Goal: Task Accomplishment & Management: Manage account settings

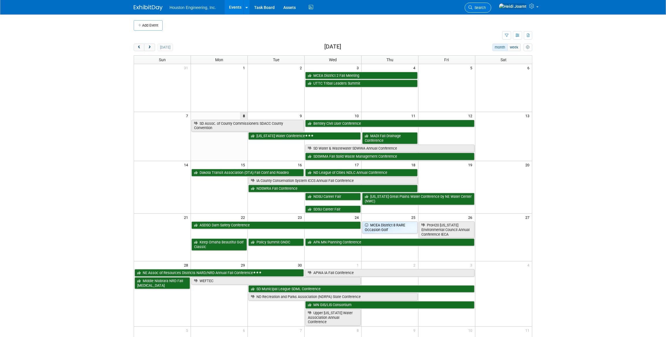
click at [486, 8] on span "Search" at bounding box center [479, 7] width 13 height 4
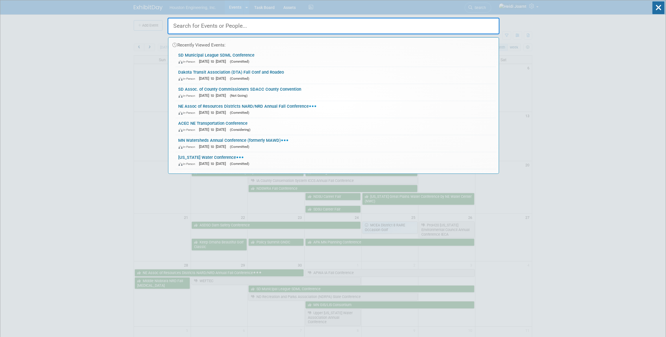
click at [378, 29] on input "text" at bounding box center [334, 26] width 332 height 17
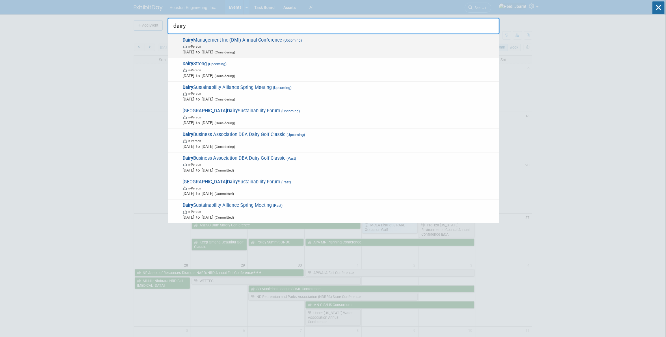
type input "dairy"
click at [322, 46] on span "In-Person" at bounding box center [339, 46] width 313 height 6
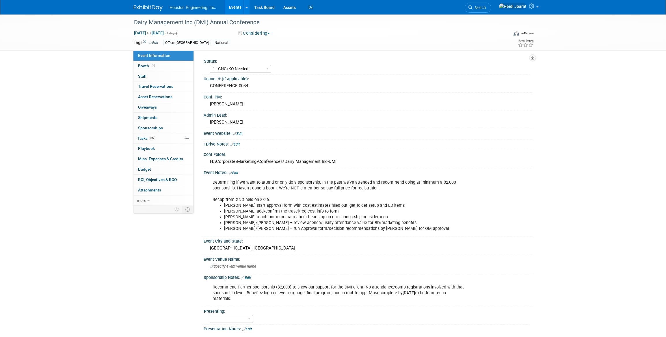
select select "1 - GNG/KO Needed"
select select "Environmental"
click at [258, 34] on button "Considering" at bounding box center [254, 33] width 36 height 6
click at [261, 58] on link "Not Going" at bounding box center [259, 59] width 46 height 8
click at [264, 71] on select "1 - GNG/KO Needed 2 - Post KO/Active Planning 3 - Reg/Prep Done" at bounding box center [241, 69] width 62 height 8
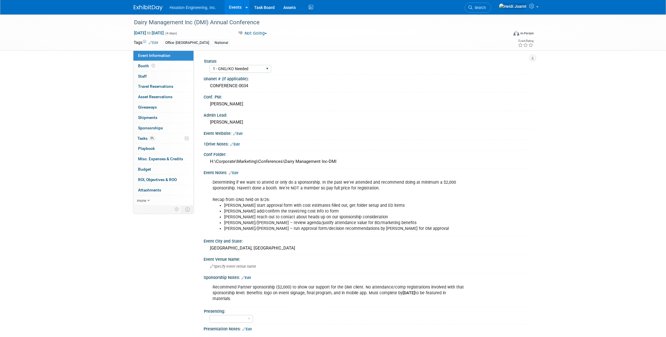
select select "2 - Post KO/Active Planning"
click at [210, 65] on select "1 - GNG/KO Needed 2 - Post KO/Active Planning 3 - Reg/Prep Done" at bounding box center [241, 69] width 62 height 8
click at [248, 276] on link "Edit" at bounding box center [246, 278] width 10 height 4
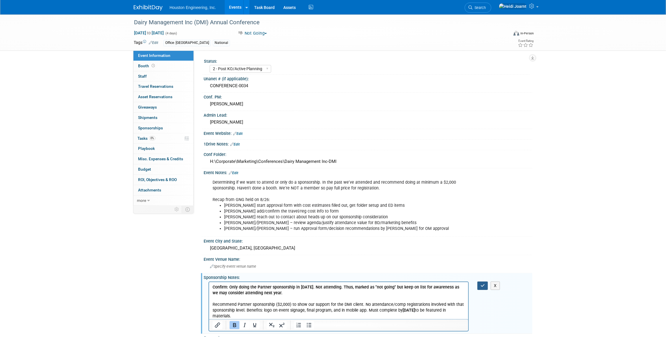
click at [485, 286] on button "button" at bounding box center [482, 286] width 11 height 8
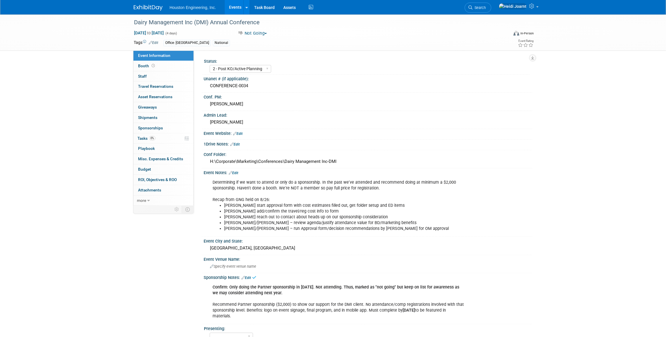
click at [236, 171] on link "Edit" at bounding box center [234, 173] width 10 height 4
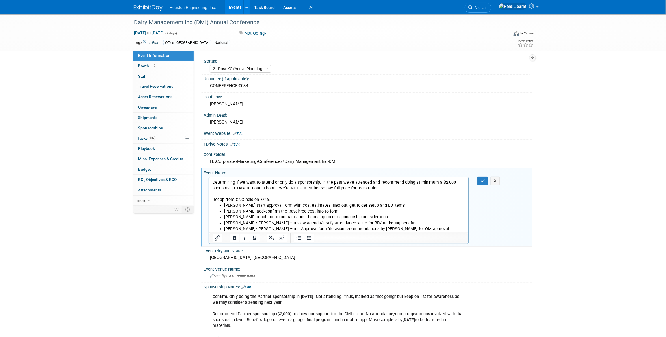
click at [212, 182] on p "Determining if we want to attend or only do a sponsorship. In the past we've at…" at bounding box center [338, 190] width 252 height 23
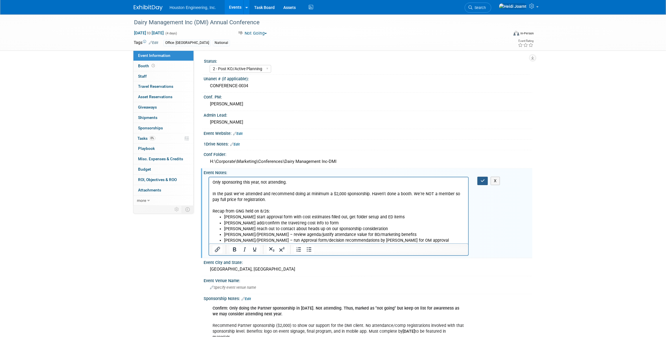
click at [480, 180] on button "button" at bounding box center [482, 181] width 11 height 8
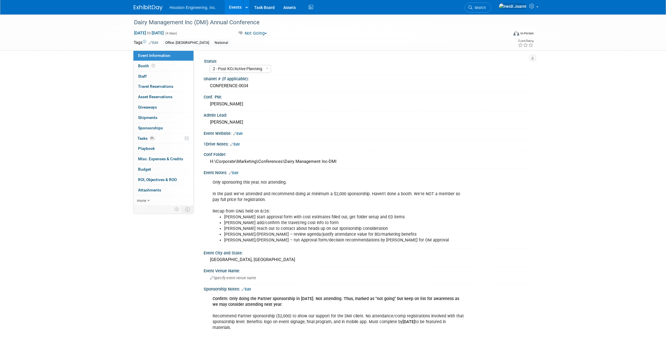
click at [237, 171] on link "Edit" at bounding box center [234, 173] width 10 height 4
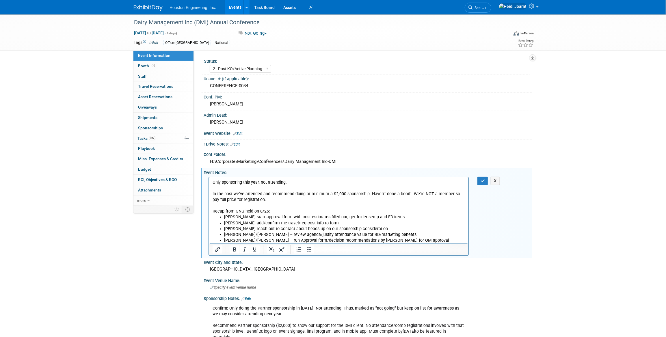
click at [297, 183] on p "Only sponsoring this year, not attending. In the past we've attended and recomm…" at bounding box center [338, 196] width 252 height 35
drag, startPoint x: 368, startPoint y: 184, endPoint x: 208, endPoint y: 183, distance: 160.0
click at [209, 183] on html "As of 9/8, Drew confirmed we're only sponsoring this year, not attending. In th…" at bounding box center [338, 210] width 259 height 66
click at [481, 181] on icon "button" at bounding box center [483, 181] width 4 height 4
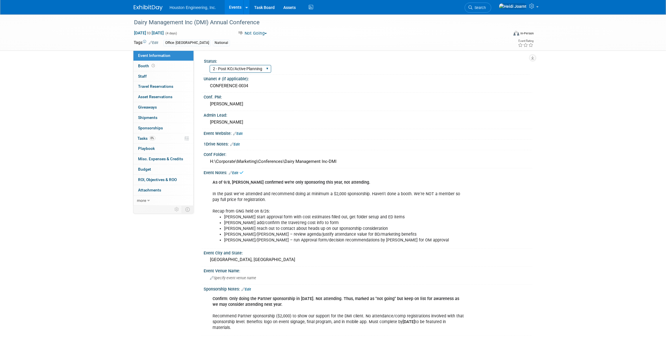
click at [226, 67] on select "1 - GNG/KO Needed 2 - Post KO/Active Planning 3 - Reg/Prep Done" at bounding box center [241, 69] width 62 height 8
select select "3 - Reg/Prep Done"
click at [210, 65] on select "1 - GNG/KO Needed 2 - Post KO/Active Planning 3 - Reg/Prep Done" at bounding box center [241, 69] width 62 height 8
click at [159, 141] on link "0% Tasks 0%" at bounding box center [163, 138] width 60 height 10
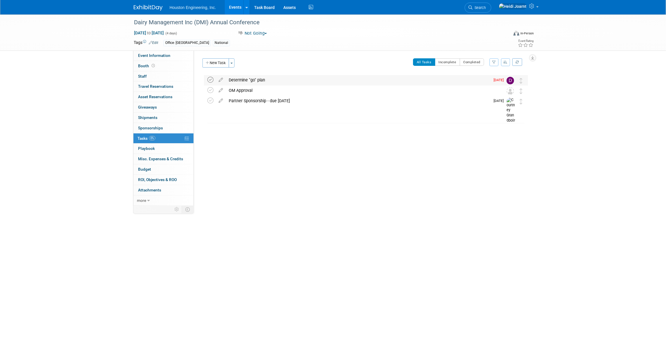
click at [208, 79] on icon at bounding box center [210, 80] width 6 height 6
click at [220, 91] on icon at bounding box center [221, 88] width 10 height 7
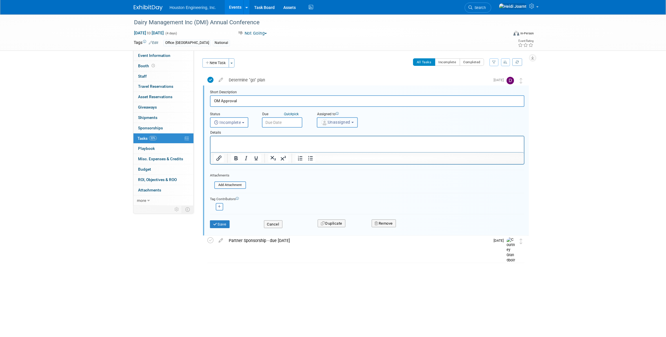
click at [329, 122] on span "Unassigned" at bounding box center [335, 122] width 29 height 5
click at [335, 136] on input "text" at bounding box center [359, 136] width 80 height 10
type input "cour"
click at [338, 148] on label "Courtney Grandbois" at bounding box center [350, 148] width 60 height 9
click at [318, 148] on input "Courtney Grandbois" at bounding box center [316, 148] width 4 height 4
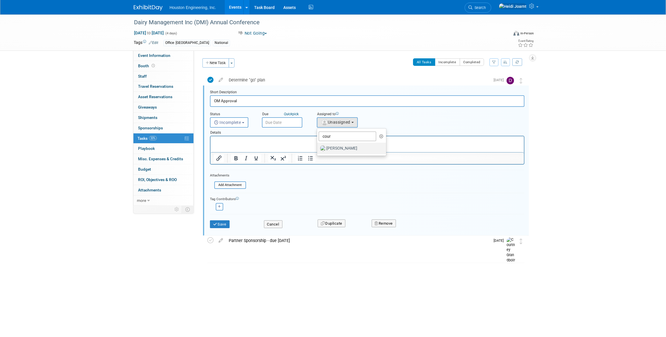
select select "60f40a7f-77ae-4a37-bf03-cdfd13c17c6d"
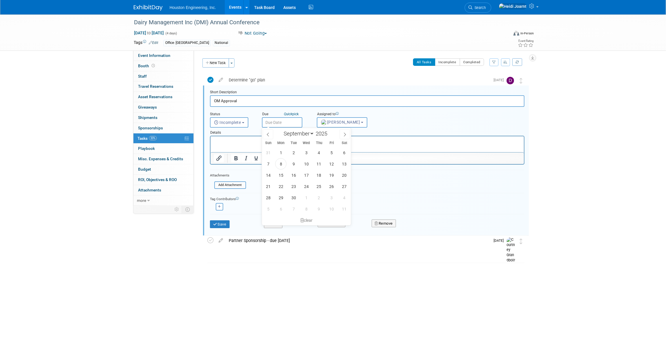
click at [289, 123] on input "text" at bounding box center [282, 122] width 40 height 10
click at [293, 164] on span "9" at bounding box center [293, 163] width 11 height 11
type input "[DATE]"
click at [221, 225] on button "Save" at bounding box center [220, 224] width 20 height 8
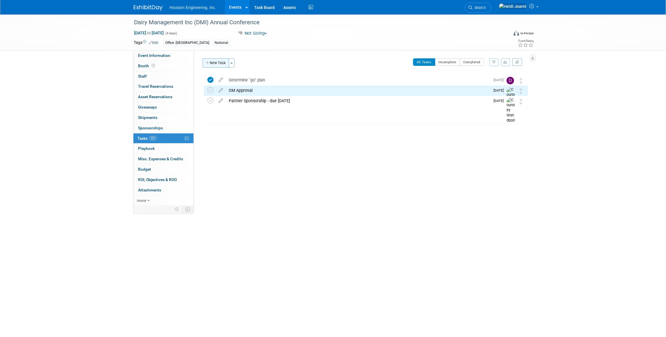
click at [215, 64] on button "New Task" at bounding box center [215, 62] width 27 height 9
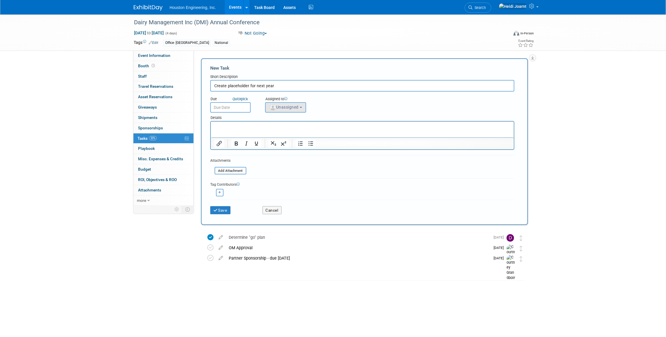
type input "Create placeholder for next year"
click at [287, 110] on button "Unassigned" at bounding box center [285, 107] width 41 height 10
click at [289, 119] on input "text" at bounding box center [307, 121] width 80 height 10
type input "heidi"
click at [304, 131] on label "Heidi Joarnt (me)" at bounding box center [298, 133] width 60 height 9
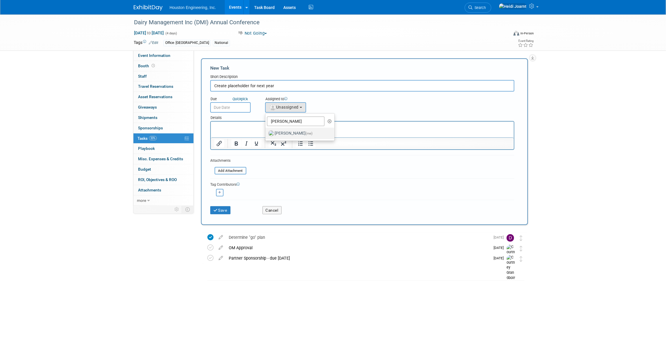
click at [266, 131] on input "Heidi Joarnt (me)" at bounding box center [265, 133] width 4 height 4
select select "6d2580fd-cc23-403a-9f47-834f17e7f51f"
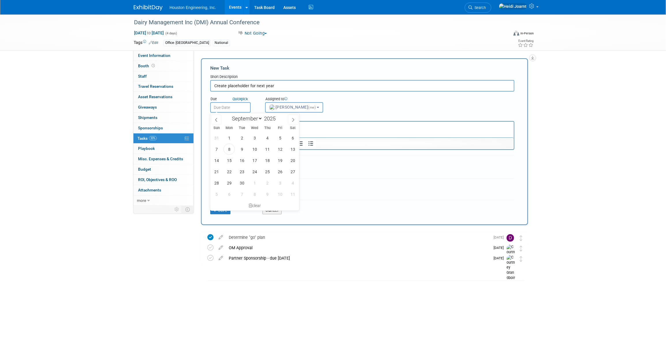
click at [231, 105] on input "text" at bounding box center [230, 107] width 40 height 10
click at [242, 151] on span "9" at bounding box center [241, 149] width 11 height 11
type input "[DATE]"
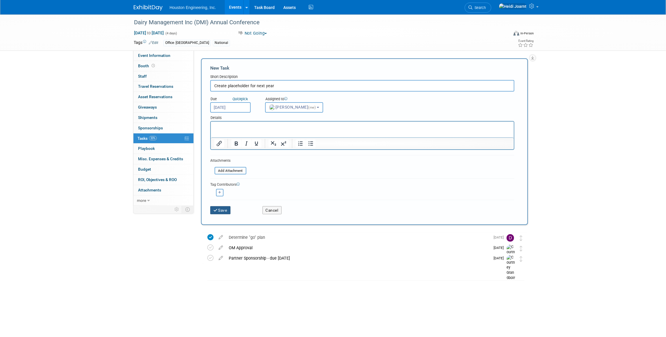
click at [223, 209] on button "Save" at bounding box center [220, 210] width 20 height 8
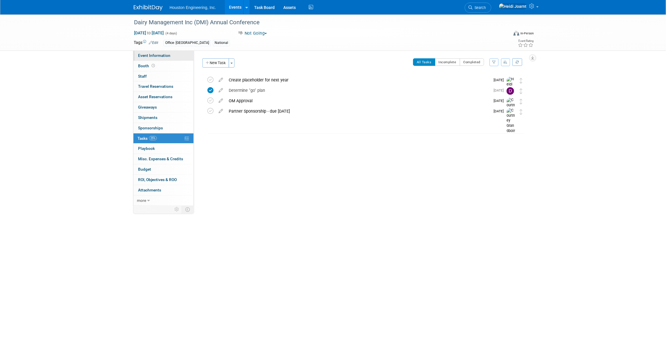
click at [163, 53] on span "Event Information" at bounding box center [154, 55] width 32 height 5
select select "3 - Reg/Prep Done"
select select "Environmental"
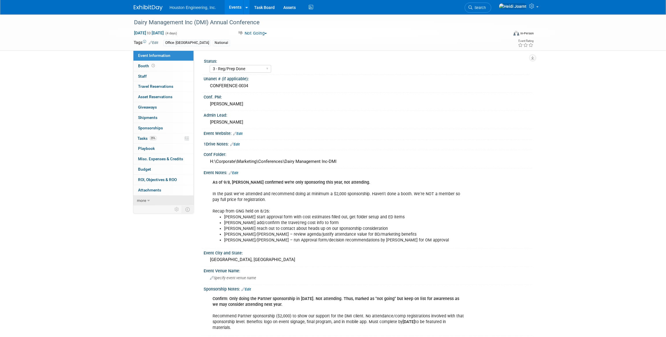
click at [148, 199] on icon at bounding box center [148, 201] width 3 height 4
click at [162, 222] on span "Copy/Duplicate Event" at bounding box center [157, 221] width 39 height 5
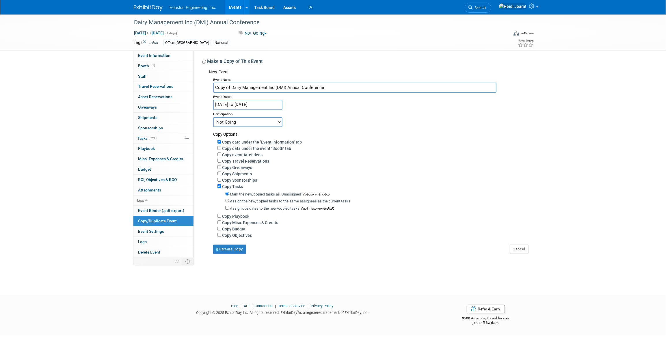
click at [276, 105] on input "Nov 9, 2025 to Nov 12, 2025" at bounding box center [247, 105] width 69 height 10
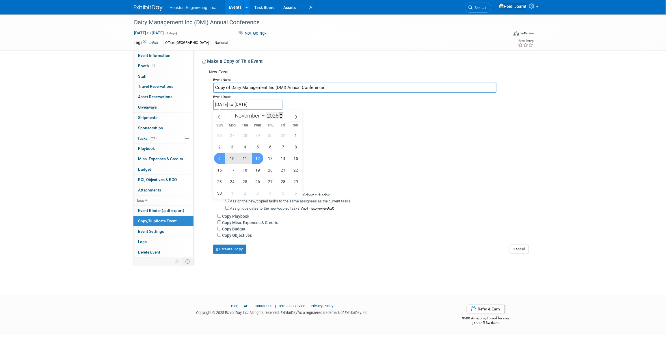
click at [280, 113] on span at bounding box center [281, 113] width 4 height 3
type input "2026"
click at [221, 158] on span "15" at bounding box center [219, 158] width 11 height 11
click at [255, 158] on span "18" at bounding box center [257, 158] width 11 height 11
type input "Nov 15, 2026 to Nov 18, 2026"
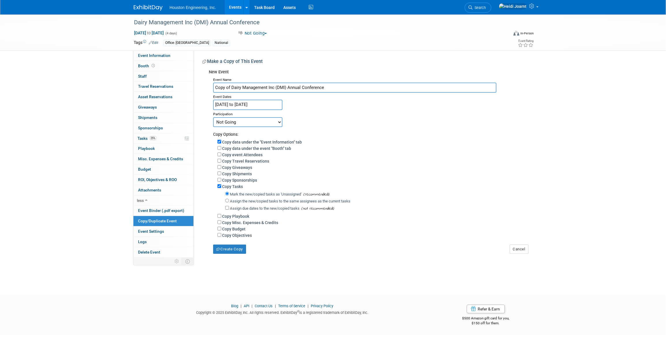
click at [257, 120] on select "Committed Considering Not Going" at bounding box center [247, 122] width 69 height 10
select select "2"
click at [213, 117] on select "Committed Considering Not Going" at bounding box center [247, 122] width 69 height 10
click at [237, 250] on button "Create Copy" at bounding box center [229, 249] width 33 height 9
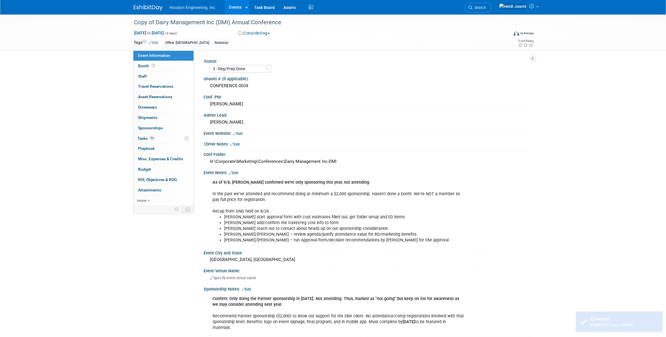
select select "3 - Reg/Prep Done"
select select "Environmental"
click at [157, 23] on div "Copy of Dairy Management Inc (DMI) Annual Conference" at bounding box center [316, 22] width 368 height 10
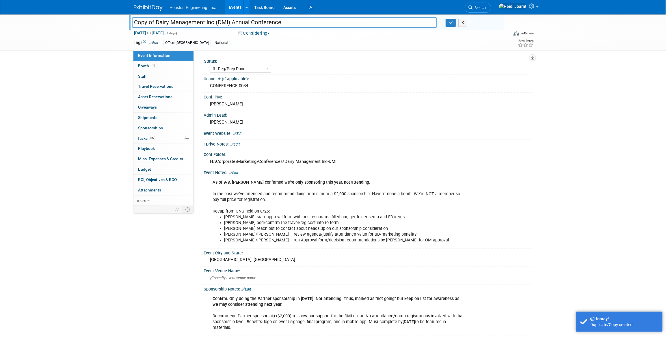
drag, startPoint x: 155, startPoint y: 23, endPoint x: 113, endPoint y: 20, distance: 42.3
click at [113, 20] on div "Copy of Dairy Management Inc (DMI) Annual Conference Copy of Dairy Management I…" at bounding box center [333, 32] width 666 height 36
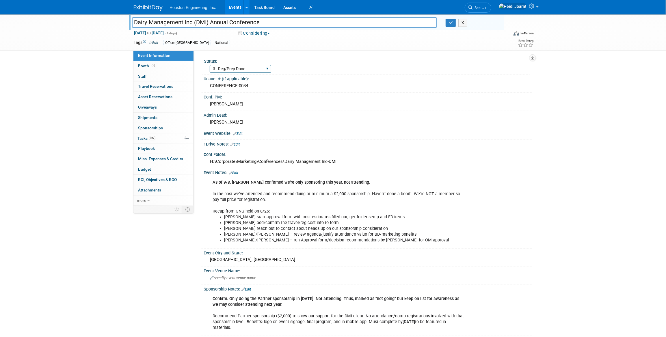
type input "Dairy Management Inc (DMI) Annual Conference"
click at [234, 67] on select "1 - GNG/KO Needed 2 - Post KO/Active Planning 3 - Reg/Prep Done" at bounding box center [241, 69] width 62 height 8
select select "1 - GNG/KO Needed"
click at [210, 65] on select "1 - GNG/KO Needed 2 - Post KO/Active Planning 3 - Reg/Prep Done" at bounding box center [241, 69] width 62 height 8
click at [237, 171] on link "Edit" at bounding box center [234, 173] width 10 height 4
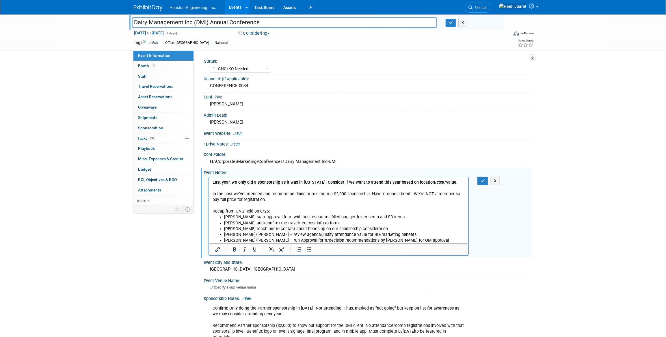
click at [367, 194] on p "Last year, we only did a sponsorship as it was in Texas. Consider if we want to…" at bounding box center [338, 196] width 252 height 35
click at [299, 187] on p "Last year, we only did a sponsorship as it was in Texas. Consider if we want to…" at bounding box center [338, 196] width 252 height 35
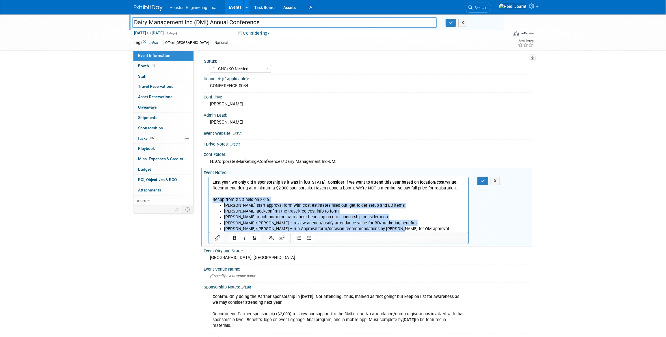
drag, startPoint x: 401, startPoint y: 228, endPoint x: 198, endPoint y: 198, distance: 205.3
click at [209, 198] on html "Last year, we only did a sponsorship as it was in Texas. Consider if we want to…" at bounding box center [338, 204] width 259 height 55
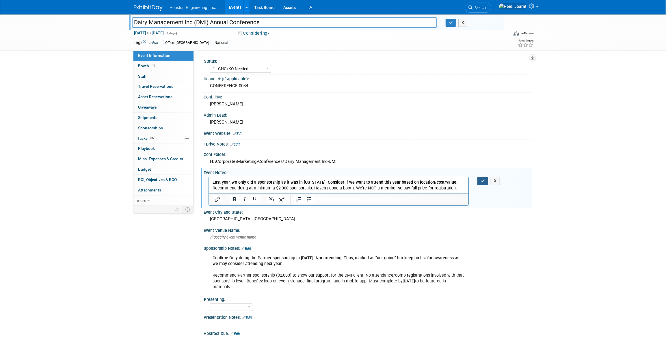
click at [484, 182] on icon "button" at bounding box center [483, 181] width 4 height 4
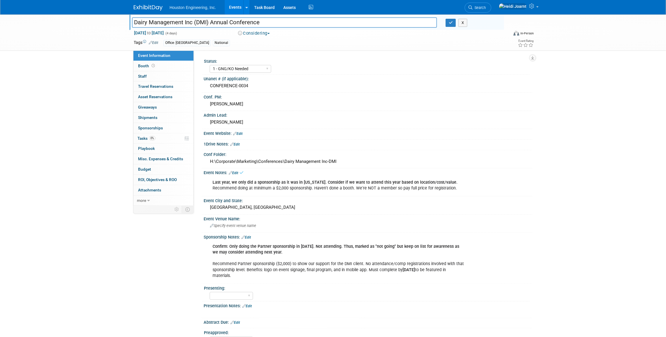
click at [243, 170] on icon at bounding box center [241, 172] width 4 height 4
click at [238, 171] on link "Edit" at bounding box center [234, 173] width 10 height 4
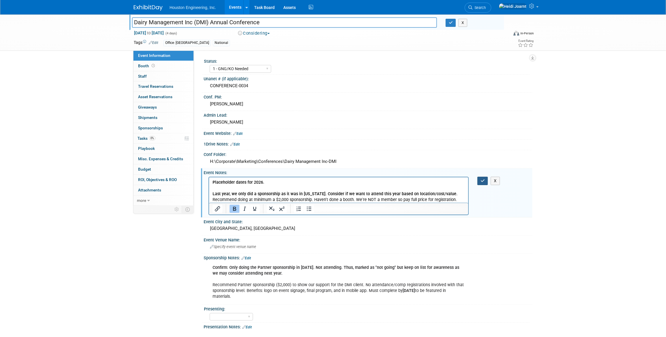
click at [483, 182] on icon "button" at bounding box center [483, 181] width 4 height 4
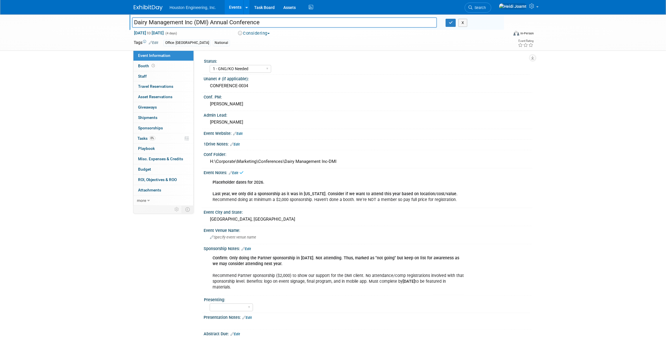
click at [251, 248] on link "Edit" at bounding box center [246, 249] width 10 height 4
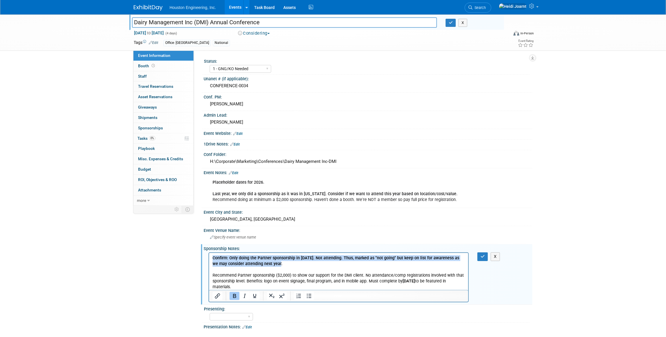
drag, startPoint x: 287, startPoint y: 266, endPoint x: 188, endPoint y: 252, distance: 99.4
click at [209, 253] on html "Confirm: Only doing the Partner sponsorship in 2025. Not attending. Thus, marke…" at bounding box center [338, 271] width 259 height 37
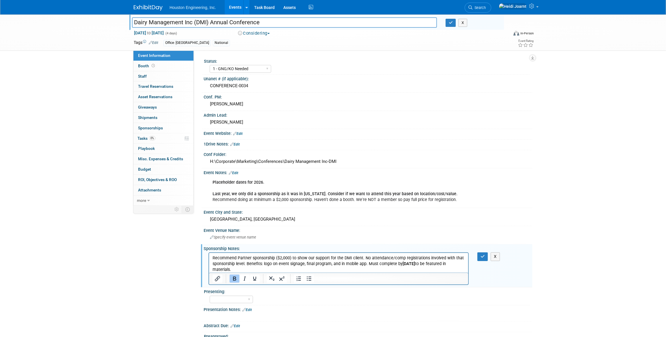
drag, startPoint x: 373, startPoint y: 269, endPoint x: 402, endPoint y: 266, distance: 28.8
click at [402, 266] on p "Recommend Partner sponsorship ($2,000) to show our support for the DMI client. …" at bounding box center [338, 263] width 252 height 17
drag, startPoint x: 417, startPoint y: 264, endPoint x: 400, endPoint y: 265, distance: 17.3
click at [399, 265] on p "Recommend Partner sponsorship ($2,000) to show our support for the DMI client. …" at bounding box center [338, 263] width 252 height 17
click at [418, 263] on p "Recommend Partner sponsorship ($2,000) to show our support for the DMI client. …" at bounding box center [338, 263] width 252 height 17
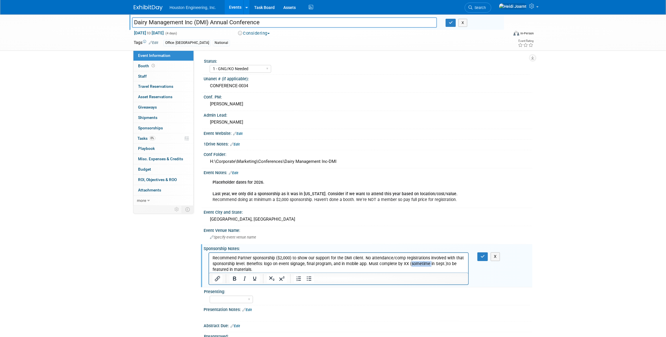
click at [418, 263] on p "Recommend Partner sponsorship ($2,000) to show our support for the DMI client. …" at bounding box center [338, 263] width 252 height 17
click at [479, 255] on button "button" at bounding box center [482, 256] width 11 height 8
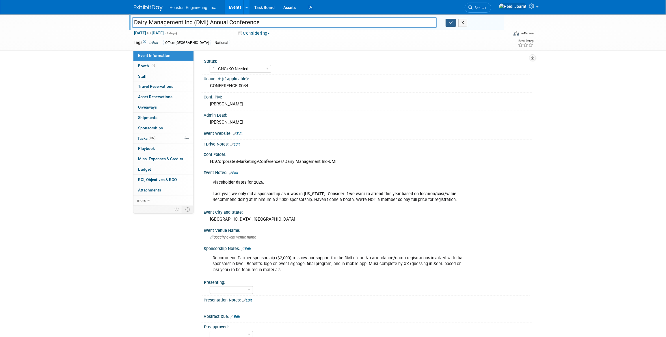
click at [452, 22] on icon "button" at bounding box center [451, 23] width 4 height 4
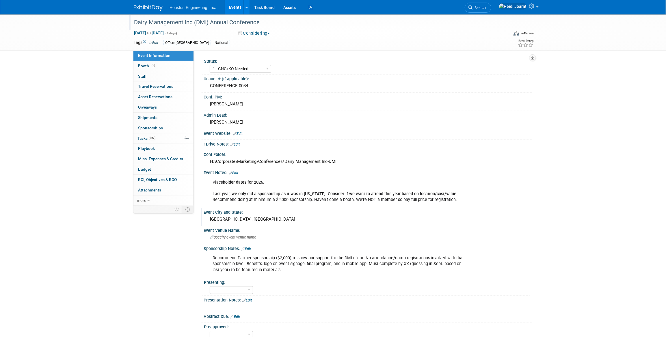
click at [222, 217] on div "Arlington, TX" at bounding box center [368, 219] width 320 height 9
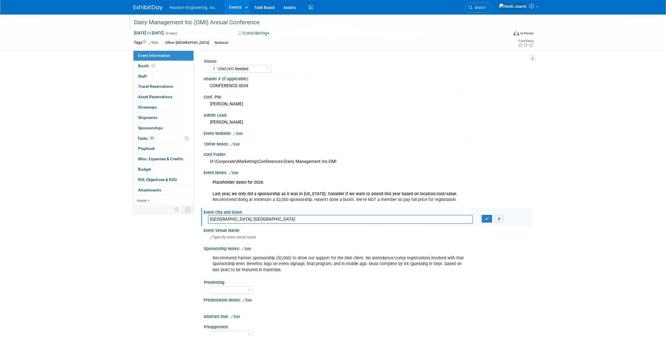
drag, startPoint x: 216, startPoint y: 216, endPoint x: 188, endPoint y: 216, distance: 27.7
click at [188, 216] on div "Event Information Event Info Booth Booth 0 Staff 0 Staff 0 Travel Reservations …" at bounding box center [332, 186] width 407 height 344
click at [486, 218] on icon "button" at bounding box center [487, 219] width 4 height 4
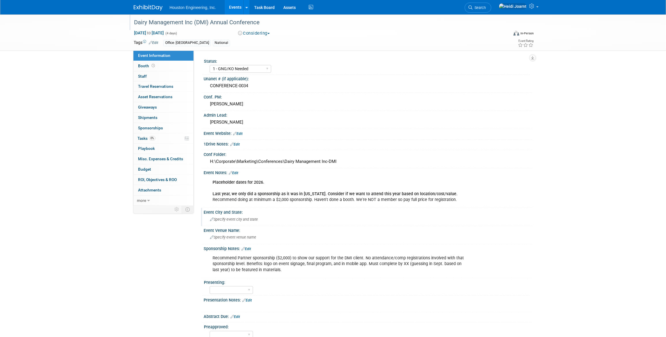
click at [237, 172] on link "Edit" at bounding box center [234, 173] width 10 height 4
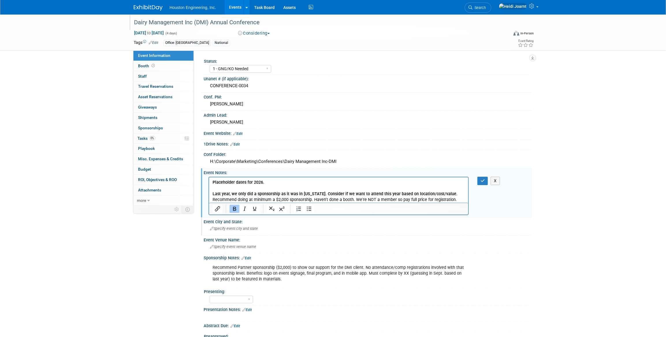
click at [277, 181] on p "Placeholder dates for 2026. Last year, we only did a sponsorship as it was in T…" at bounding box center [338, 190] width 252 height 23
click at [480, 179] on button "button" at bounding box center [482, 181] width 11 height 8
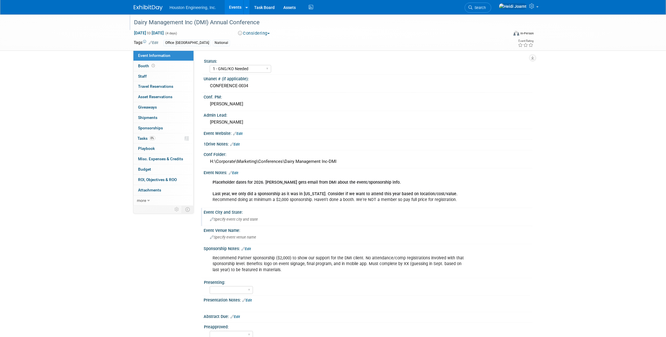
click at [232, 171] on icon at bounding box center [230, 173] width 3 height 4
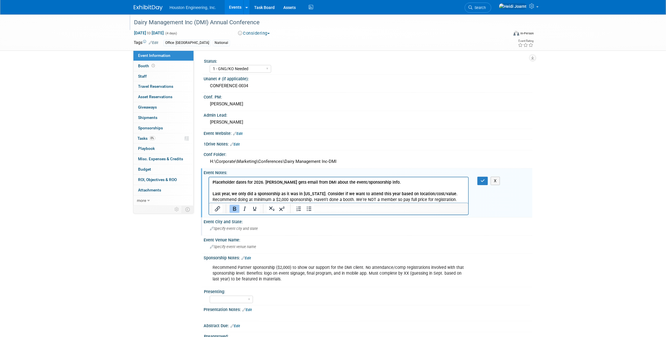
click at [383, 183] on p "Placeholder dates for 2026. Drew gets email from DMI about the event/sponsorshi…" at bounding box center [338, 190] width 252 height 23
click at [482, 179] on icon "button" at bounding box center [483, 181] width 4 height 4
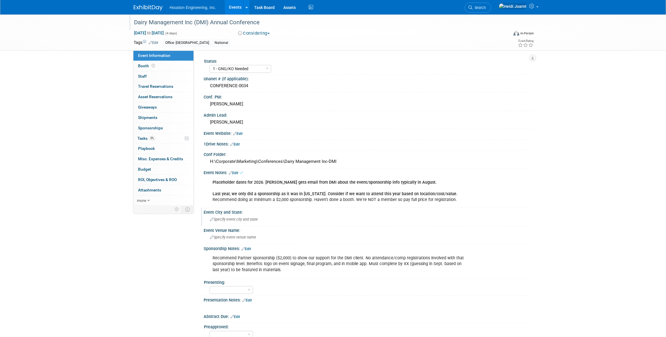
click at [237, 6] on link "Events" at bounding box center [235, 7] width 21 height 14
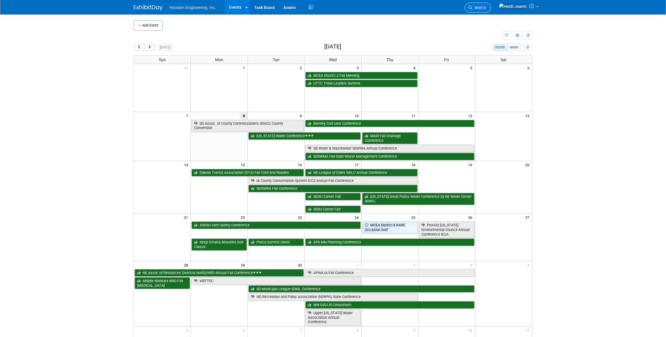
click at [473, 6] on icon at bounding box center [470, 7] width 4 height 4
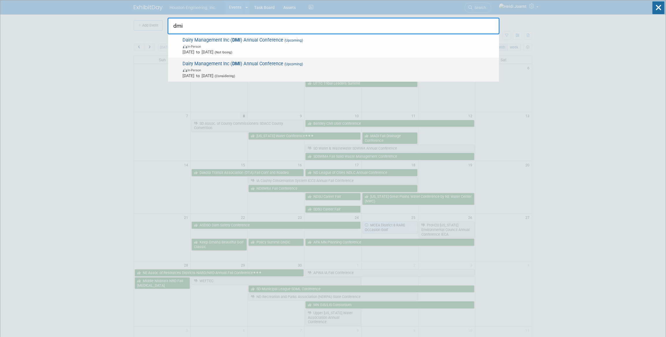
type input "dmi"
click at [277, 78] on span "Nov 15, 2026 to Nov 18, 2026 (Considering)" at bounding box center [339, 76] width 313 height 6
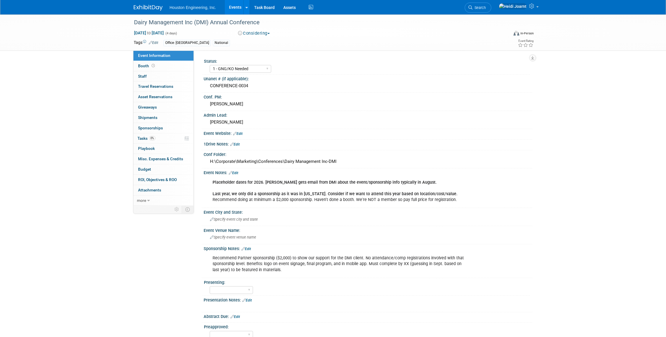
select select "1 - GNG/KO Needed"
select select "Environmental"
click at [170, 136] on link "0% Tasks 0%" at bounding box center [163, 138] width 60 height 10
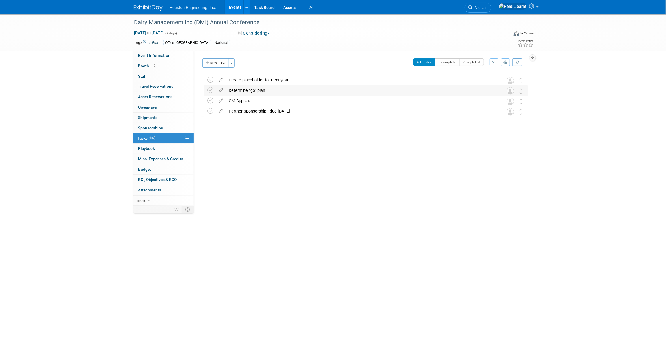
click at [250, 93] on div "Determine "go" plan" at bounding box center [360, 90] width 269 height 10
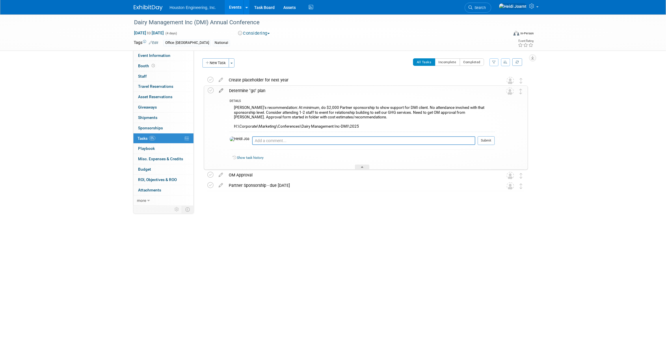
click at [217, 92] on icon at bounding box center [221, 89] width 10 height 7
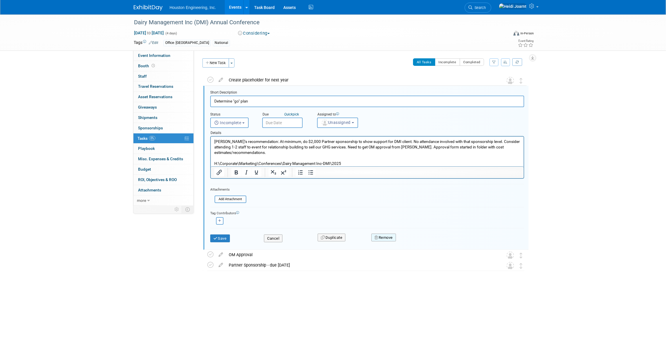
click at [384, 238] on button "Remove" at bounding box center [383, 238] width 25 height 8
click at [418, 242] on link "Yes" at bounding box center [416, 242] width 17 height 9
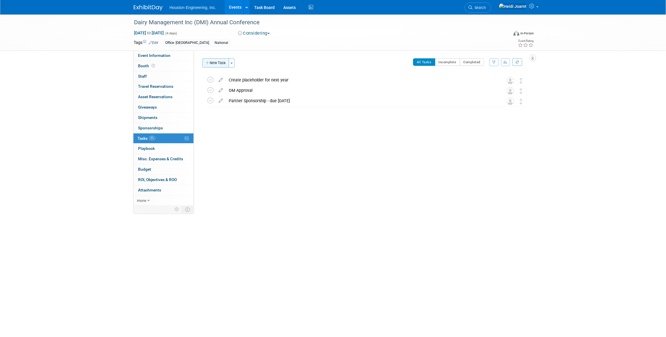
click at [219, 63] on button "New Task" at bounding box center [215, 62] width 27 height 9
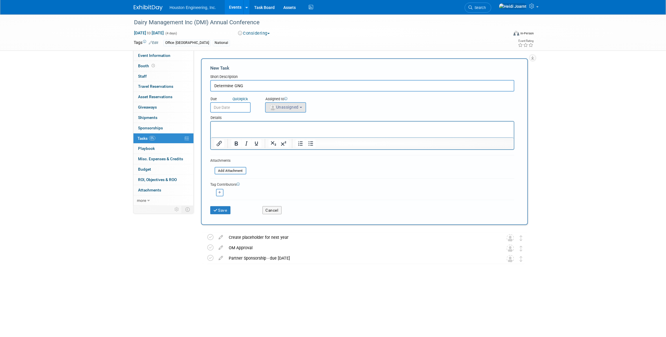
type input "Determine GNG"
click at [292, 103] on button "Unassigned" at bounding box center [285, 107] width 41 height 10
click at [291, 117] on input "text" at bounding box center [307, 121] width 80 height 10
type input "heidi"
click at [288, 134] on label "Heidi Joarnt (me)" at bounding box center [298, 133] width 60 height 9
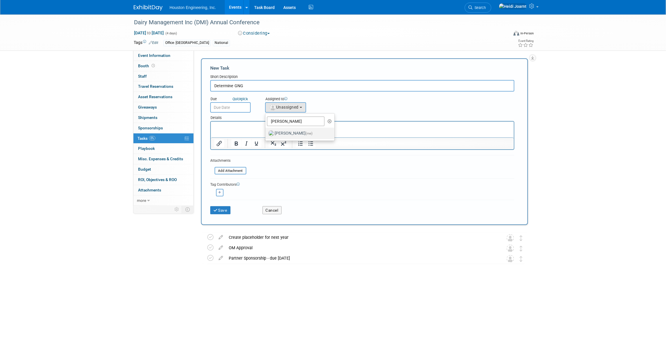
click at [266, 134] on input "Heidi Joarnt (me)" at bounding box center [265, 133] width 4 height 4
select select "6d2580fd-cc23-403a-9f47-834f17e7f51f"
click at [250, 85] on input "Determine GNG" at bounding box center [362, 86] width 304 height 12
type input "Determine GNG/schedule KO"
click at [228, 105] on input "text" at bounding box center [230, 107] width 40 height 10
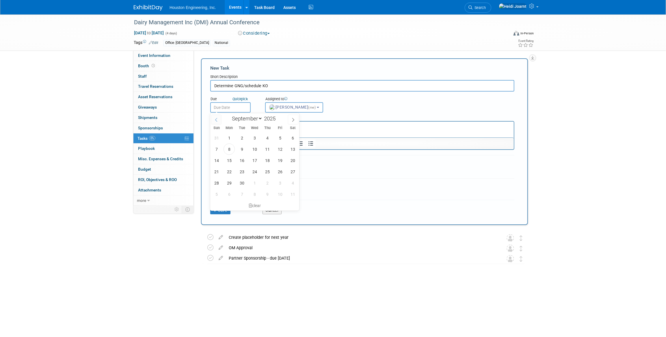
click at [214, 119] on icon at bounding box center [216, 120] width 4 height 4
select select "7"
click at [280, 116] on span at bounding box center [278, 116] width 4 height 3
type input "2026"
click at [230, 150] on span "3" at bounding box center [229, 149] width 11 height 11
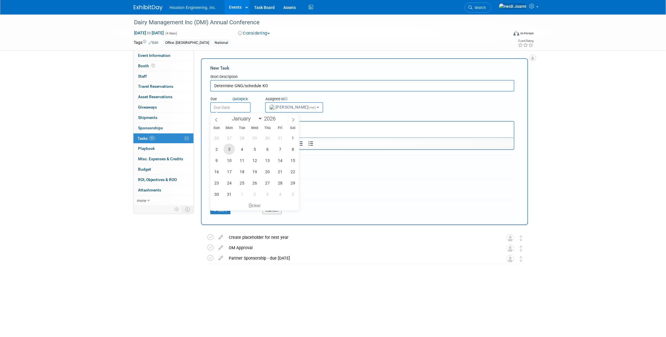
type input "Aug 3, 2026"
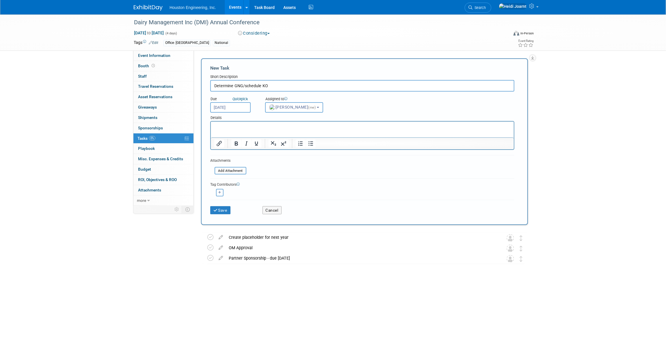
click at [252, 130] on html at bounding box center [362, 126] width 303 height 8
click at [356, 127] on p "Drew got emailed info on this conference last year. We only did a sponsorship b…" at bounding box center [362, 127] width 296 height 6
click at [225, 208] on button "Save" at bounding box center [220, 210] width 20 height 8
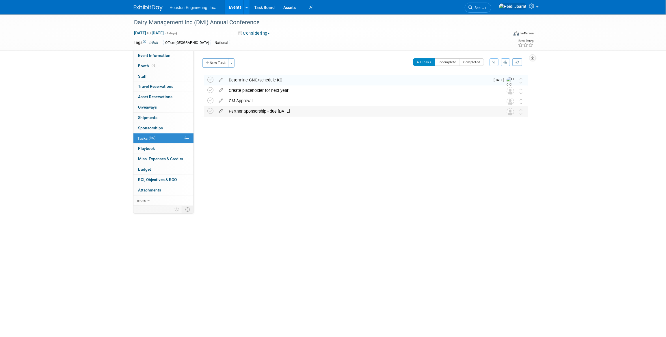
click at [221, 110] on icon at bounding box center [221, 109] width 10 height 7
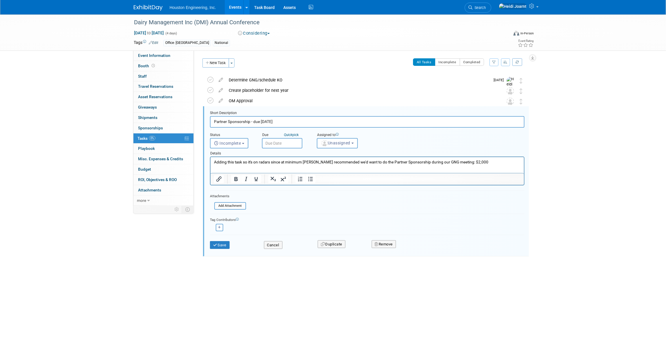
drag, startPoint x: 282, startPoint y: 123, endPoint x: 268, endPoint y: 119, distance: 14.1
click at [268, 119] on input "Partner Sponsorship - due Sept 19" at bounding box center [367, 121] width 315 height 11
type input "Partner Sponsorship - due Sept ??"
click at [218, 242] on button "Save" at bounding box center [220, 245] width 20 height 8
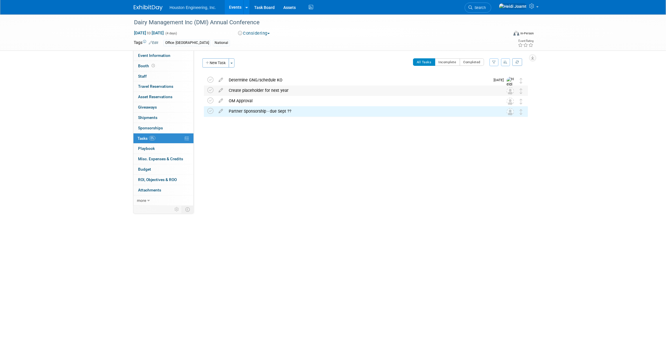
click at [518, 90] on td at bounding box center [513, 90] width 12 height 10
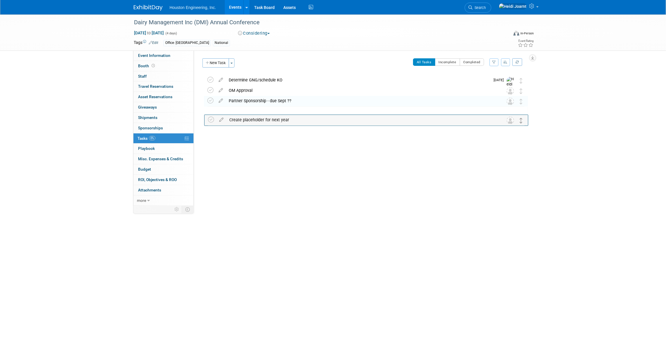
drag, startPoint x: 521, startPoint y: 90, endPoint x: 520, endPoint y: 118, distance: 27.8
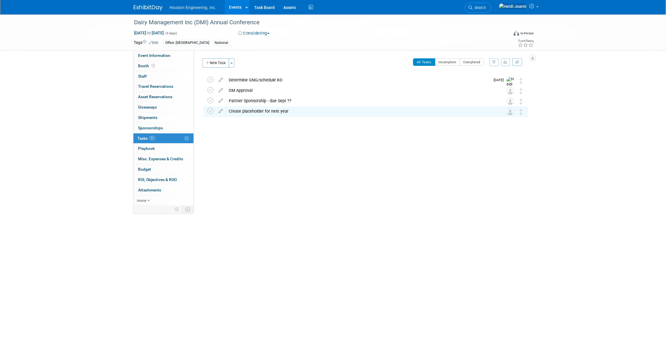
click at [236, 5] on link "Events" at bounding box center [235, 7] width 21 height 14
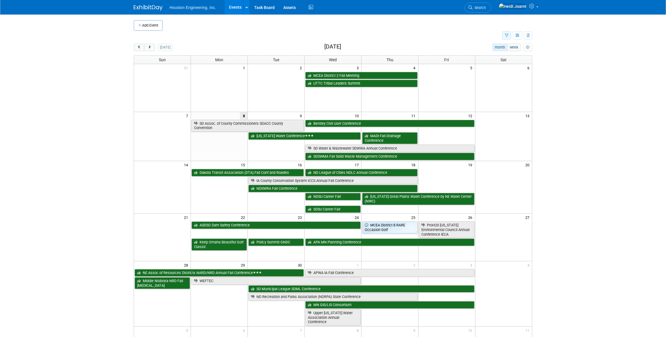
click at [506, 35] on icon "button" at bounding box center [507, 36] width 4 height 4
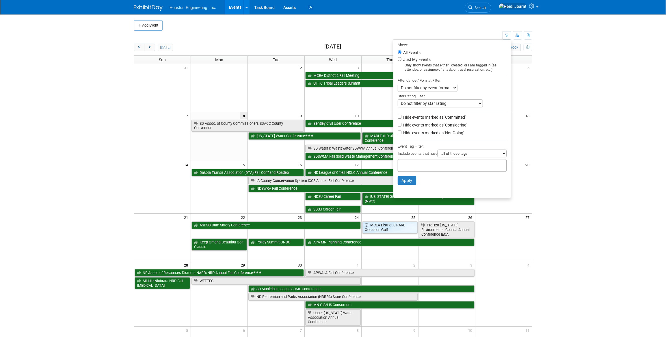
click at [403, 136] on label "Hide events marked as 'Not Going'" at bounding box center [433, 133] width 62 height 6
click at [401, 134] on input "Hide events marked as 'Not Going'" at bounding box center [400, 133] width 4 height 4
checkbox input "true"
click at [402, 180] on button "Apply" at bounding box center [407, 180] width 18 height 9
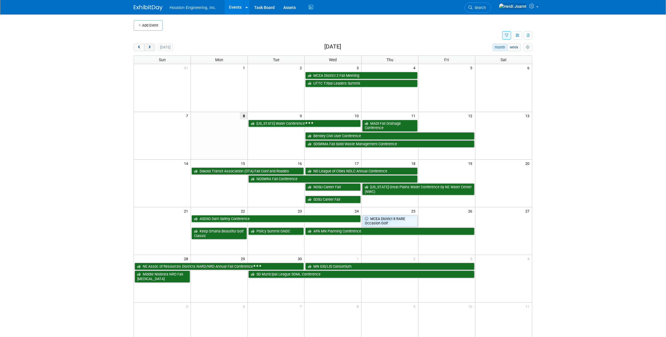
click at [153, 49] on button "next" at bounding box center [149, 48] width 11 height 8
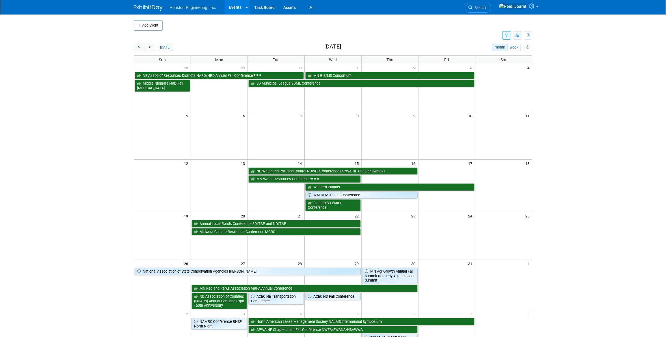
click at [514, 34] on button "button" at bounding box center [517, 35] width 9 height 8
click at [494, 63] on link "Detail View" at bounding box center [493, 64] width 49 height 8
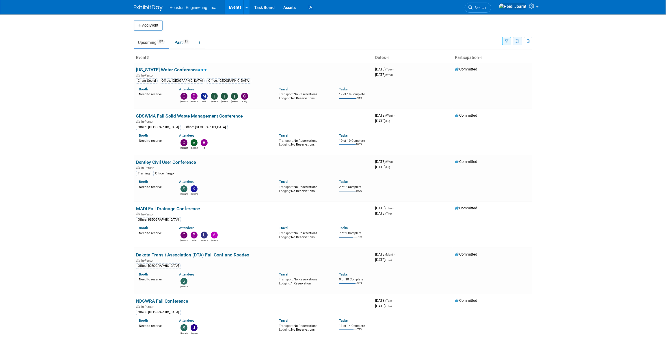
click at [517, 45] on button "button" at bounding box center [517, 41] width 9 height 8
click at [494, 79] on link "Calendar View" at bounding box center [493, 79] width 49 height 8
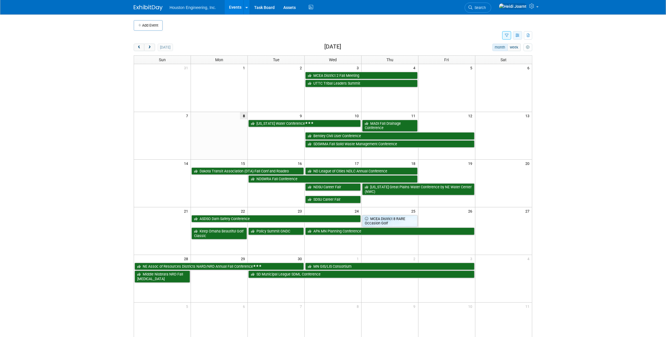
click at [518, 38] on button "button" at bounding box center [517, 35] width 9 height 8
click at [501, 84] on link "Expert Grid" at bounding box center [493, 82] width 49 height 8
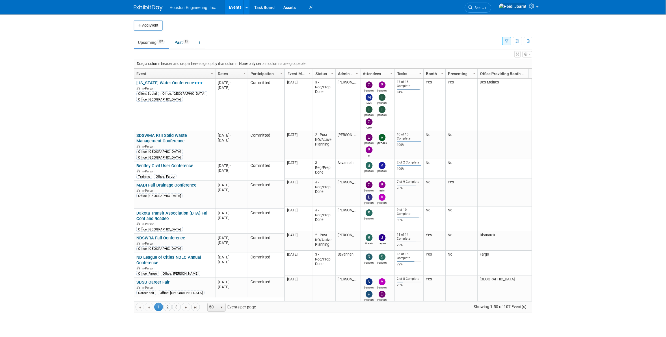
click at [525, 54] on icon "button" at bounding box center [525, 54] width 3 height 3
click at [485, 72] on link "Advanced Options" at bounding box center [490, 73] width 75 height 9
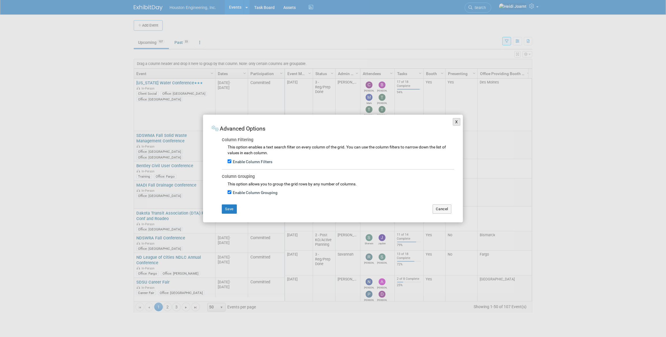
click at [458, 122] on button "X" at bounding box center [457, 122] width 8 height 8
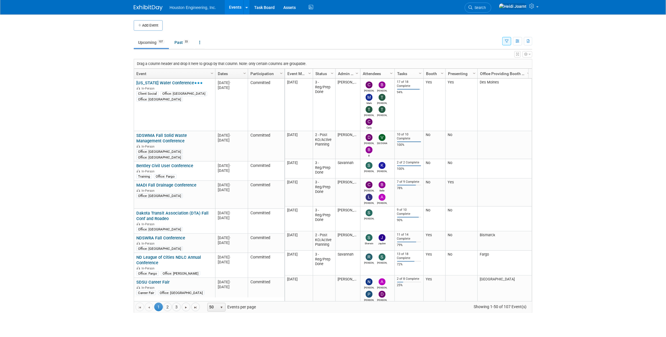
click at [527, 54] on icon "button" at bounding box center [525, 54] width 3 height 3
click at [492, 61] on link "View Grid Tips & Tricks" at bounding box center [490, 64] width 75 height 9
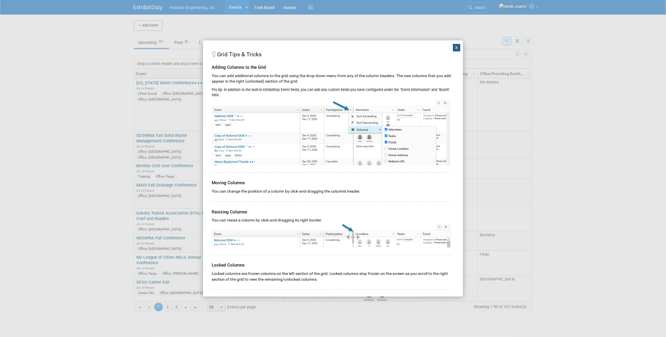
click at [453, 46] on button "X" at bounding box center [457, 48] width 8 height 8
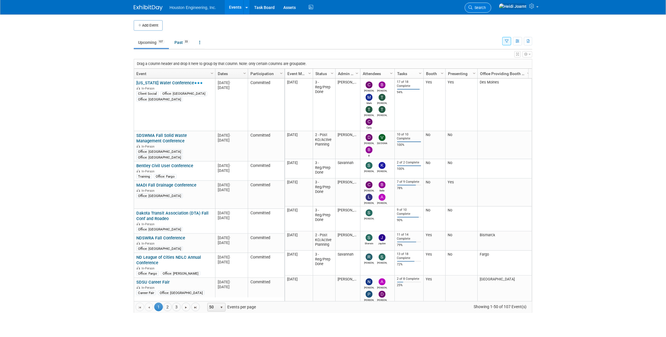
click at [486, 8] on span "Search" at bounding box center [479, 7] width 13 height 4
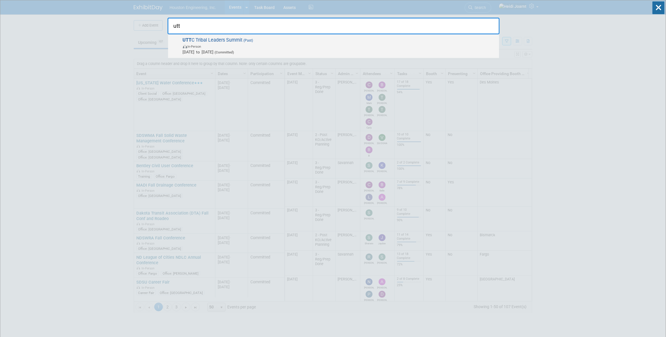
type input "utt"
click at [276, 40] on span "UTT C Tribal Leaders Summit (Past) In-Person Sep 3, 2025 to Sep 4, 2025 (Commit…" at bounding box center [338, 46] width 315 height 18
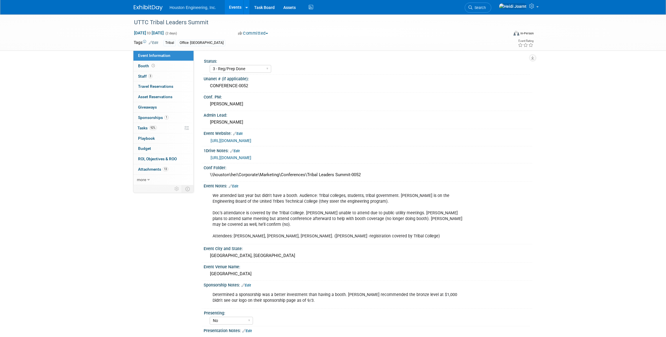
select select "3 - Reg/Prep Done"
select select "No"
select select "Multi-sector/Any/All"
click at [248, 139] on link "[URL][DOMAIN_NAME]" at bounding box center [231, 140] width 41 height 5
click at [251, 156] on link "[URL][DOMAIN_NAME]" at bounding box center [231, 157] width 41 height 5
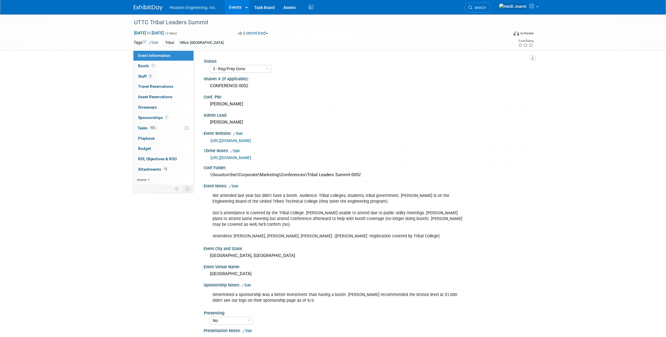
click at [237, 8] on link "Events" at bounding box center [235, 7] width 21 height 14
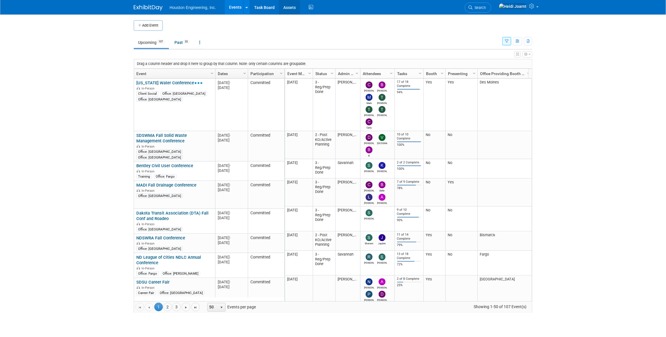
click at [290, 7] on link "Assets" at bounding box center [289, 7] width 21 height 14
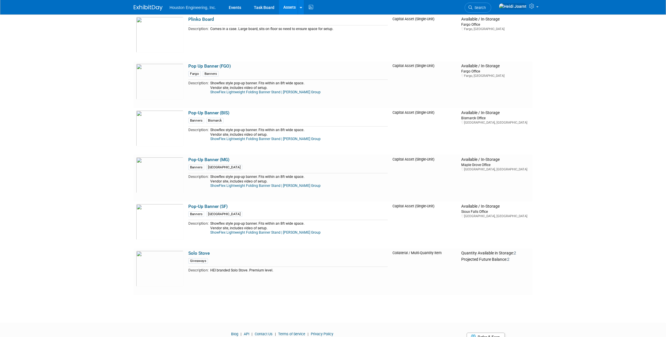
scroll to position [1627, 0]
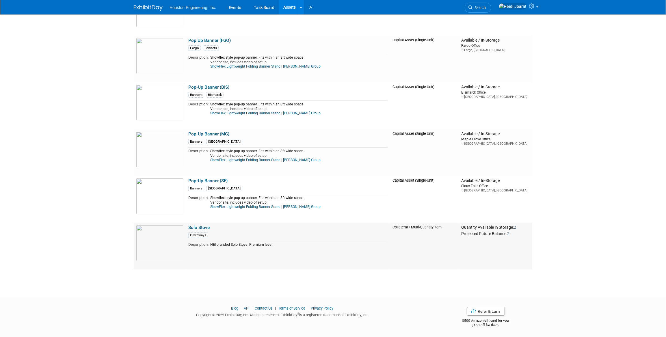
click at [202, 226] on link "Solo Stove" at bounding box center [198, 227] width 21 height 5
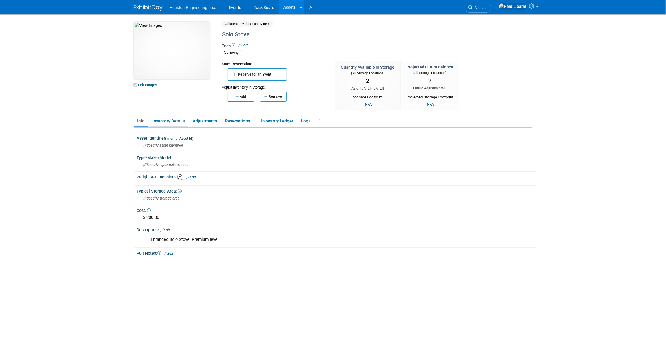
click at [174, 120] on link "Inventory Details" at bounding box center [168, 121] width 39 height 10
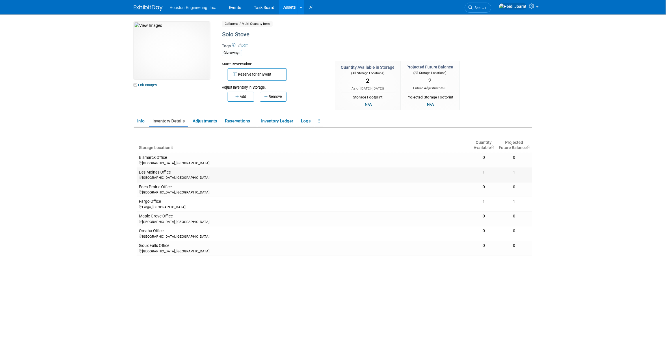
click at [248, 168] on td "Des Moines Office Des Moines, IA" at bounding box center [304, 175] width 335 height 15
click at [242, 173] on div "Des Moines Office" at bounding box center [304, 172] width 330 height 5
click at [269, 96] on button "Remove" at bounding box center [273, 97] width 27 height 10
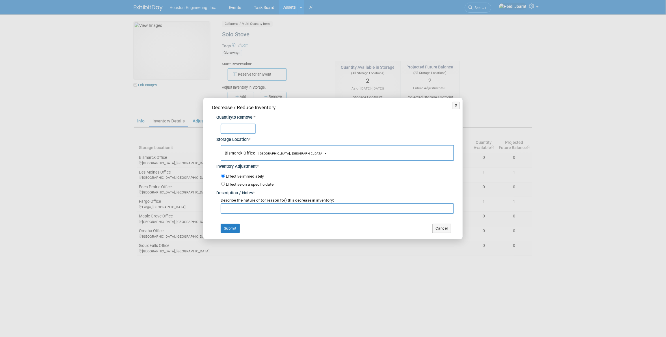
click at [272, 154] on span "Bismarck, ND" at bounding box center [289, 154] width 68 height 4
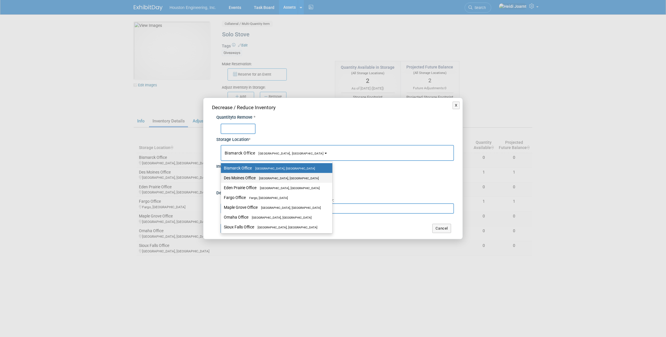
click at [265, 179] on span "[GEOGRAPHIC_DATA], [GEOGRAPHIC_DATA]" at bounding box center [287, 178] width 63 height 4
click at [222, 179] on input "Des Moines Office Des Moines, IA" at bounding box center [220, 178] width 4 height 4
select select "11224039"
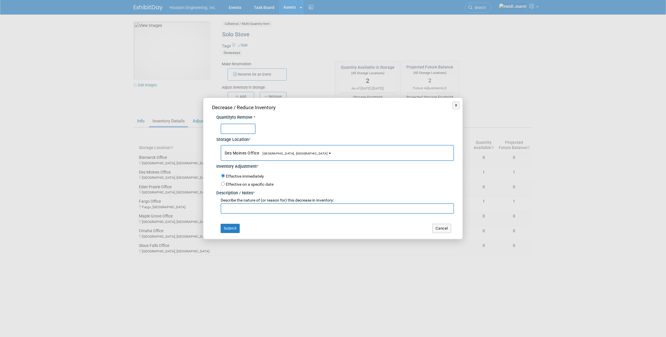
click at [243, 128] on input "text" at bounding box center [238, 129] width 35 height 10
type input "1"
click at [441, 229] on button "Cancel" at bounding box center [441, 228] width 19 height 9
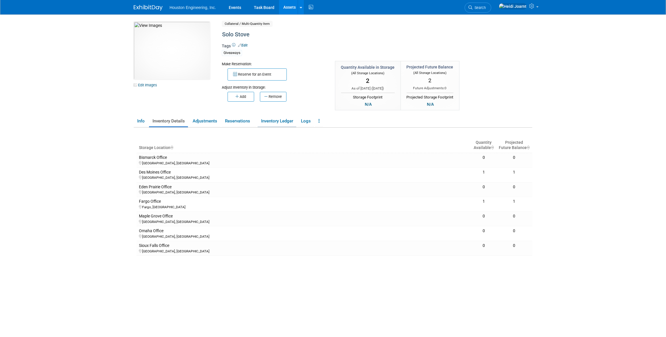
click at [271, 122] on link "Inventory Ledger" at bounding box center [277, 121] width 39 height 10
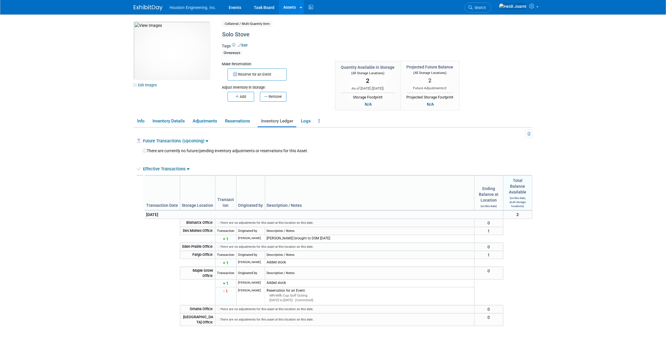
scroll to position [26, 0]
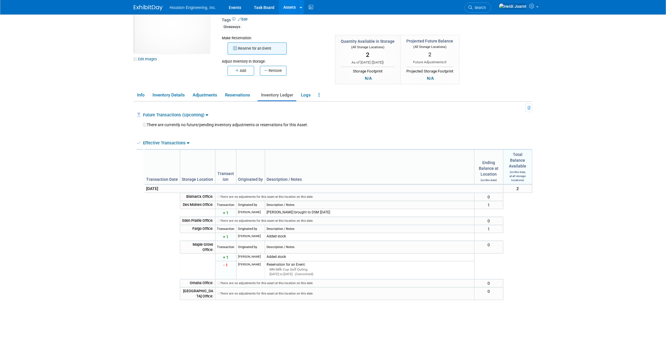
click at [259, 49] on button "Reserve for an Event" at bounding box center [257, 48] width 59 height 12
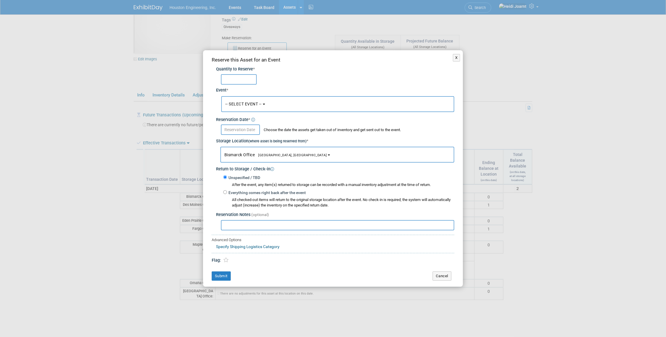
click at [254, 105] on span "-- SELECT EVENT --" at bounding box center [243, 104] width 36 height 5
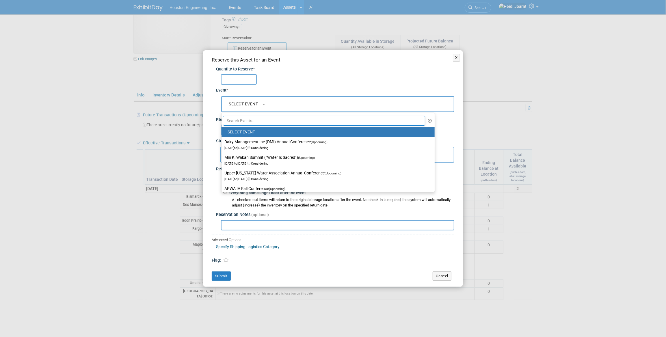
click at [253, 120] on input "text" at bounding box center [324, 121] width 202 height 10
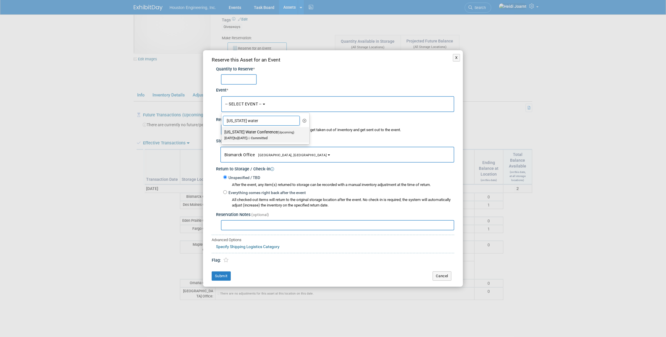
type input "iowa water"
click at [258, 133] on label "Iowa Water Conference (Upcoming) Sep 9, 2025 to Sep 10, 2025 Committed" at bounding box center [263, 134] width 79 height 13
click at [222, 133] on input "Iowa Water Conference (Upcoming) Sep 9, 2025 to Sep 10, 2025 Committed" at bounding box center [221, 132] width 4 height 4
select select "11141541"
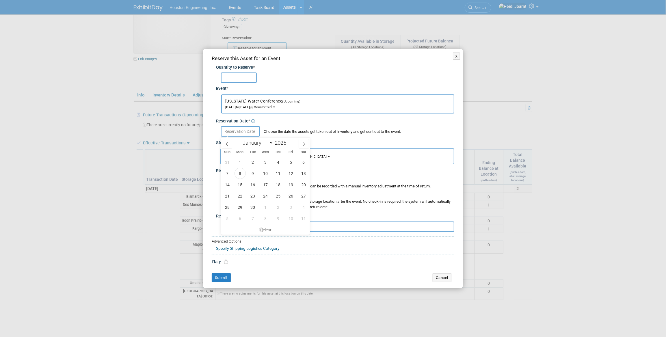
click at [258, 133] on input "text" at bounding box center [240, 131] width 39 height 10
click at [242, 173] on span "8" at bounding box center [240, 173] width 11 height 11
type input "[DATE]"
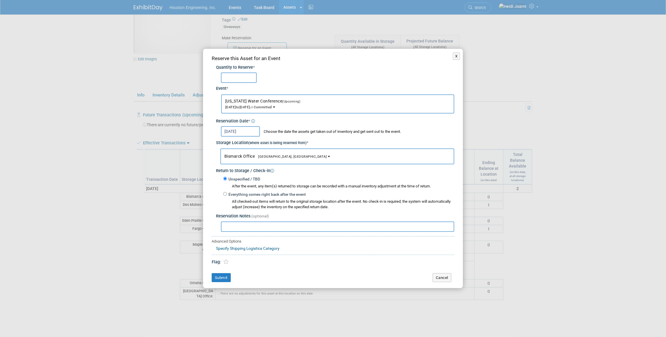
click at [248, 154] on span "Bismarck Office Bismarck, ND" at bounding box center [275, 156] width 103 height 5
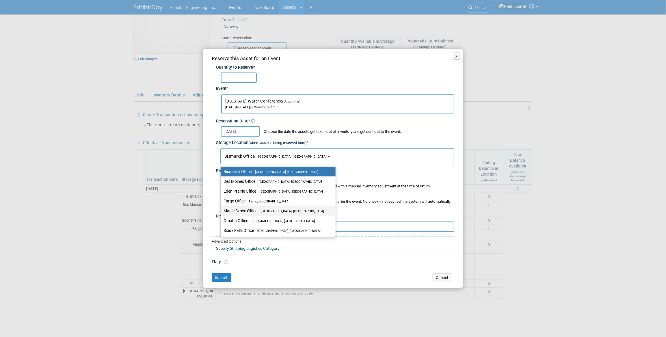
click at [253, 210] on label "Maple Grove Office Maple Grove, MN" at bounding box center [277, 211] width 106 height 8
click at [222, 210] on input "Maple Grove Office Maple Grove, MN" at bounding box center [220, 211] width 4 height 4
select select "11224042"
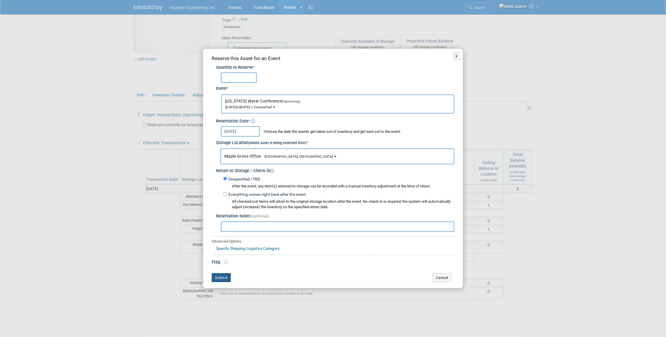
drag, startPoint x: 227, startPoint y: 279, endPoint x: 294, endPoint y: 144, distance: 150.9
click at [295, 144] on div "Reserve this Asset for an Event Quantity to Reserve * Event * -- SELECT EVENT -…" at bounding box center [333, 169] width 260 height 240
click at [244, 76] on input "text" at bounding box center [239, 77] width 36 height 10
type input "1"
click at [226, 277] on button "Submit" at bounding box center [221, 277] width 19 height 9
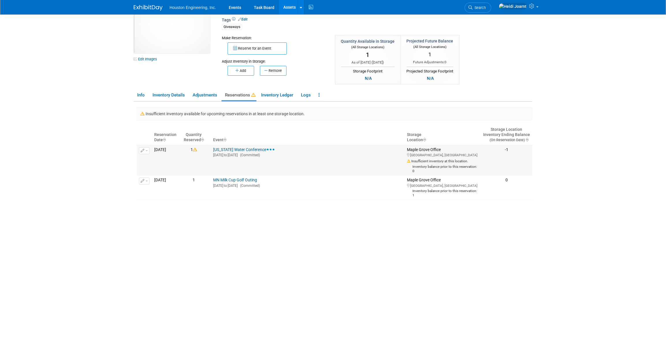
click at [253, 148] on link "[US_STATE] Water Conference" at bounding box center [244, 149] width 62 height 5
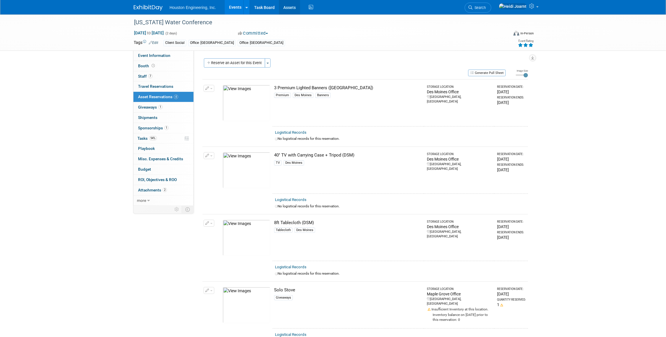
click at [291, 3] on link "Assets" at bounding box center [289, 7] width 21 height 14
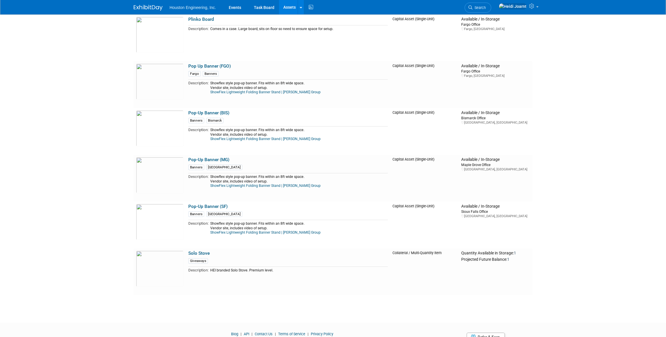
scroll to position [1627, 0]
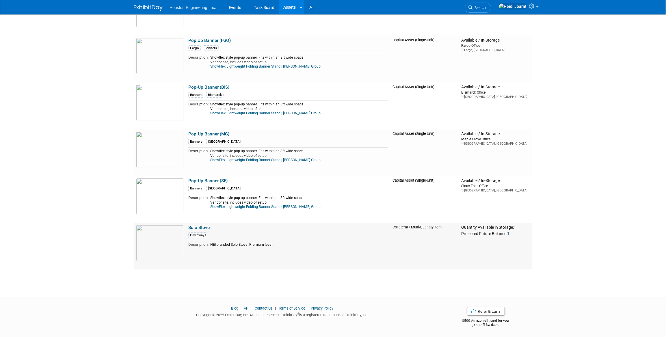
click at [204, 225] on link "Solo Stove" at bounding box center [198, 227] width 21 height 5
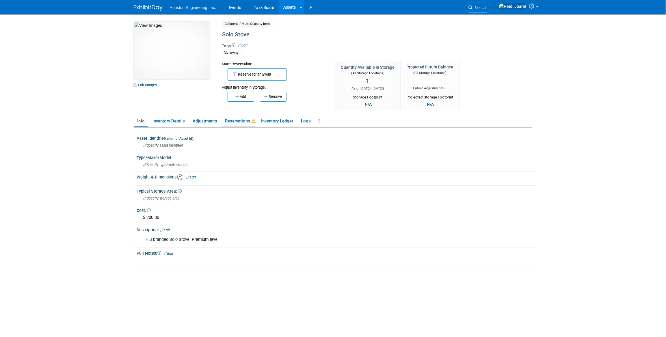
click at [243, 121] on link "Reservations" at bounding box center [239, 121] width 35 height 10
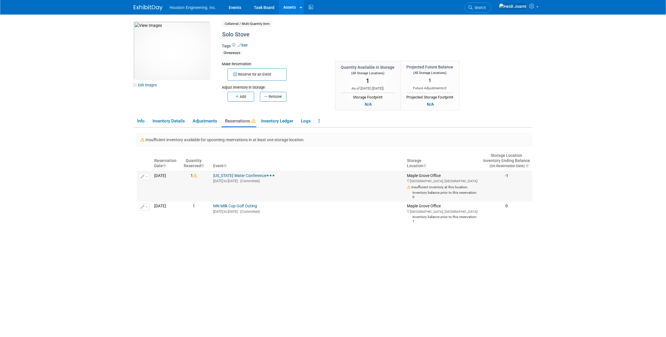
click at [236, 174] on link "[US_STATE] Water Conference" at bounding box center [244, 175] width 62 height 5
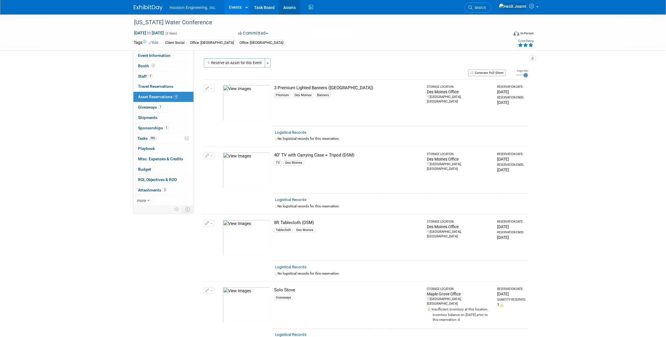
click at [289, 13] on link "Assets" at bounding box center [289, 7] width 21 height 14
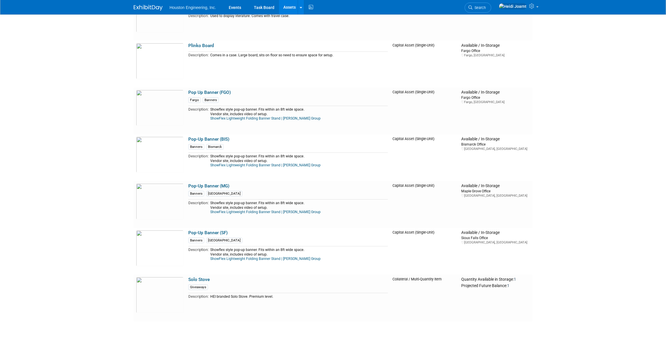
scroll to position [1627, 0]
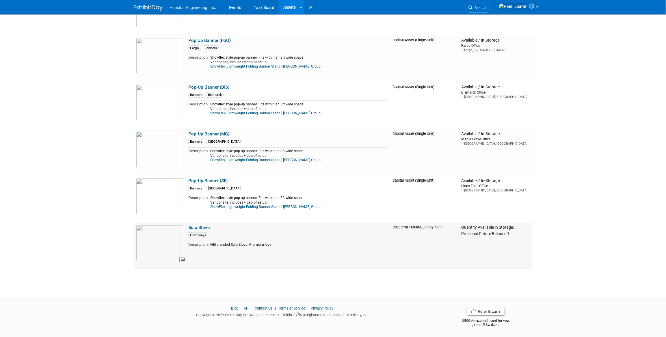
click at [161, 243] on img at bounding box center [160, 243] width 48 height 36
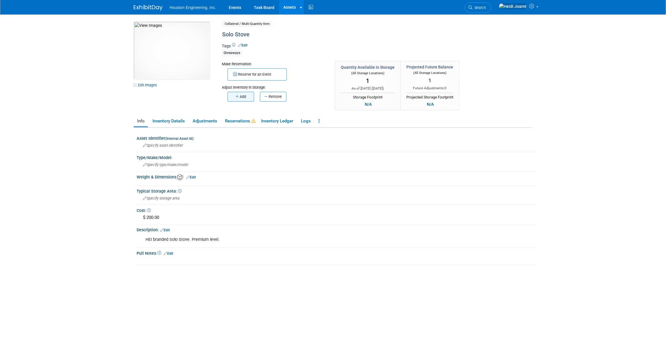
click at [247, 98] on button "Add" at bounding box center [241, 97] width 27 height 10
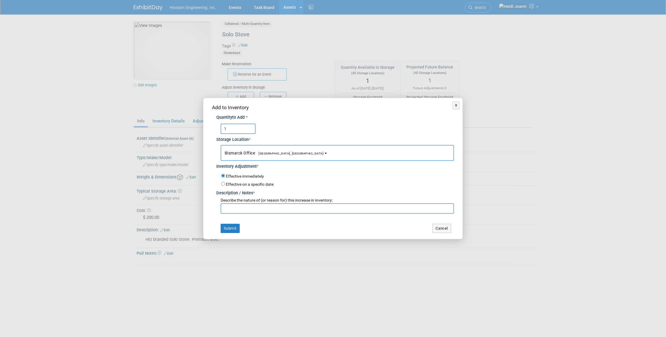
type input "1"
click at [258, 152] on span "[GEOGRAPHIC_DATA], [GEOGRAPHIC_DATA]" at bounding box center [289, 154] width 68 height 4
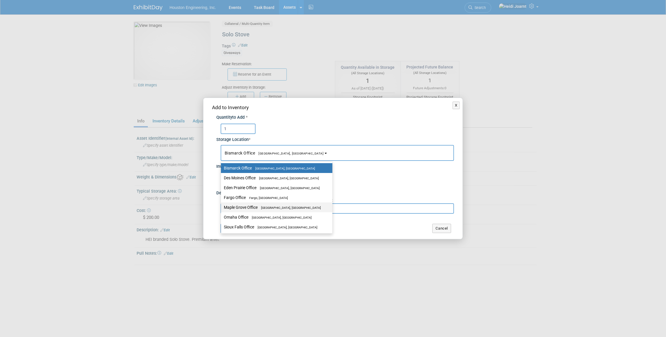
click at [253, 209] on label "Maple Grove Office Maple Grove, MN" at bounding box center [275, 208] width 103 height 8
click at [222, 209] on input "Maple Grove Office Maple Grove, MN" at bounding box center [220, 208] width 4 height 4
select select "11224042"
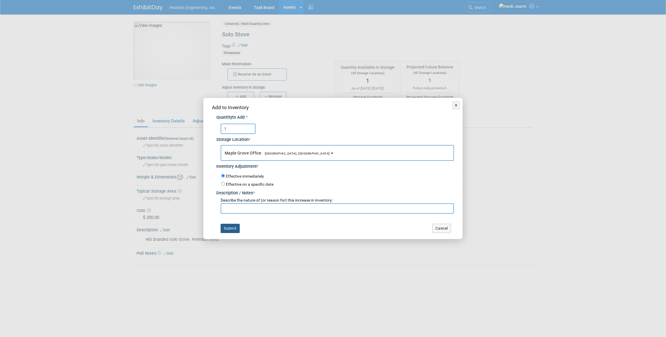
click at [234, 230] on button "Submit" at bounding box center [230, 228] width 19 height 9
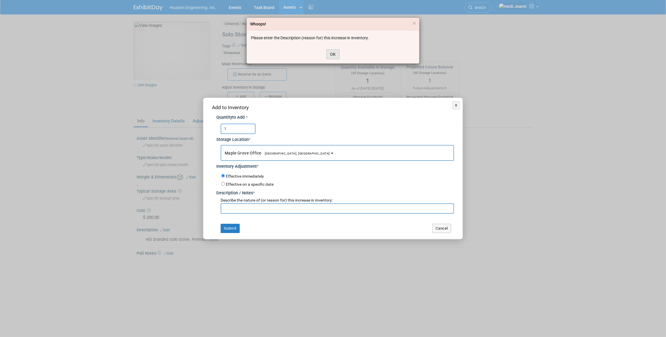
click at [333, 54] on button "OK" at bounding box center [332, 54] width 13 height 10
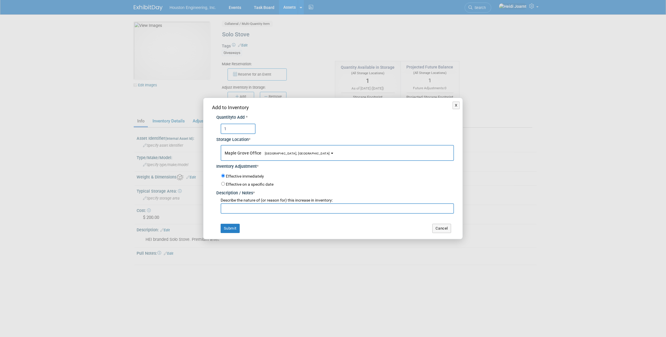
click at [243, 214] on div "Add to Inventory Quantity to Add * 1 Storage Location * Bismarck Office<span st…" at bounding box center [332, 168] width 259 height 141
click at [246, 211] on input "text" at bounding box center [337, 208] width 233 height 10
type input "Mike Opat brought from FGO"
click at [225, 227] on button "Submit" at bounding box center [230, 228] width 19 height 9
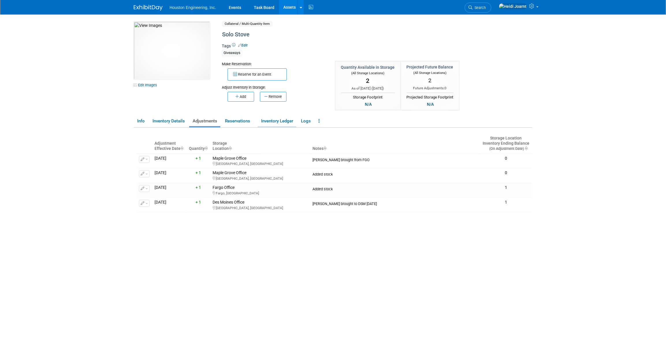
click at [276, 123] on link "Inventory Ledger" at bounding box center [277, 121] width 39 height 10
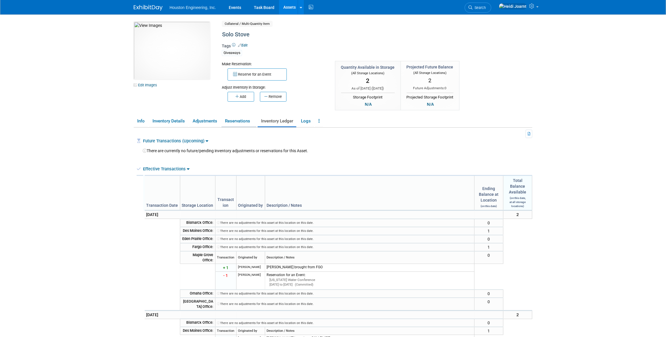
click at [248, 122] on link "Reservations" at bounding box center [239, 121] width 35 height 10
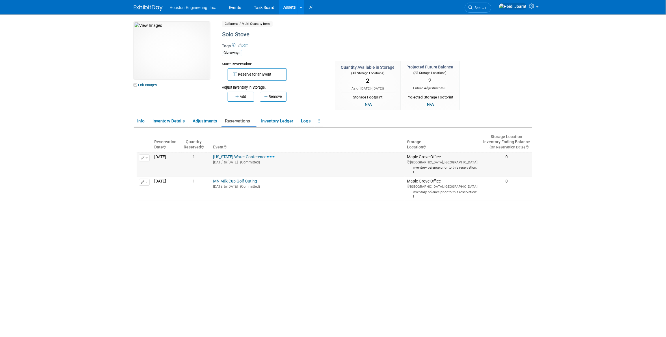
click at [239, 159] on link "[US_STATE] Water Conference" at bounding box center [244, 157] width 62 height 5
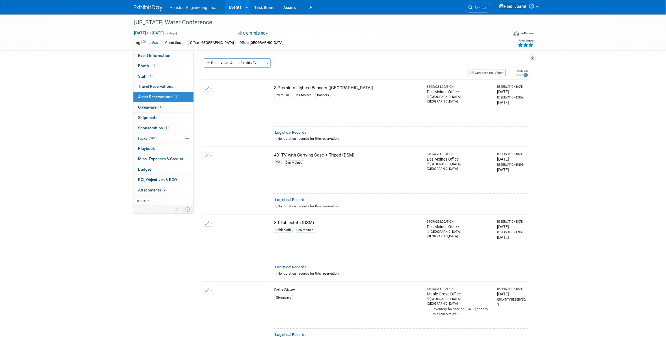
scroll to position [26, 0]
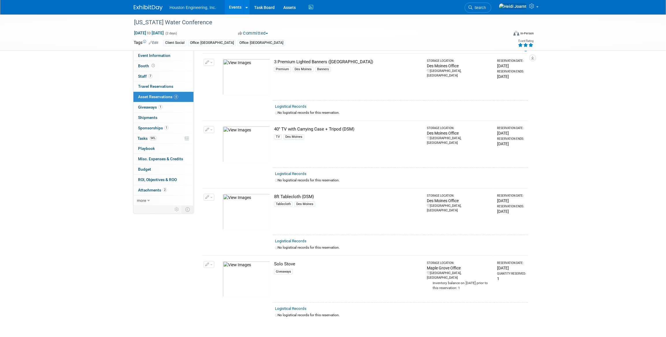
click at [207, 265] on icon "button" at bounding box center [207, 265] width 4 height 4
click at [231, 272] on button "Change Reservation" at bounding box center [231, 274] width 49 height 8
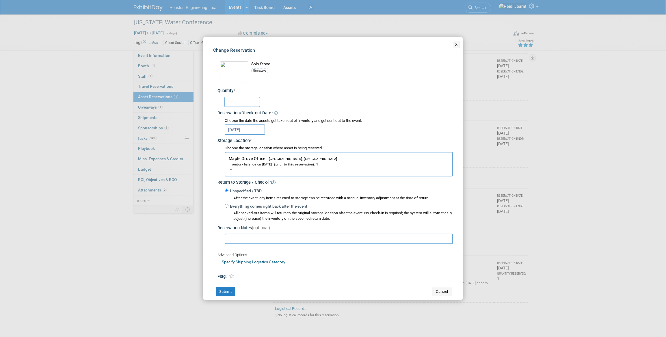
click at [266, 159] on span "[GEOGRAPHIC_DATA], [GEOGRAPHIC_DATA]" at bounding box center [301, 159] width 72 height 4
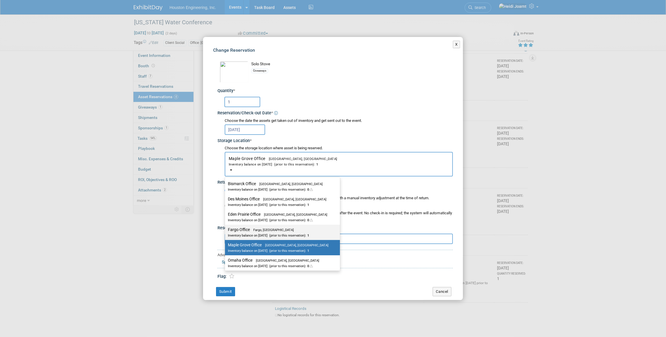
click at [254, 233] on div "Inventory balance on Sep 8, 2025 (prior to this reservation): 1" at bounding box center [278, 235] width 101 height 5
click at [226, 232] on input "Fargo Office Fargo, ND Inventory balance on Sep 8, 2025 (prior to this reservat…" at bounding box center [224, 230] width 4 height 4
select select "11224041"
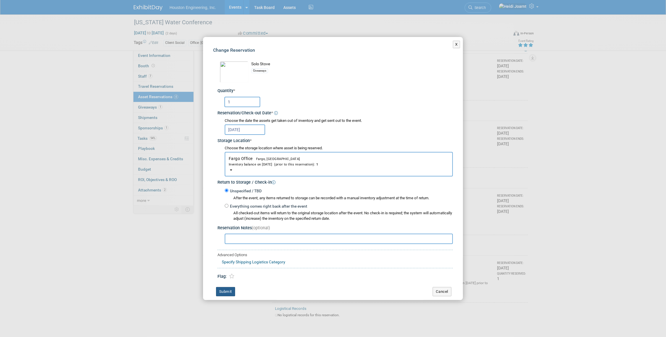
click at [228, 291] on button "Submit" at bounding box center [225, 291] width 19 height 9
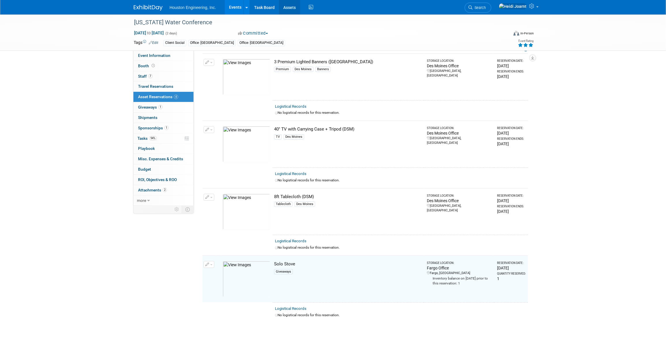
click at [291, 8] on link "Assets" at bounding box center [289, 7] width 21 height 14
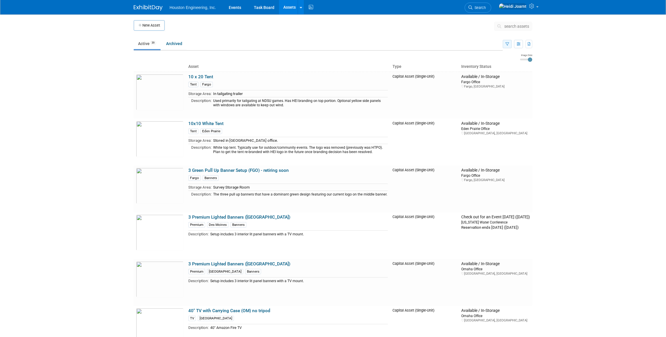
click at [509, 44] on icon "button" at bounding box center [507, 44] width 4 height 4
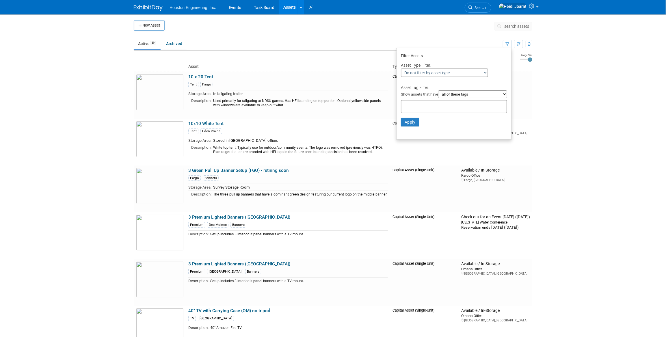
click at [422, 31] on td at bounding box center [330, 27] width 330 height 14
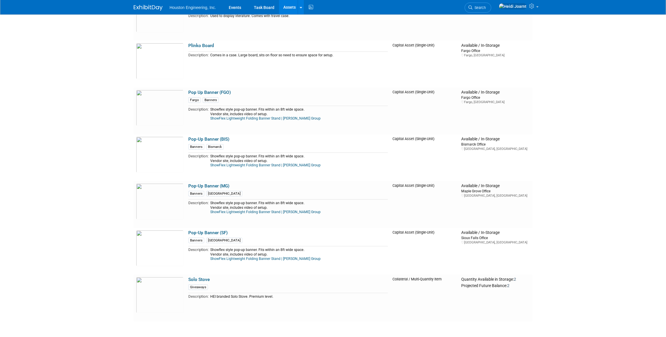
scroll to position [1627, 0]
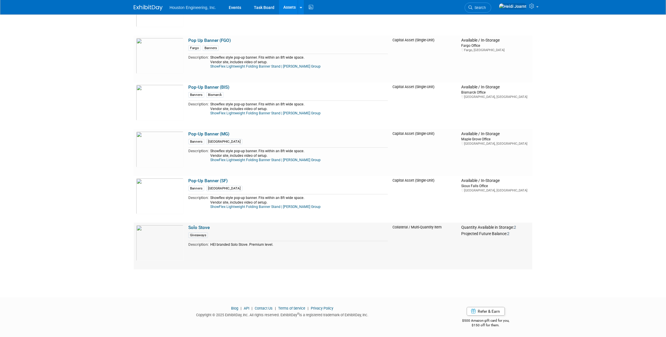
click at [204, 229] on link "Solo Stove" at bounding box center [198, 227] width 21 height 5
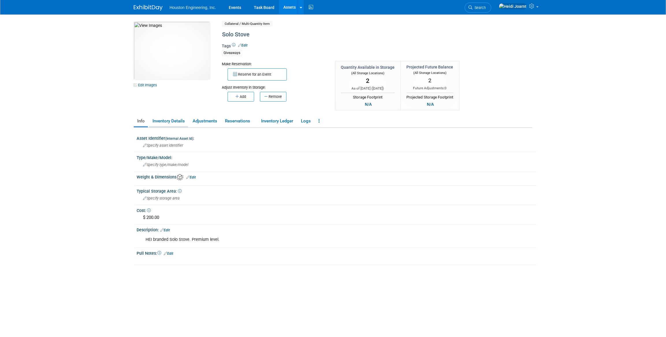
click at [173, 122] on link "Inventory Details" at bounding box center [168, 121] width 39 height 10
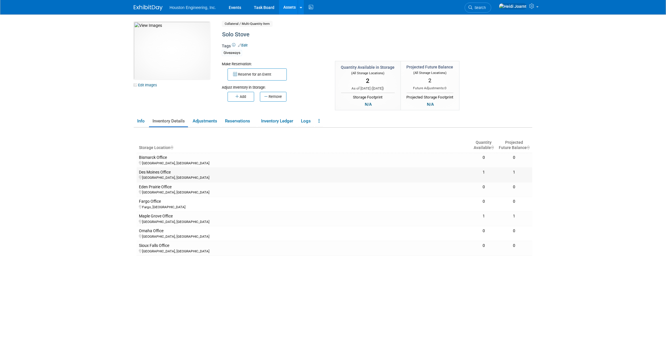
click at [496, 174] on td "1" at bounding box center [483, 175] width 25 height 15
click at [278, 123] on link "Inventory Ledger" at bounding box center [277, 121] width 39 height 10
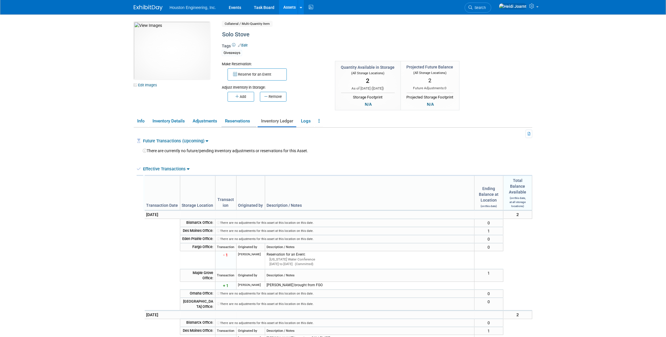
click at [244, 122] on link "Reservations" at bounding box center [239, 121] width 35 height 10
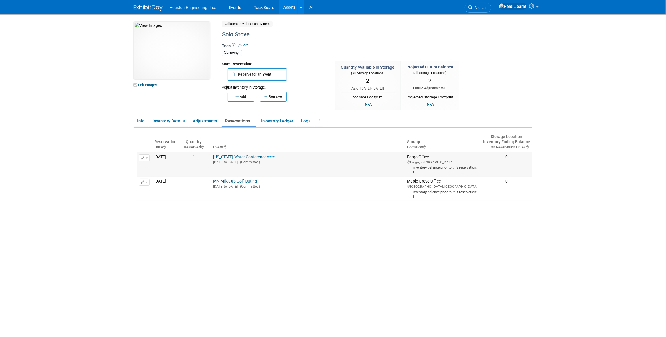
click at [146, 157] on span "button" at bounding box center [147, 157] width 2 height 1
click at [154, 167] on button "Change Reservation" at bounding box center [166, 167] width 49 height 8
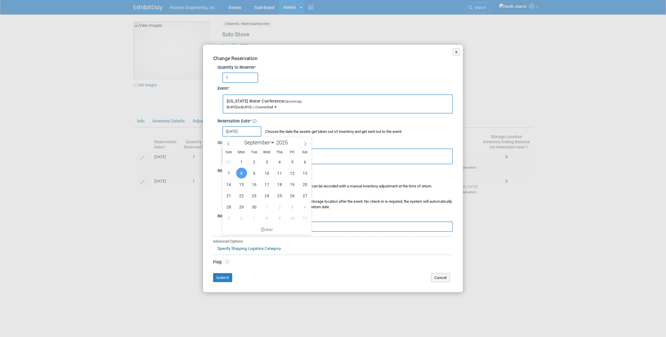
click at [243, 132] on input "Sep 8, 2025" at bounding box center [241, 131] width 39 height 10
click at [292, 162] on span "5" at bounding box center [292, 161] width 11 height 11
type input "Sep 5, 2025"
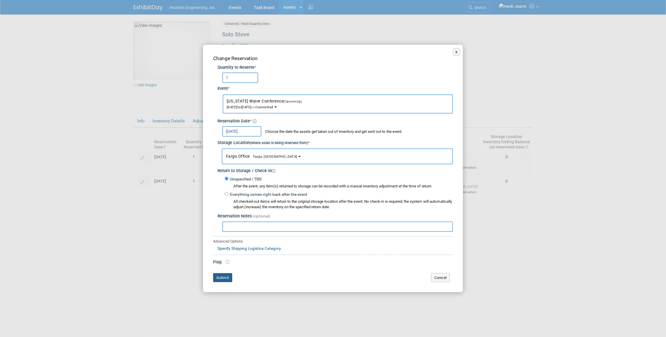
click at [224, 277] on button "Submit" at bounding box center [222, 277] width 19 height 9
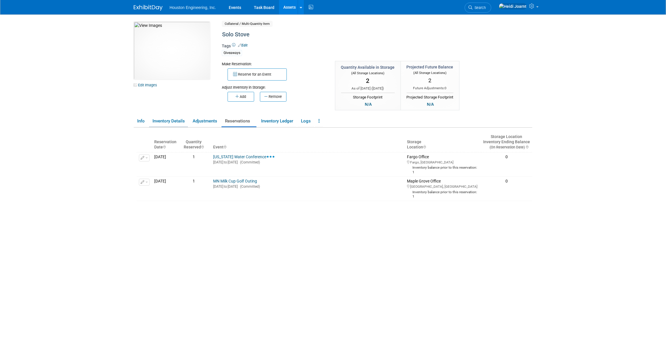
click at [179, 123] on link "Inventory Details" at bounding box center [168, 121] width 39 height 10
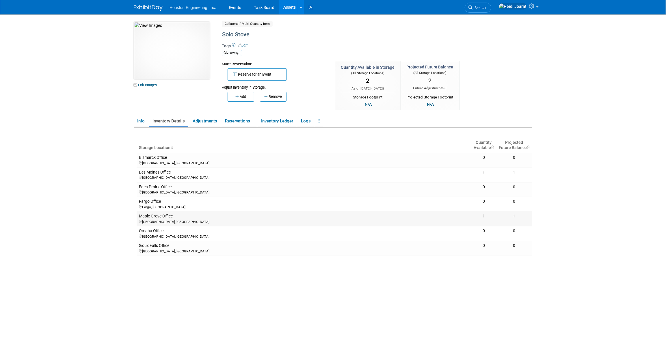
click at [155, 218] on div "Maple Grove Office" at bounding box center [304, 216] width 330 height 5
click at [277, 124] on link "Inventory Ledger" at bounding box center [277, 121] width 39 height 10
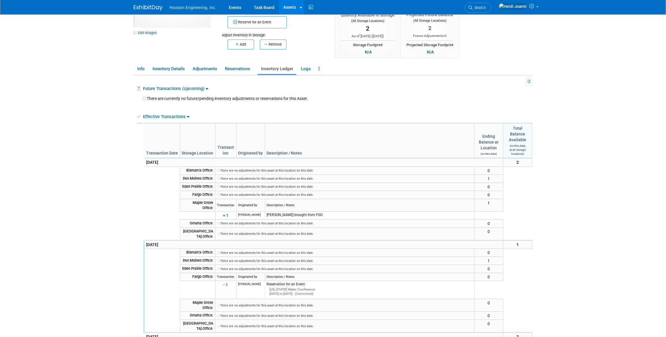
scroll to position [26, 0]
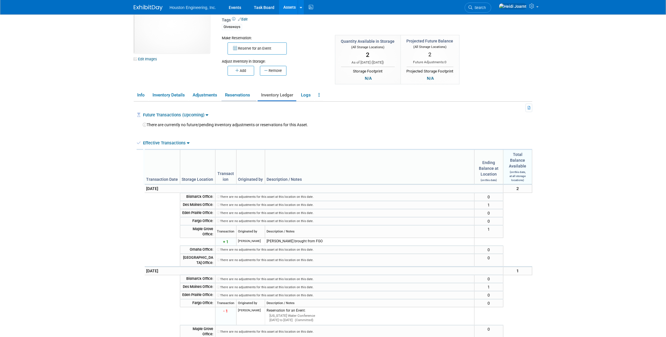
click at [240, 98] on link "Reservations" at bounding box center [239, 95] width 35 height 10
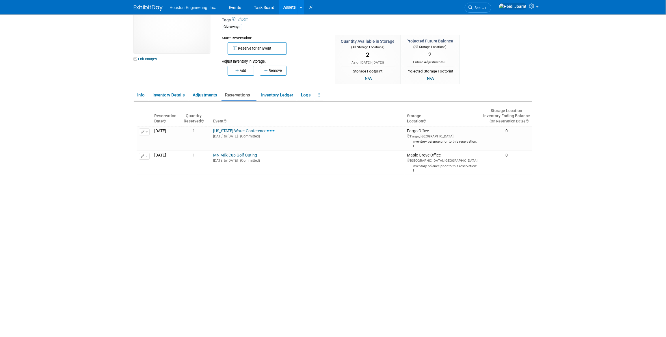
click at [366, 55] on span "2" at bounding box center [367, 54] width 3 height 7
click at [278, 96] on link "Inventory Ledger" at bounding box center [277, 95] width 39 height 10
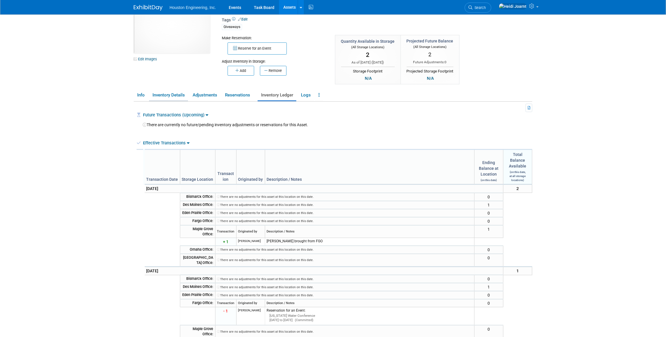
click at [174, 96] on link "Inventory Details" at bounding box center [168, 95] width 39 height 10
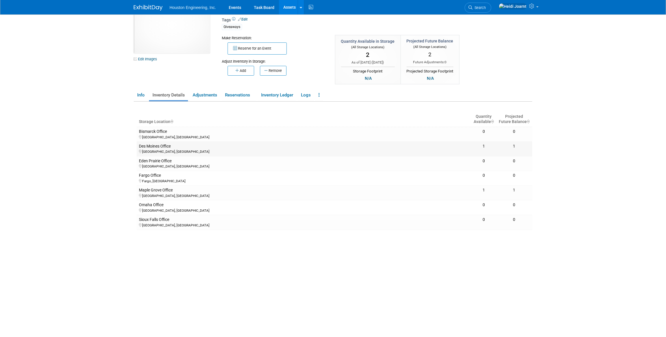
click at [158, 149] on div "[GEOGRAPHIC_DATA], [GEOGRAPHIC_DATA]" at bounding box center [304, 151] width 330 height 5
click at [284, 96] on link "Inventory Ledger" at bounding box center [277, 95] width 39 height 10
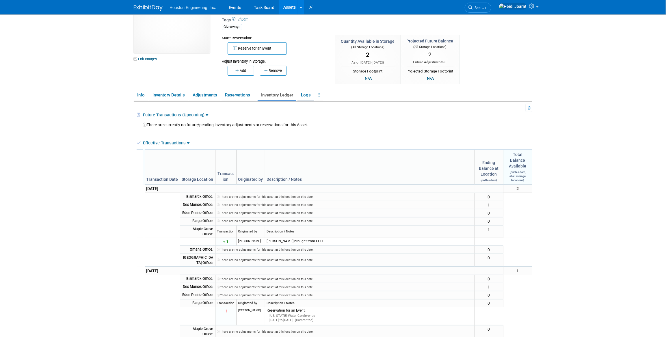
click at [308, 93] on link "Logs" at bounding box center [306, 95] width 16 height 10
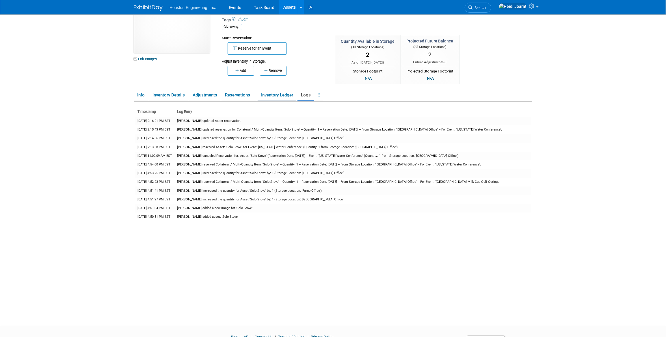
click at [280, 94] on link "Inventory Ledger" at bounding box center [277, 95] width 39 height 10
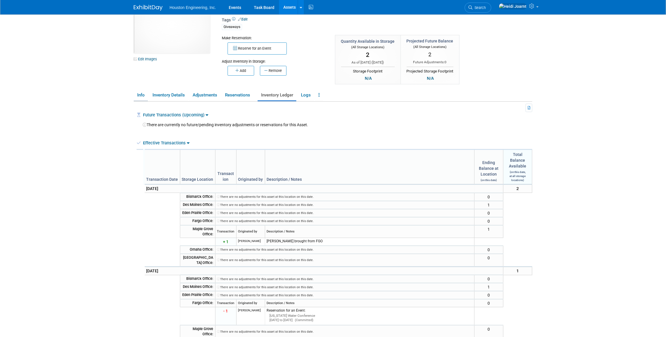
click at [135, 94] on link "Info" at bounding box center [141, 95] width 14 height 10
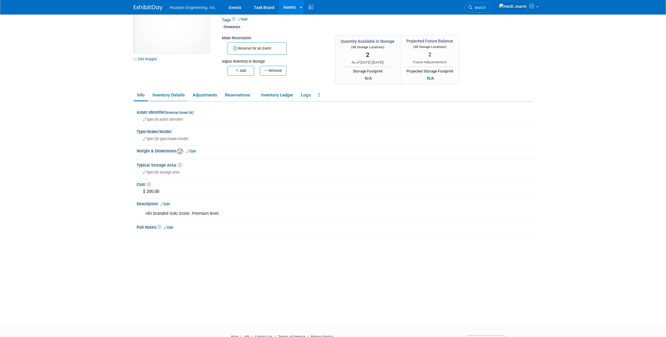
click at [170, 95] on link "Inventory Details" at bounding box center [168, 95] width 39 height 10
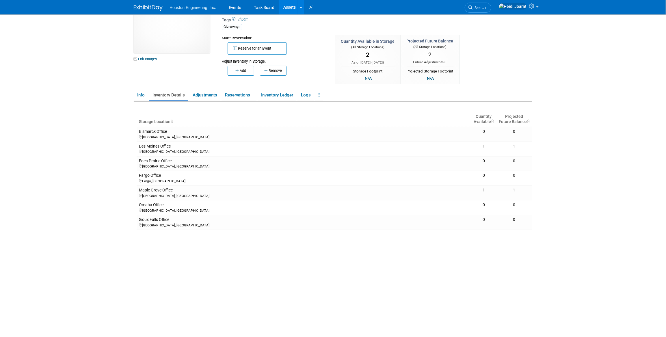
scroll to position [0, 0]
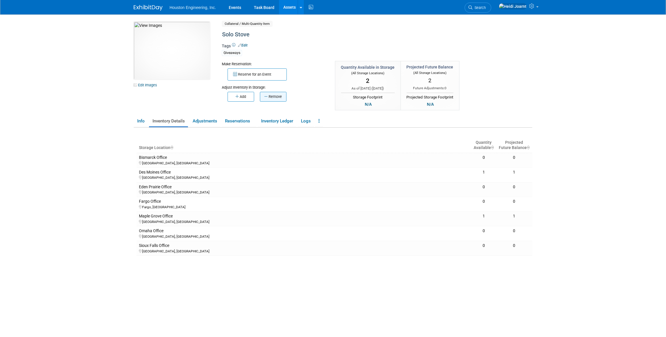
click at [276, 100] on button "Remove" at bounding box center [273, 97] width 27 height 10
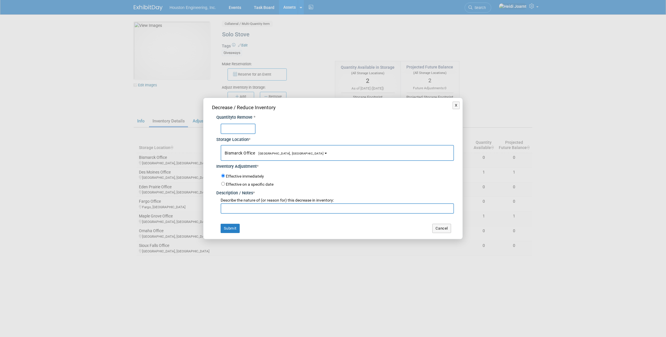
click at [251, 155] on span "Bismarck Office [GEOGRAPHIC_DATA], [GEOGRAPHIC_DATA]" at bounding box center [274, 153] width 99 height 5
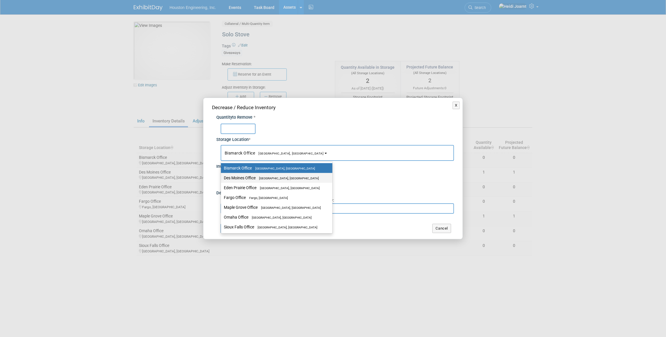
click at [246, 179] on label "Des Moines Office Des Moines, IA" at bounding box center [275, 178] width 103 height 8
click at [222, 179] on input "Des Moines Office Des Moines, IA" at bounding box center [220, 178] width 4 height 4
select select "11224039"
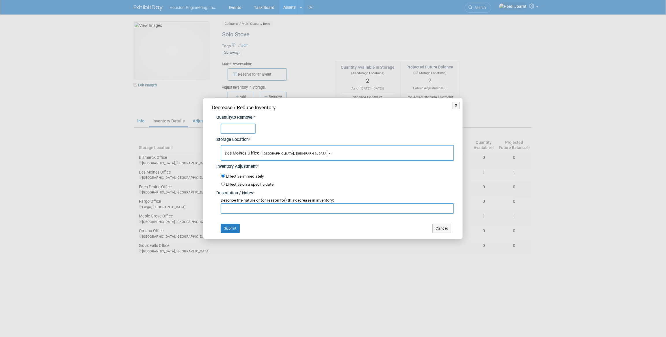
click at [236, 125] on input "text" at bounding box center [238, 129] width 35 height 10
type input "1"
click at [251, 210] on input "text" at bounding box center [337, 208] width 233 height 10
type input "Used for Iowa Water Conference"
click at [233, 232] on button "Submit" at bounding box center [230, 228] width 19 height 9
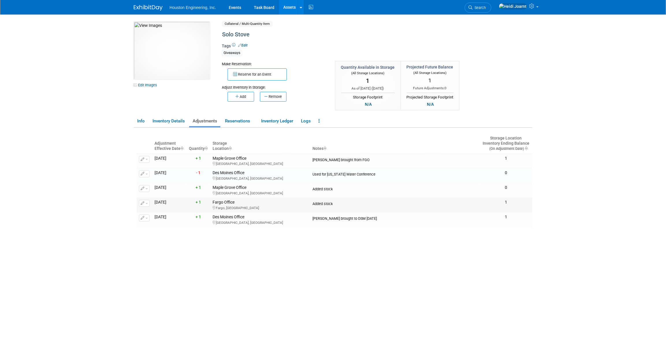
click at [237, 206] on div "Fargo, [GEOGRAPHIC_DATA]" at bounding box center [260, 207] width 95 height 5
click at [235, 224] on div "[GEOGRAPHIC_DATA], [GEOGRAPHIC_DATA]" at bounding box center [260, 222] width 95 height 5
click at [234, 164] on div "Maple Grove, MN" at bounding box center [260, 163] width 95 height 5
click at [322, 88] on div "Adjust Inventory in Storage:" at bounding box center [274, 86] width 105 height 10
click at [290, 11] on link "Assets" at bounding box center [289, 7] width 21 height 14
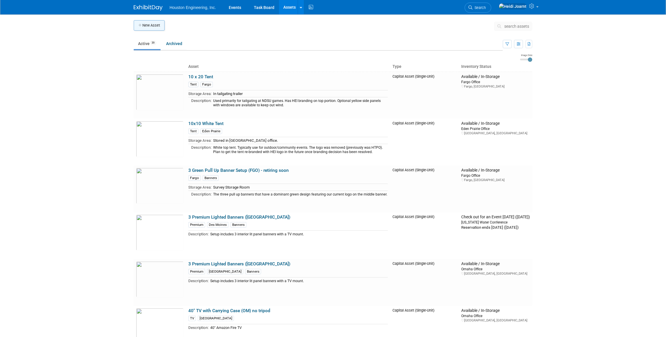
click at [148, 27] on button "New Asset" at bounding box center [149, 25] width 31 height 10
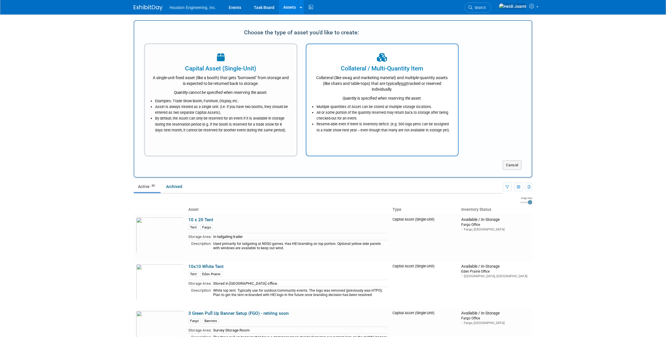
click at [390, 87] on div "Collateral (like swag and marketing material) and multiple-quantity assets (lik…" at bounding box center [382, 82] width 137 height 19
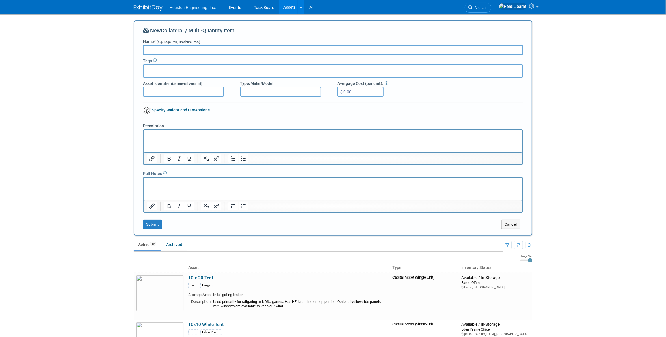
click at [239, 52] on input "Name * (e.g. Logo Pen, Brochure, etc.)" at bounding box center [333, 50] width 380 height 10
type input "Rocking Camping Chair"
click at [179, 69] on input "text" at bounding box center [169, 70] width 46 height 6
click at [170, 85] on div "Giveaways" at bounding box center [166, 84] width 46 height 8
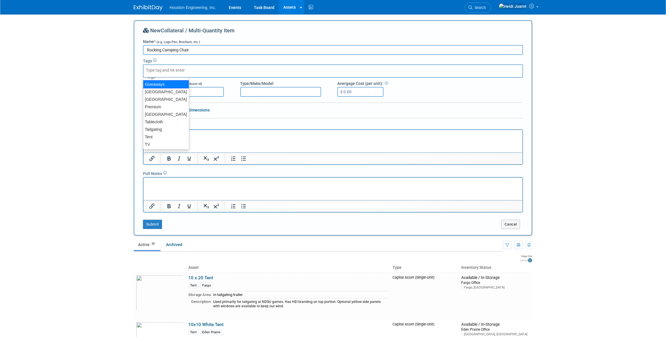
type input "Giveaways"
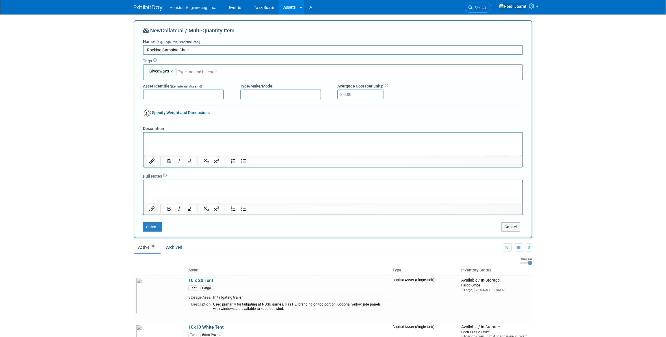
click at [364, 100] on div "New Collateral / Multi-Quantity Item Name * (e.g. Logo Pen, Brochure, etc.) Roc…" at bounding box center [333, 129] width 380 height 205
click at [362, 95] on input "$ 0.00" at bounding box center [360, 95] width 46 height 10
type input "$ 100.00"
click at [191, 140] on html at bounding box center [332, 136] width 379 height 8
click at [159, 224] on button "Submit" at bounding box center [152, 226] width 19 height 9
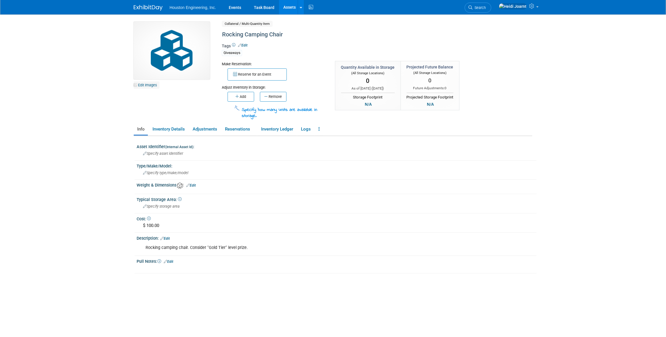
click at [146, 86] on link "Edit Images" at bounding box center [147, 84] width 26 height 7
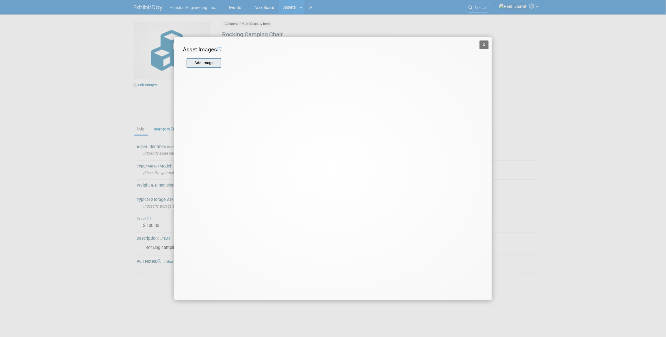
click at [205, 65] on input "file" at bounding box center [186, 63] width 69 height 9
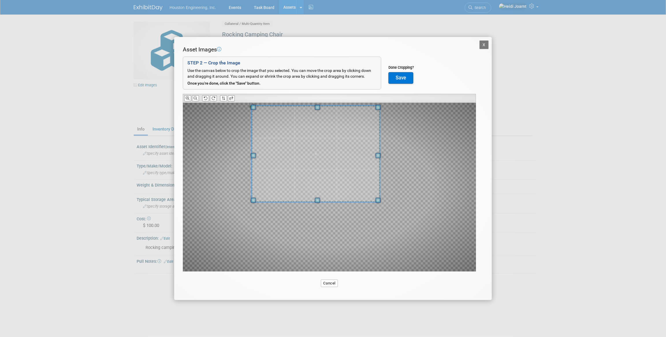
click at [320, 146] on span at bounding box center [316, 154] width 128 height 96
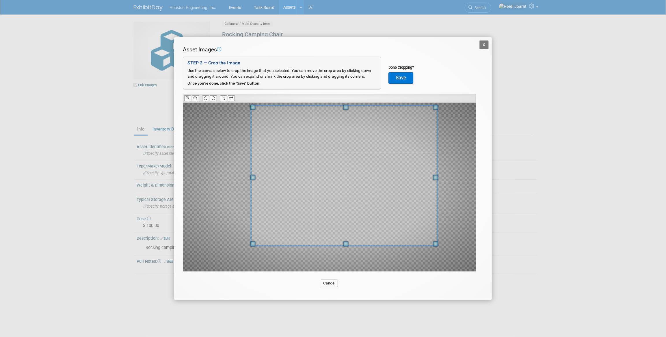
click at [432, 256] on div at bounding box center [329, 187] width 293 height 169
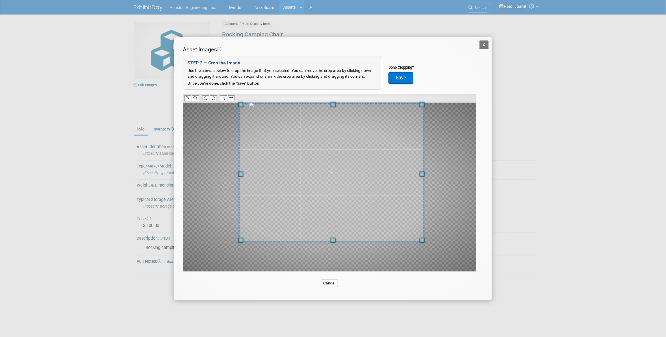
click at [377, 201] on span at bounding box center [331, 172] width 185 height 139
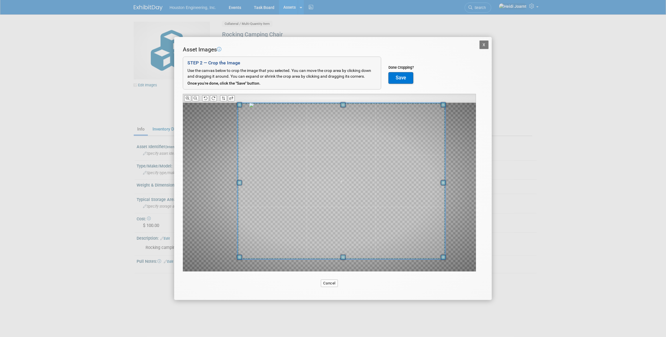
click at [445, 255] on span at bounding box center [443, 257] width 5 height 5
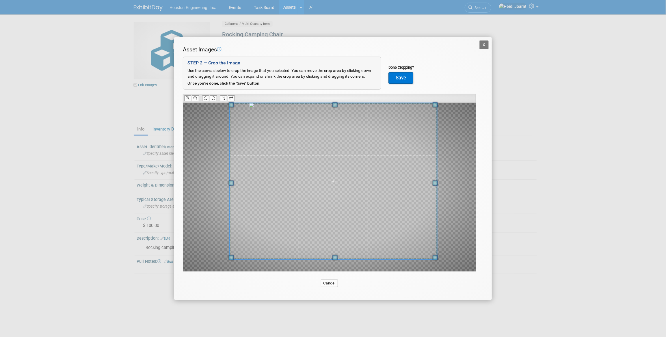
click at [370, 214] on span at bounding box center [333, 181] width 207 height 156
click at [401, 78] on button "Save" at bounding box center [400, 78] width 25 height 12
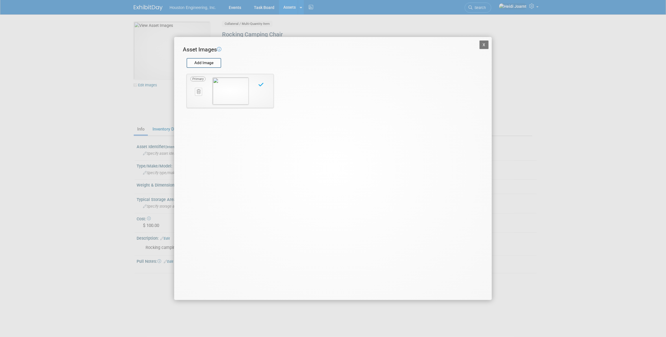
click at [483, 46] on button "X" at bounding box center [483, 44] width 9 height 9
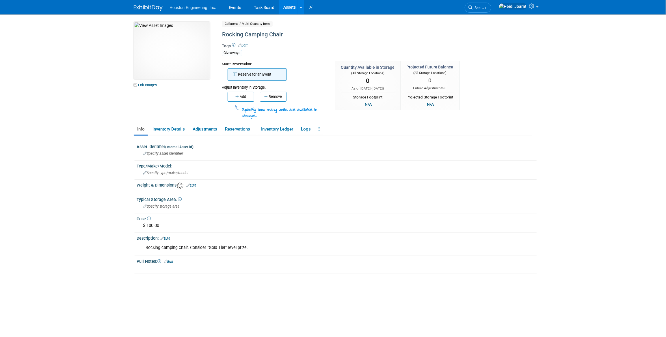
click at [262, 77] on button "Reserve for an Event" at bounding box center [257, 74] width 59 height 12
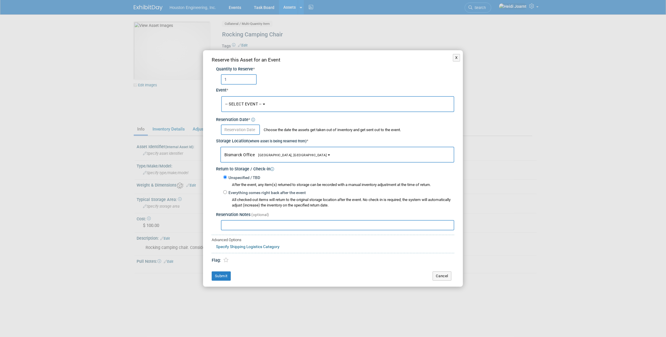
type input "1"
click at [251, 104] on span "-- SELECT EVENT --" at bounding box center [243, 104] width 36 height 5
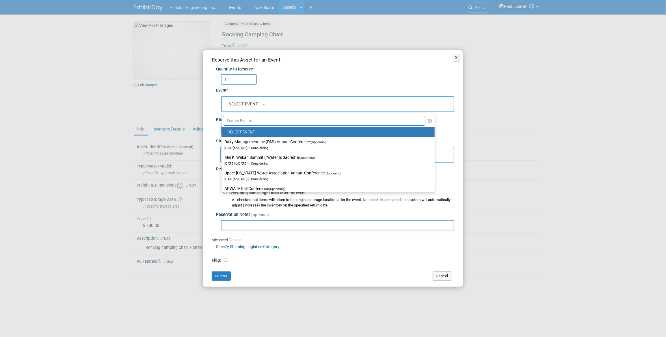
click at [248, 122] on input "text" at bounding box center [324, 121] width 202 height 10
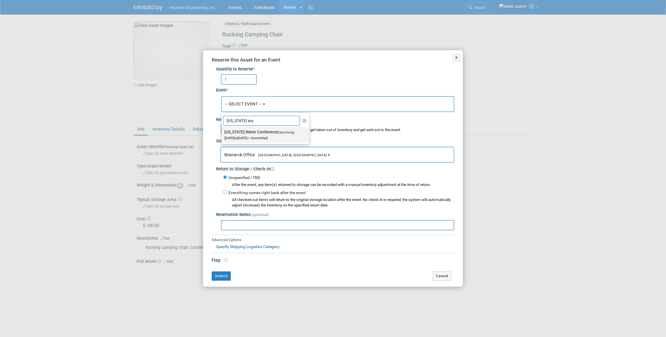
type input "iowa wa"
click at [253, 131] on label "Iowa Water Conference (Upcoming) Sep 9, 2025 to Sep 10, 2025 Committed" at bounding box center [263, 134] width 79 height 13
click at [222, 131] on input "Iowa Water Conference (Upcoming) Sep 9, 2025 to Sep 10, 2025 Committed" at bounding box center [221, 132] width 4 height 4
select select "11141541"
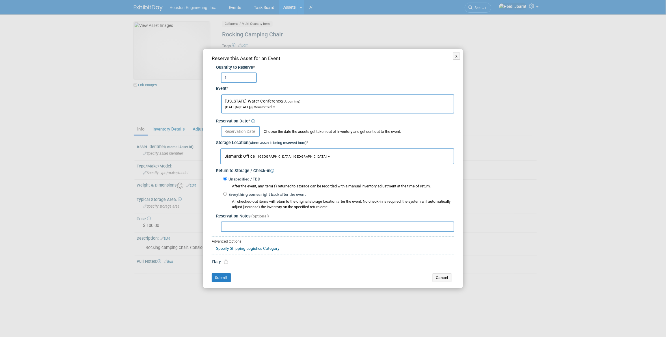
click at [254, 133] on input "text" at bounding box center [240, 131] width 39 height 10
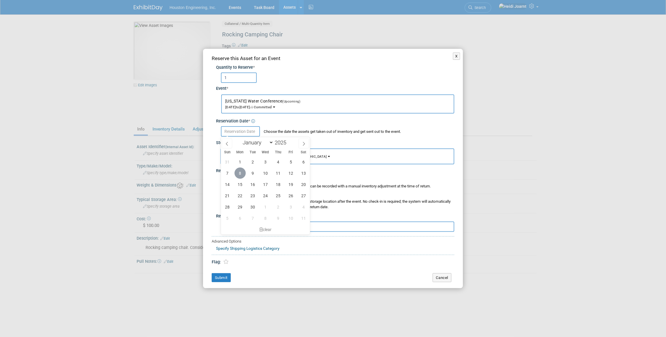
click at [240, 175] on span "8" at bounding box center [240, 173] width 11 height 11
type input "Sep 8, 2025"
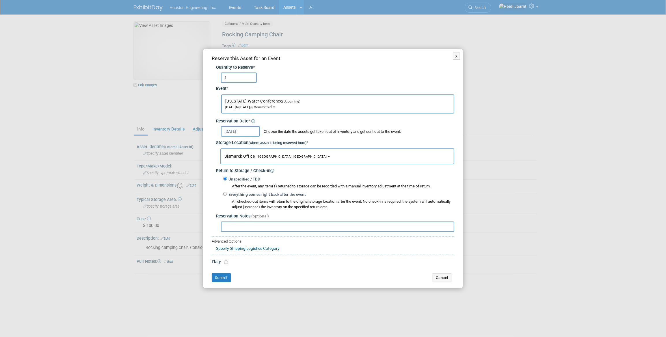
click at [250, 157] on span "Bismarck Office Bismarck, ND" at bounding box center [275, 156] width 103 height 5
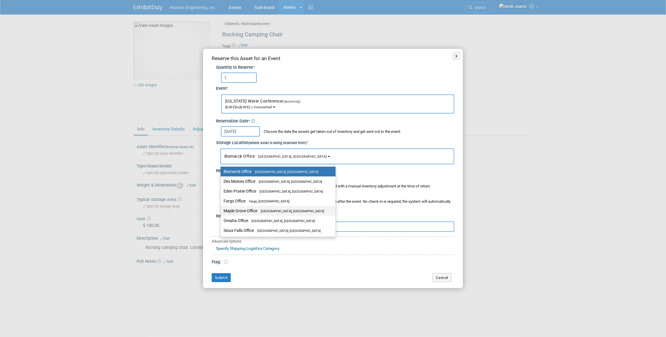
click at [247, 208] on label "Maple Grove Office Maple Grove, MN" at bounding box center [277, 211] width 106 height 8
click at [222, 209] on input "Maple Grove Office Maple Grove, MN" at bounding box center [220, 211] width 4 height 4
select select "11224042"
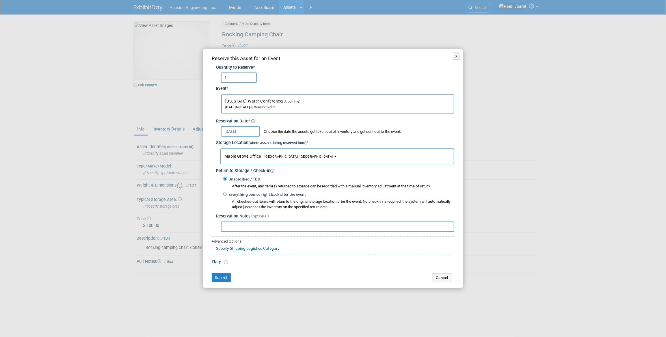
click at [246, 227] on input "text" at bounding box center [337, 227] width 233 height 10
type input "Using as second prize for booth giveaway"
click at [220, 280] on button "Submit" at bounding box center [221, 277] width 19 height 9
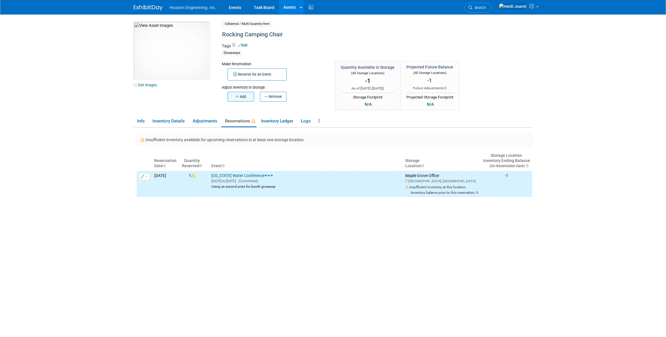
click at [242, 97] on button "Add" at bounding box center [241, 97] width 27 height 10
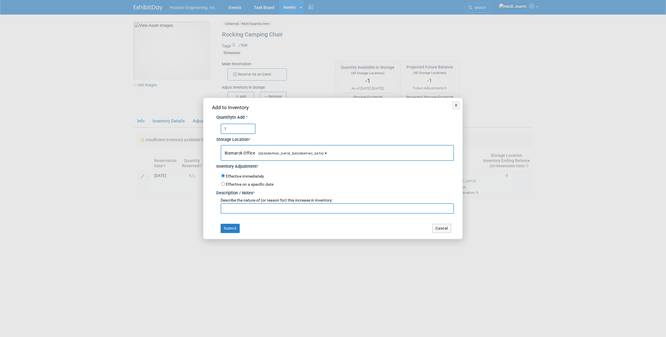
type input "1"
click at [249, 153] on span "Bismarck Office Bismarck, ND" at bounding box center [274, 153] width 99 height 5
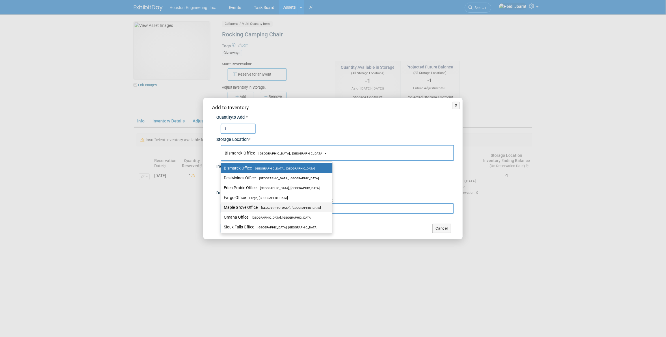
click at [249, 209] on label "Maple Grove Office Maple Grove, MN" at bounding box center [275, 208] width 103 height 8
click at [222, 209] on input "Maple Grove Office Maple Grove, MN" at bounding box center [220, 208] width 4 height 4
select select "11224042"
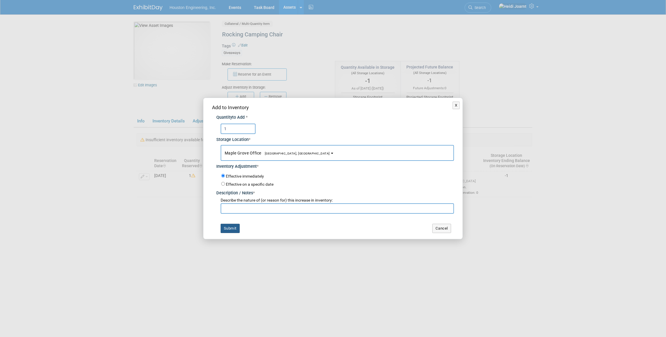
click at [234, 228] on button "Submit" at bounding box center [230, 228] width 19 height 9
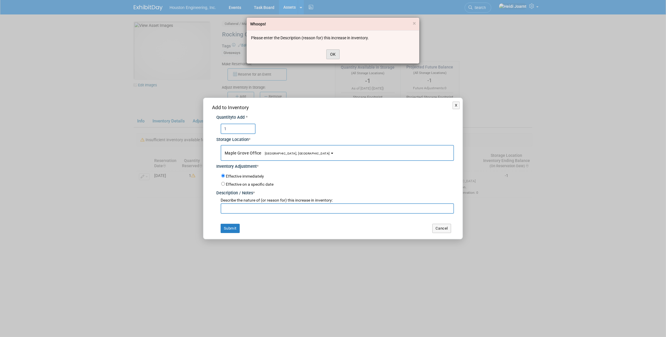
click at [334, 55] on button "OK" at bounding box center [332, 54] width 13 height 10
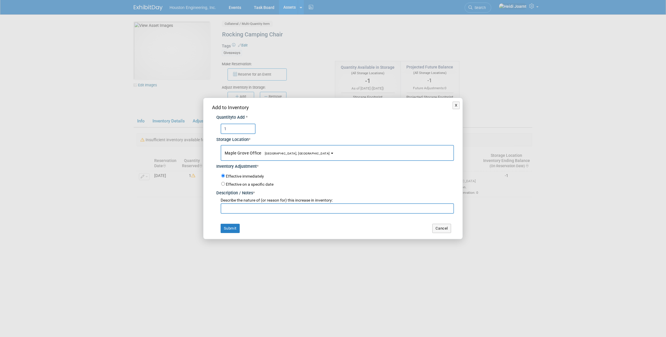
click at [271, 210] on input "text" at bounding box center [337, 208] width 233 height 10
type input "Inventory update"
click at [228, 228] on button "Submit" at bounding box center [230, 228] width 19 height 9
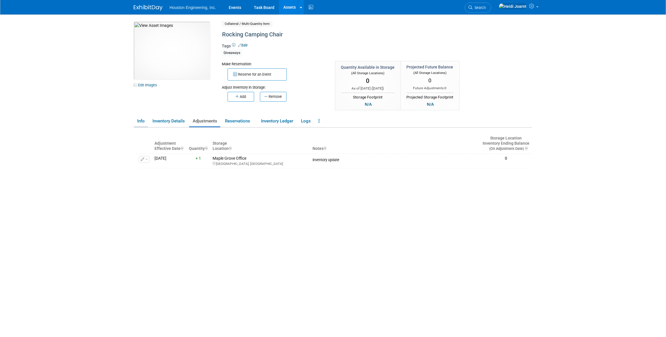
click at [141, 121] on link "Info" at bounding box center [141, 121] width 14 height 10
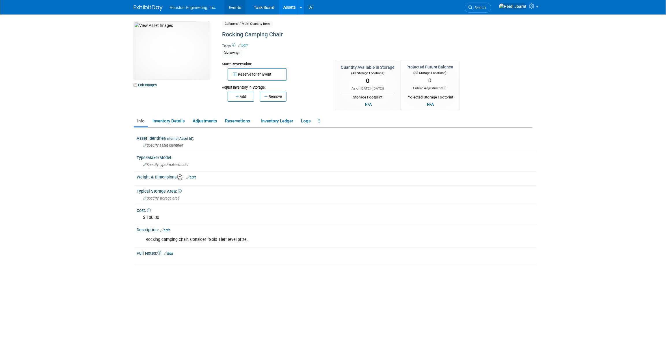
click at [242, 8] on link "Events" at bounding box center [234, 7] width 21 height 14
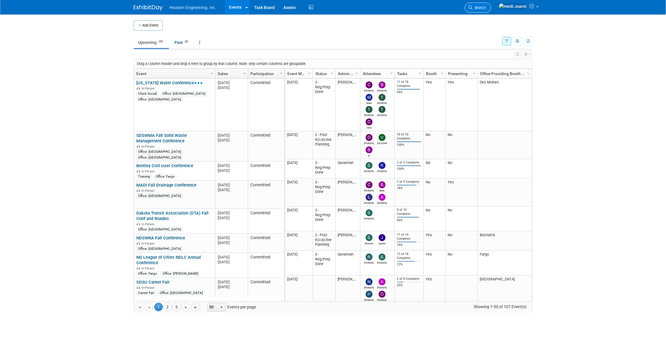
click at [486, 8] on span "Search" at bounding box center [479, 7] width 13 height 4
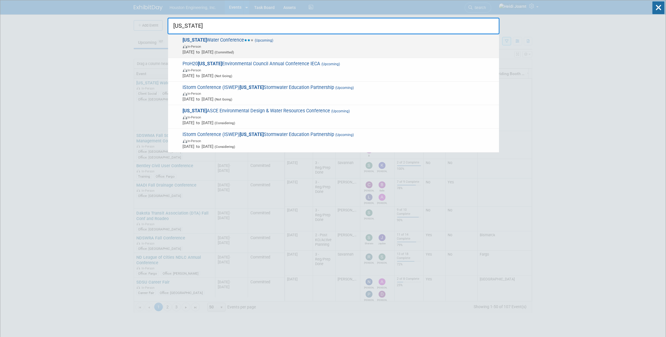
type input "iowa"
click at [310, 44] on span "In-Person" at bounding box center [339, 46] width 313 height 6
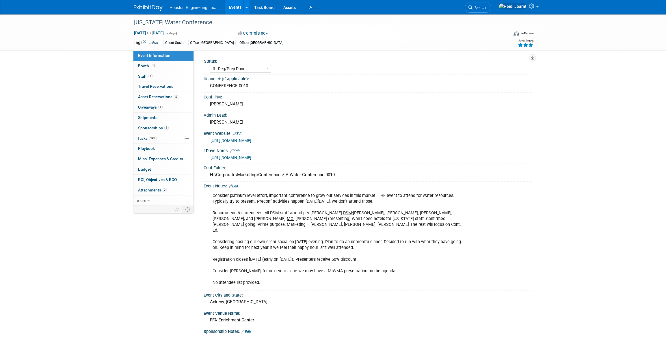
select select "3 - Reg/Prep Done"
select select "Yes"
select select "Water Resources"
click at [168, 105] on link "1 Giveaways 1" at bounding box center [163, 107] width 60 height 10
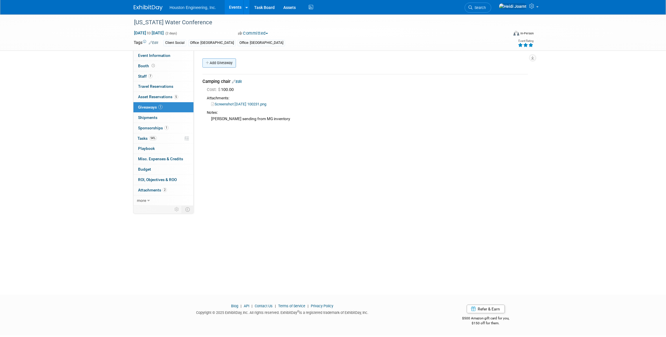
click at [226, 66] on link "Add Giveaway" at bounding box center [219, 62] width 34 height 9
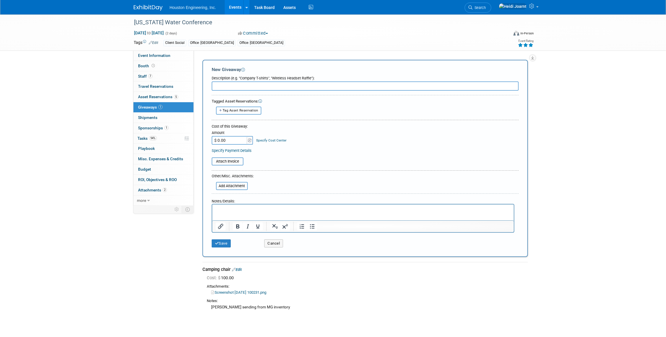
click at [236, 109] on span "Tag Asset Reservation" at bounding box center [241, 111] width 36 height 4
select select
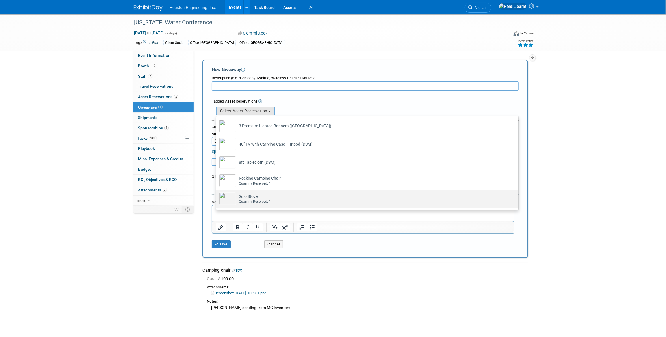
click at [250, 196] on td "Solo Stove Already tagged in this giveaway Quantity Reserved: 1" at bounding box center [371, 198] width 271 height 13
click at [217, 196] on input "Solo Stove Already tagged in this giveaway Quantity Reserved: 1" at bounding box center [215, 196] width 4 height 4
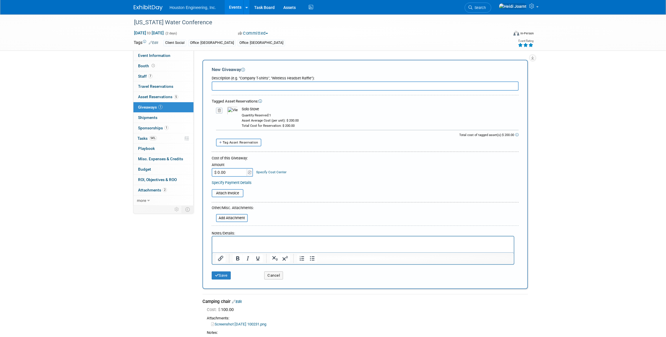
click at [235, 83] on input "text" at bounding box center [365, 85] width 307 height 9
type input "Solo Stove - 1st Prize for booth giveaway"
click at [228, 277] on button "Save" at bounding box center [221, 276] width 19 height 8
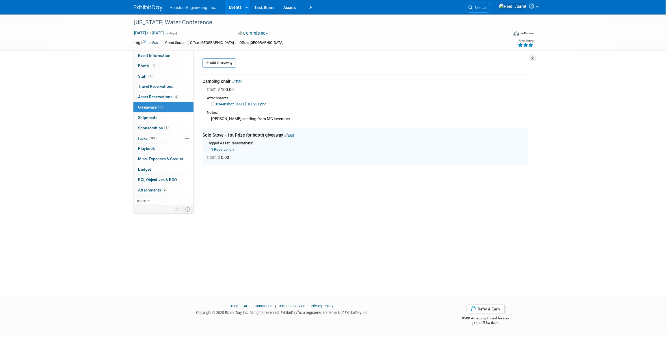
click at [237, 81] on link "Edit" at bounding box center [237, 81] width 10 height 4
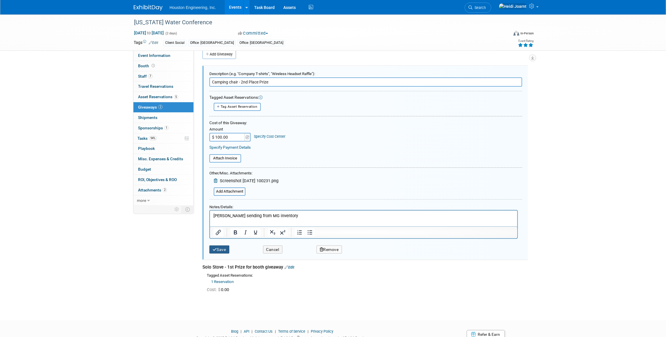
type input "Camping chair - 2nd Place Prize"
click at [220, 247] on button "Save" at bounding box center [219, 250] width 20 height 8
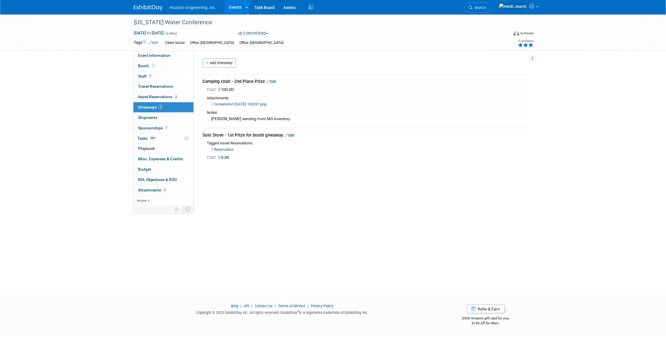
click at [291, 135] on link "Edit" at bounding box center [290, 135] width 10 height 4
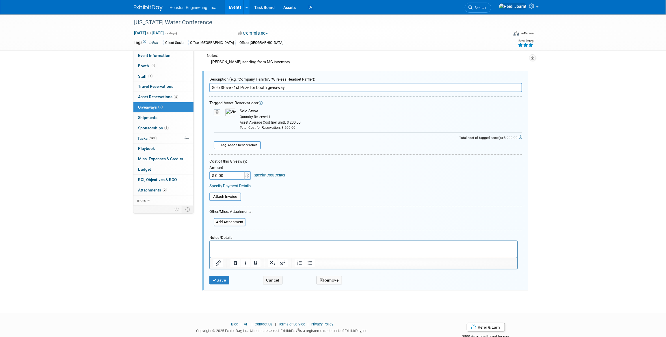
scroll to position [62, 0]
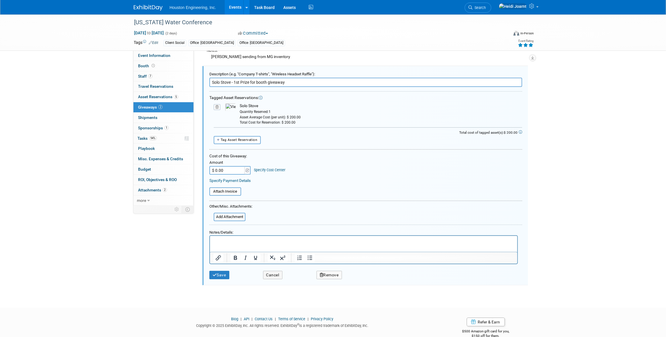
click at [227, 170] on input "$ 0.00" at bounding box center [227, 170] width 36 height 9
type input "$ 200.00"
click at [220, 276] on button "Save" at bounding box center [219, 275] width 20 height 8
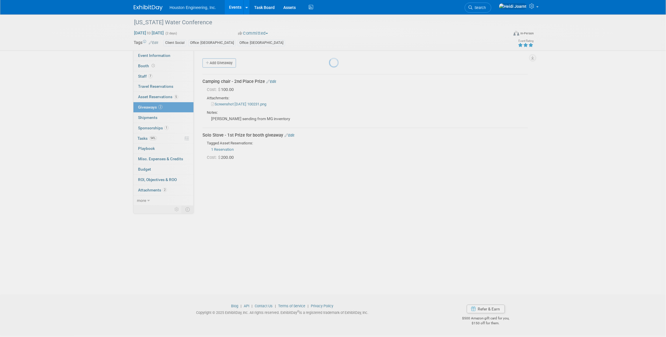
scroll to position [0, 0]
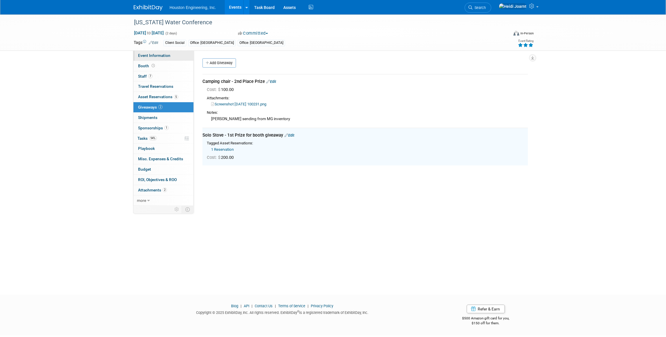
click at [163, 54] on span "Event Information" at bounding box center [154, 55] width 32 height 5
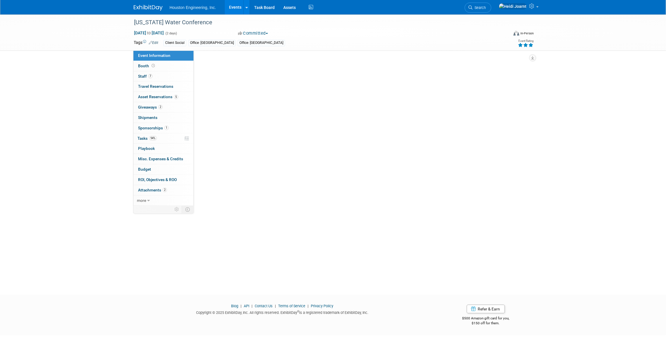
select select "3 - Reg/Prep Done"
select select "Yes"
select select "Water Resources"
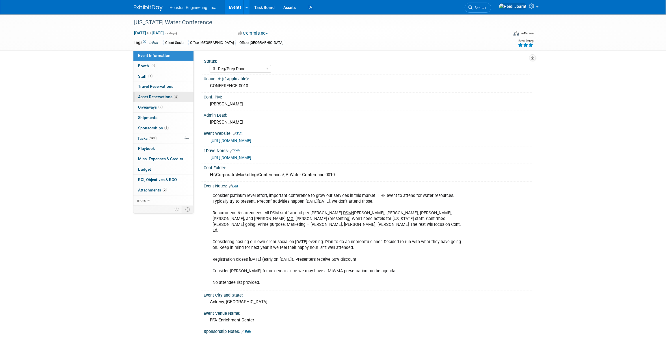
click at [161, 96] on span "Asset Reservations 5" at bounding box center [158, 96] width 40 height 5
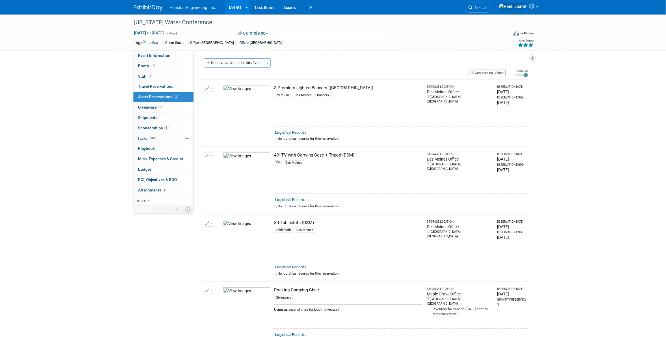
click at [239, 10] on link "Events" at bounding box center [235, 7] width 21 height 14
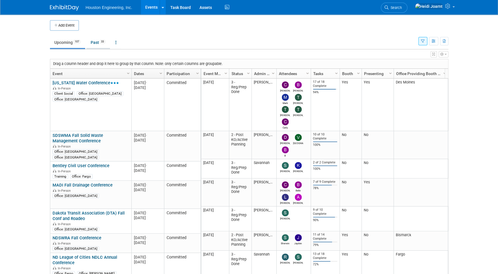
click at [95, 46] on link "Past 33" at bounding box center [98, 42] width 24 height 11
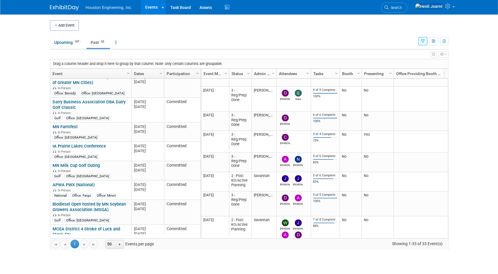
scroll to position [622, 0]
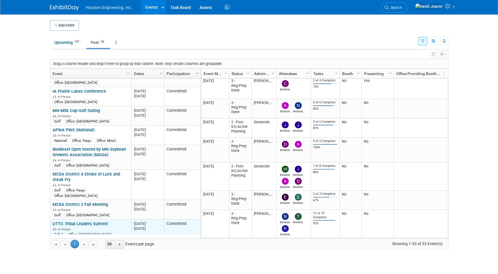
click at [94, 221] on link "UTTC Tribal Leaders Summit" at bounding box center [80, 223] width 55 height 5
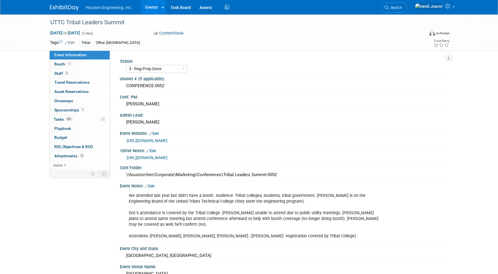
select select "3 - Reg/Prep Done"
select select "No"
select select "Multi-sector/Any/All"
click at [161, 140] on link "[URL][DOMAIN_NAME]" at bounding box center [147, 140] width 41 height 5
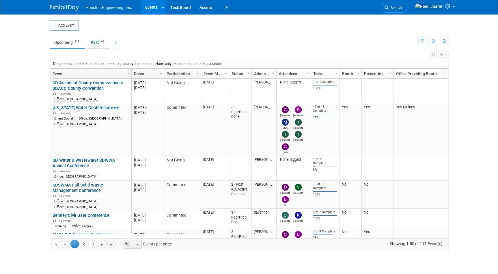
click at [99, 45] on link "Past 40" at bounding box center [98, 42] width 24 height 11
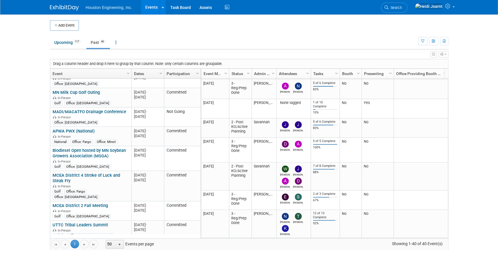
scroll to position [757, 0]
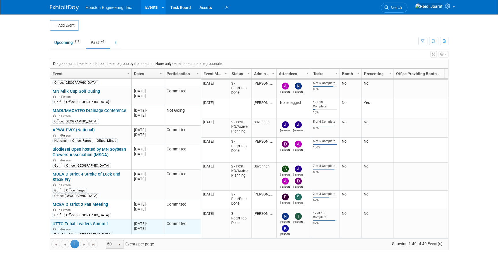
click at [104, 221] on link "UTTC Tribal Leaders Summit" at bounding box center [80, 223] width 55 height 5
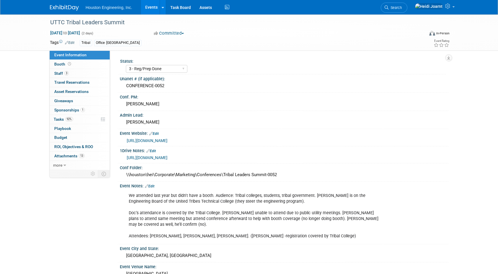
select select "3 - Reg/Prep Done"
select select "No"
select select "Multi-sector/Any/All"
click at [408, 10] on link "Search" at bounding box center [394, 8] width 27 height 10
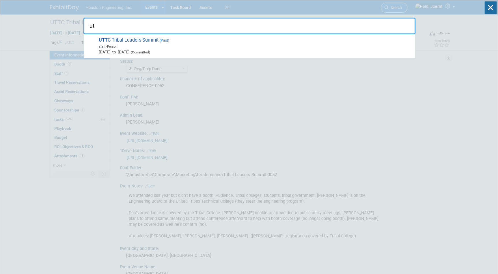
type input "u"
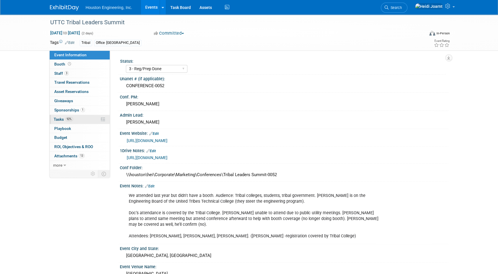
click at [77, 120] on link "92% Tasks 92%" at bounding box center [80, 119] width 60 height 9
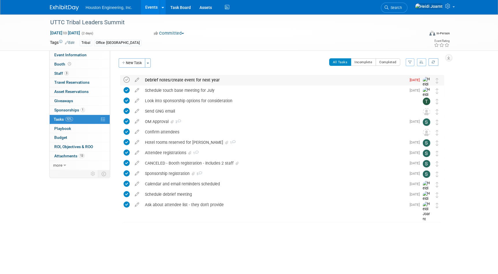
click at [126, 80] on icon at bounding box center [127, 80] width 6 height 6
click at [68, 167] on link "more" at bounding box center [80, 165] width 60 height 9
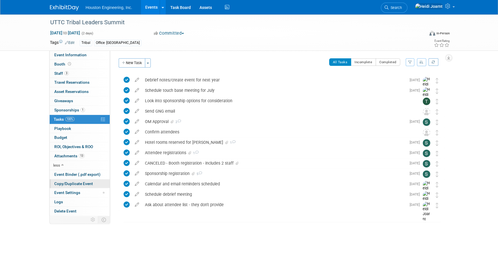
click at [84, 185] on span "Copy/Duplicate Event" at bounding box center [73, 183] width 39 height 5
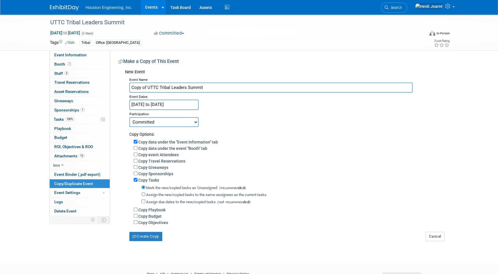
click at [168, 104] on input "Sep 3, 2025 to Sep 4, 2025" at bounding box center [163, 105] width 69 height 10
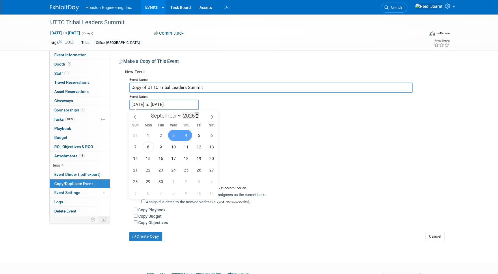
click at [198, 114] on span at bounding box center [197, 113] width 4 height 3
type input "2026"
click at [175, 135] on span "2" at bounding box center [173, 135] width 11 height 11
click at [185, 135] on span "3" at bounding box center [186, 135] width 11 height 11
type input "Sep 2, 2026 to Sep 3, 2026"
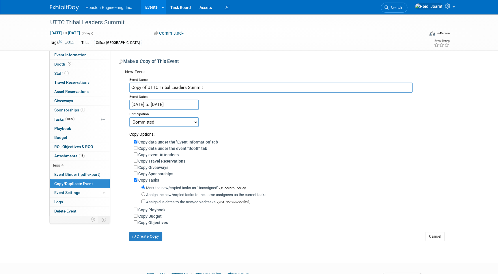
click at [171, 121] on select "Committed Considering Not Going" at bounding box center [163, 122] width 69 height 10
select select "2"
click at [129, 117] on select "Committed Considering Not Going" at bounding box center [163, 122] width 69 height 10
click at [158, 239] on button "Create Copy" at bounding box center [145, 236] width 33 height 9
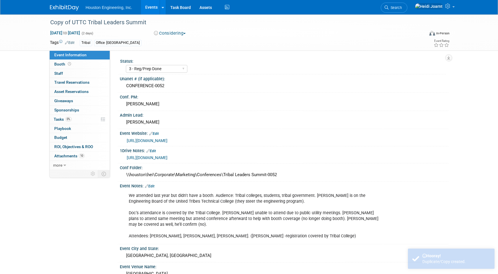
select select "3 - Reg/Prep Done"
select select "No"
select select "Multi-sector/Any/All"
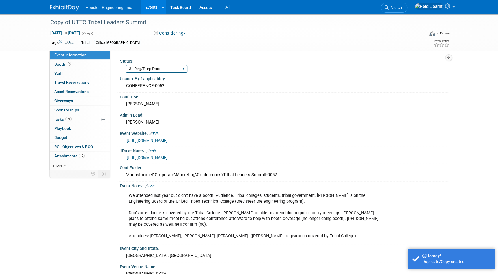
click at [168, 67] on select "1 - GNG/KO Needed 2 - Post KO/Active Planning 3 - Reg/Prep Done" at bounding box center [157, 69] width 62 height 8
select select "1 - GNG/KO Needed"
click at [126, 65] on select "1 - GNG/KO Needed 2 - Post KO/Active Planning 3 - Reg/Prep Done" at bounding box center [157, 69] width 62 height 8
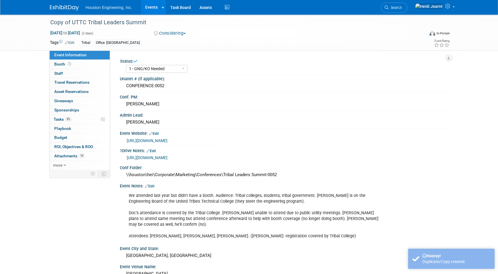
click at [153, 150] on link "Edit" at bounding box center [151, 151] width 10 height 4
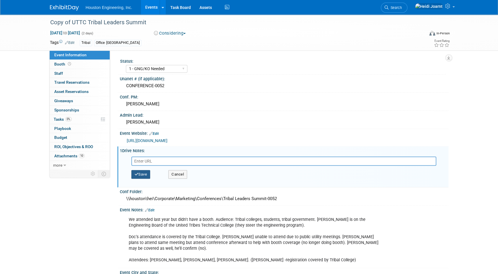
click at [144, 175] on button "Save" at bounding box center [140, 174] width 19 height 9
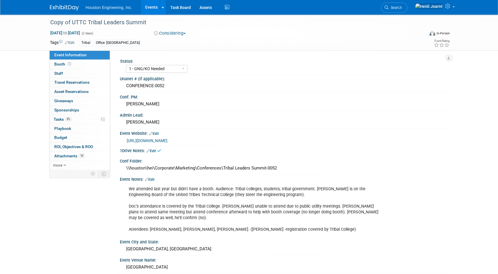
click at [152, 179] on link "Edit" at bounding box center [150, 180] width 10 height 4
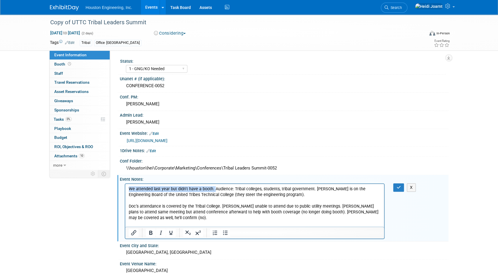
drag, startPoint x: 213, startPoint y: 189, endPoint x: 114, endPoint y: 188, distance: 98.5
click at [125, 188] on html "We attended last year but didn't have a booth. Audience: Tribal colleges, stude…" at bounding box center [254, 208] width 259 height 49
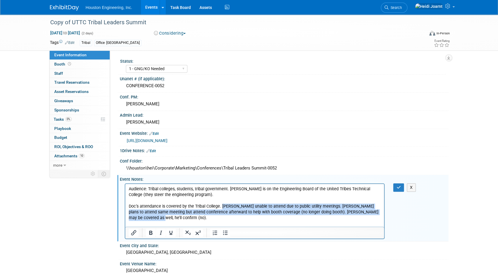
drag, startPoint x: 220, startPoint y: 206, endPoint x: 379, endPoint y: 214, distance: 158.5
click at [379, 214] on p "Audience: Tribal colleges, students, tribal government. Tyson is on the Enginee…" at bounding box center [255, 209] width 252 height 47
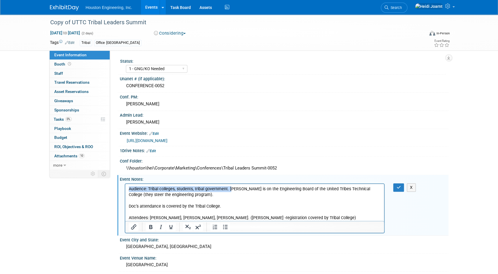
drag, startPoint x: 230, startPoint y: 189, endPoint x: 108, endPoint y: 183, distance: 121.7
click at [125, 184] on html "Audience: Tribal colleges, students, tribal government. Tyson is on the Enginee…" at bounding box center [254, 202] width 259 height 37
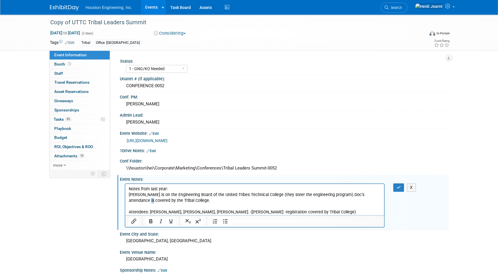
click at [364, 196] on p "Tyson is on the Engineering Board of the United Tribes Technical College (they …" at bounding box center [255, 203] width 252 height 23
click at [196, 201] on p "Tyson is on the Engineering Board of the United Tribes Technical College (they …" at bounding box center [255, 203] width 252 height 23
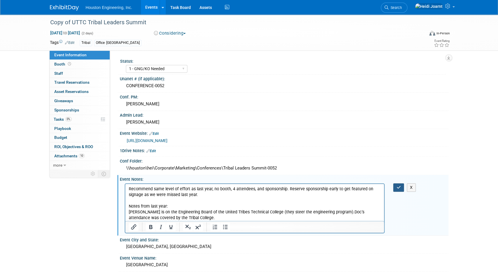
click at [393, 188] on button "button" at bounding box center [398, 187] width 11 height 8
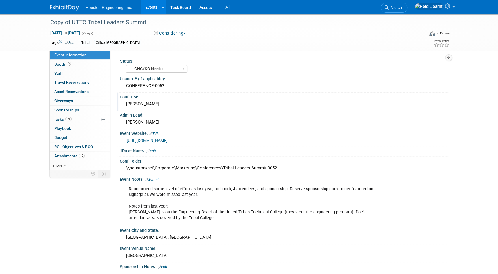
scroll to position [105, 0]
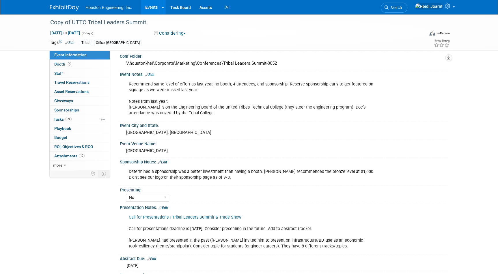
click at [152, 73] on link "Edit" at bounding box center [150, 75] width 10 height 4
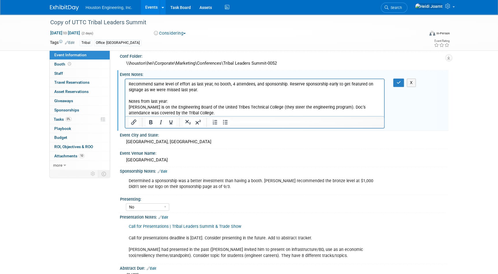
scroll to position [0, 0]
click at [287, 83] on p "Recommend same level of effort as last year, no booth, 4 attendees, and sponsor…" at bounding box center [255, 98] width 252 height 35
click at [399, 83] on icon "button" at bounding box center [399, 83] width 4 height 4
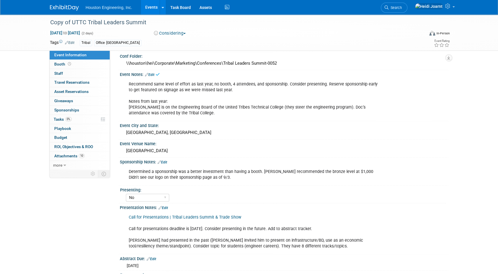
click at [165, 160] on link "Edit" at bounding box center [163, 162] width 10 height 4
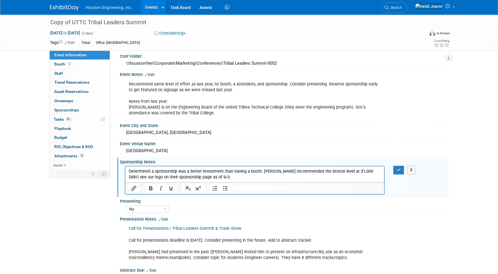
drag, startPoint x: 232, startPoint y: 176, endPoint x: 124, endPoint y: 170, distance: 107.3
click at [125, 170] on html "Determined a sponsorship was a better investment than having a booth. Kevin rec…" at bounding box center [254, 173] width 259 height 14
click at [267, 178] on p "Determined a sponsorship was a better investment than having a booth. Kevin rec…" at bounding box center [255, 175] width 252 height 12
drag, startPoint x: 261, startPoint y: 172, endPoint x: 244, endPoint y: 334, distance: 162.6
click at [125, 168] on html "Determined a sponsorship was a better investment than having a booth. Kevin rec…" at bounding box center [254, 173] width 259 height 14
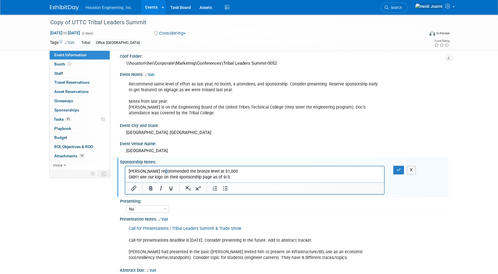
click at [164, 171] on p "Kevin recommended the bronze level at $1,000 Didn't see our logo on their spons…" at bounding box center [255, 175] width 252 height 12
click at [401, 166] on button "button" at bounding box center [398, 170] width 11 height 8
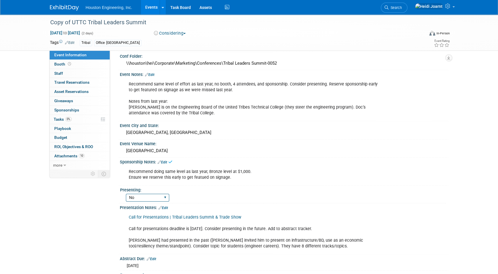
click at [143, 196] on select "Yes No Pending" at bounding box center [147, 198] width 43 height 8
select select
click at [126, 194] on select "Yes No Pending" at bounding box center [147, 198] width 43 height 8
click at [167, 208] on link "Edit" at bounding box center [164, 208] width 10 height 4
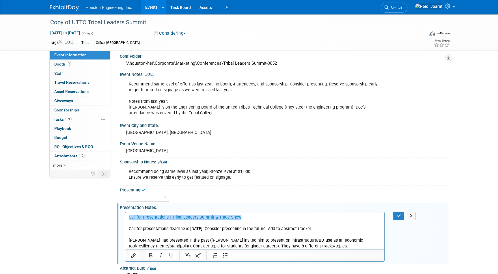
click at [153, 230] on p "﻿Call for Presentations | Tribal Leaders Summit & Trade Show Call for presentat…" at bounding box center [255, 231] width 252 height 35
click at [260, 219] on p "Call for Presentations | Tribal Leaders Summit & Trade Show Call for presentati…" at bounding box center [255, 231] width 252 height 35
click at [260, 219] on p "Call for Presentations | Tribal Leaders Summit & Trade Show﻿ Call for presentat…" at bounding box center [255, 231] width 252 height 35
click at [160, 226] on p "Call for Presentations | Tribal Leaders Summit & Trade Show﻿ Call for presentat…" at bounding box center [255, 231] width 252 height 35
drag, startPoint x: 308, startPoint y: 228, endPoint x: 251, endPoint y: 228, distance: 57.8
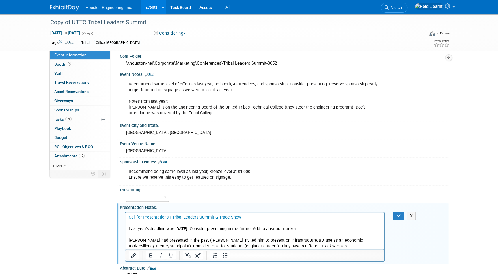
click at [251, 228] on p "Call for Presentations | Tribal Leaders Summit & Trade Show Last year's deadlin…" at bounding box center [255, 231] width 252 height 35
click at [397, 215] on icon "button" at bounding box center [399, 216] width 4 height 4
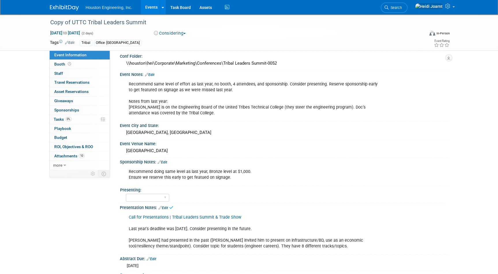
click at [194, 216] on link "Call for Presentations | Tribal Leaders Summit & Trade Show" at bounding box center [185, 217] width 113 height 5
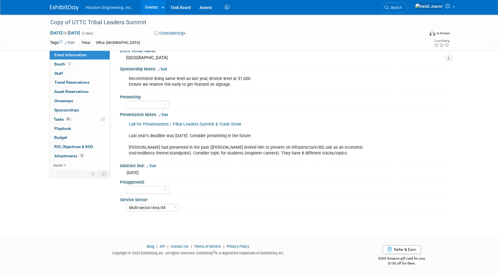
click at [152, 164] on link "Edit" at bounding box center [152, 166] width 10 height 4
select select "6"
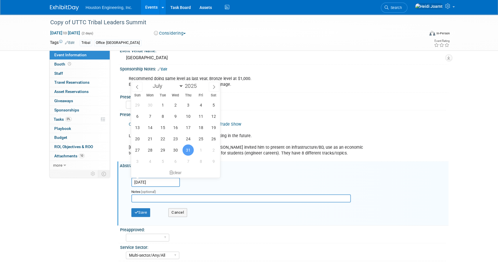
click at [157, 180] on input "Jul 31, 2025" at bounding box center [155, 182] width 49 height 9
click at [198, 83] on span at bounding box center [199, 84] width 4 height 3
type input "2026"
click at [198, 150] on span "31" at bounding box center [200, 149] width 11 height 11
type input "Jul 31, 2026"
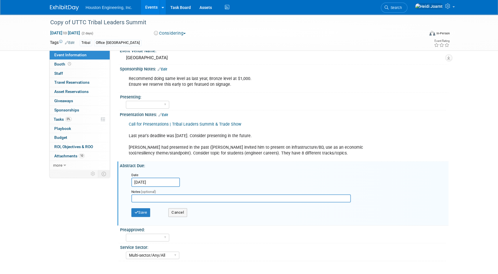
click at [148, 198] on input "text" at bounding box center [241, 198] width 220 height 8
type input "Estimated placeholder based on last year"
click at [144, 212] on button "Save" at bounding box center [140, 212] width 19 height 9
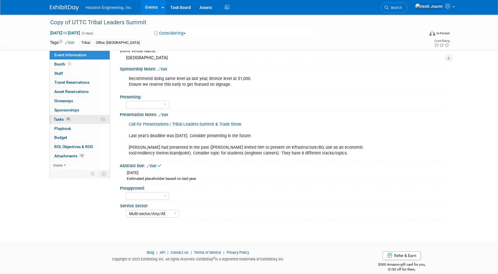
click at [71, 121] on link "0% Tasks 0%" at bounding box center [80, 119] width 60 height 9
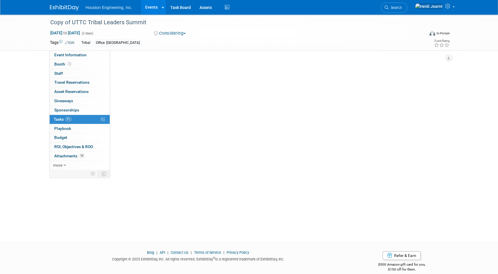
scroll to position [0, 0]
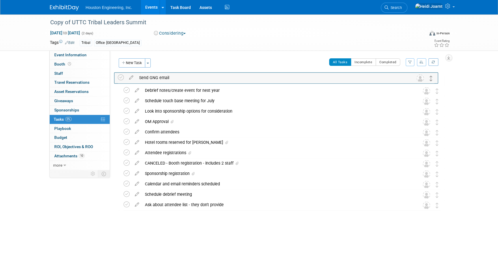
drag, startPoint x: 437, startPoint y: 111, endPoint x: 432, endPoint y: 77, distance: 34.3
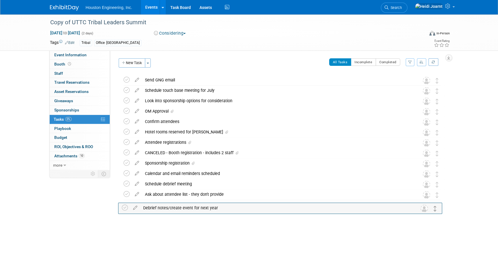
drag, startPoint x: 438, startPoint y: 90, endPoint x: 436, endPoint y: 208, distance: 117.6
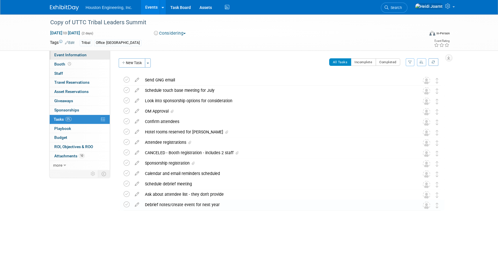
click at [90, 57] on link "Event Information" at bounding box center [80, 55] width 60 height 9
select select "1 - GNG/KO Needed"
select select "Multi-sector/Any/All"
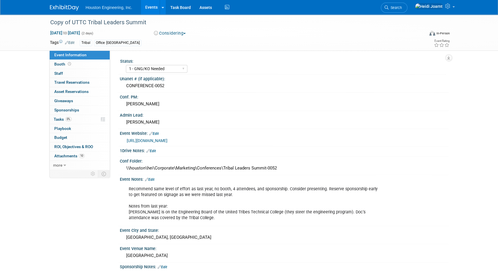
click at [152, 178] on link "Edit" at bounding box center [150, 180] width 10 height 4
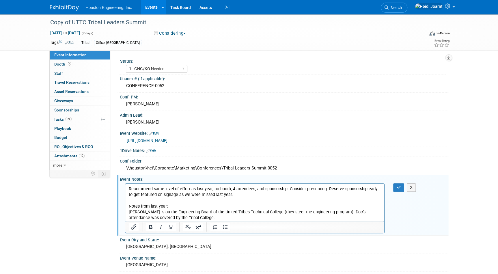
click at [238, 196] on p "Recommend same level of effort as last year, no booth, 4 attendees, and sponsor…" at bounding box center [255, 203] width 252 height 35
click at [397, 186] on icon "button" at bounding box center [399, 187] width 4 height 4
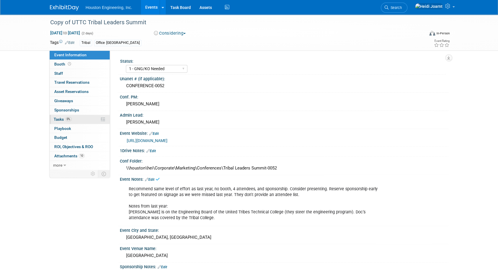
click at [77, 121] on link "0% Tasks 0%" at bounding box center [80, 119] width 60 height 9
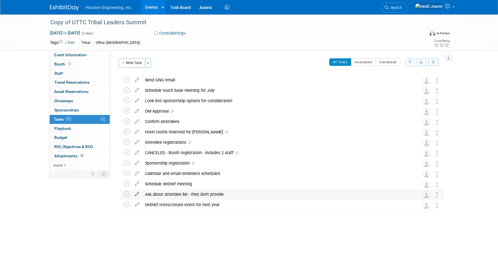
click at [137, 194] on icon at bounding box center [137, 192] width 10 height 7
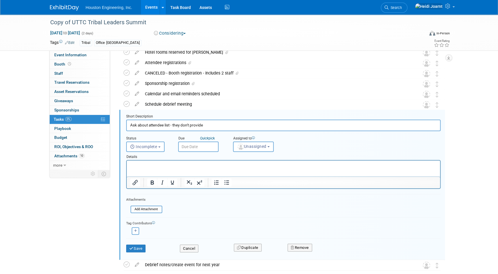
scroll to position [105, 0]
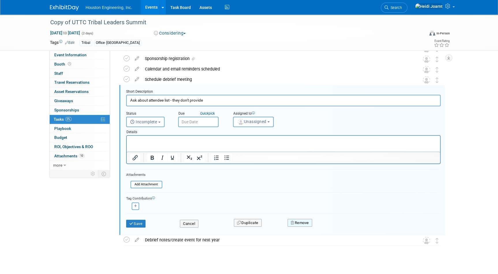
click at [300, 220] on button "Remove" at bounding box center [300, 223] width 25 height 8
click at [328, 228] on icon at bounding box center [327, 227] width 3 height 3
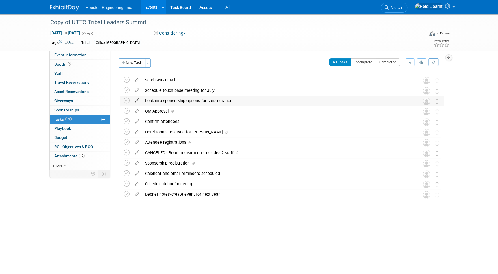
click at [138, 101] on icon at bounding box center [137, 99] width 10 height 7
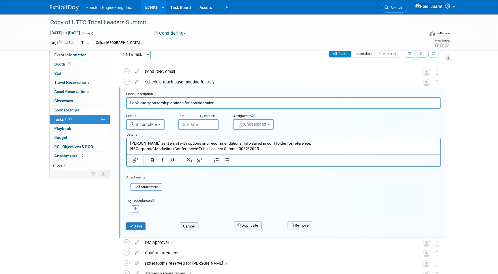
scroll to position [11, 0]
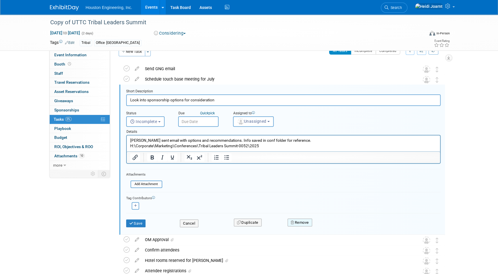
click at [298, 224] on button "Remove" at bounding box center [300, 223] width 25 height 8
click at [333, 225] on link "Yes" at bounding box center [332, 227] width 17 height 9
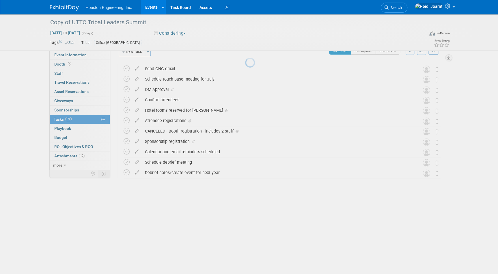
scroll to position [0, 0]
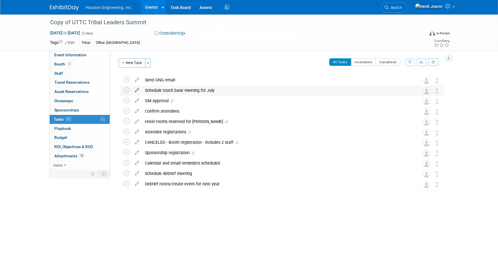
click at [135, 92] on icon at bounding box center [137, 88] width 10 height 7
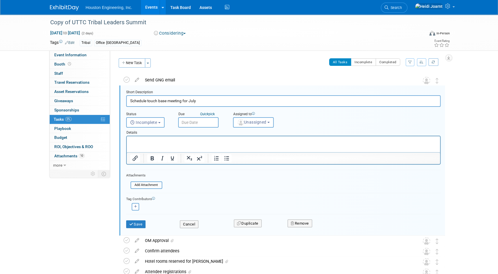
scroll to position [1, 0]
click at [300, 224] on button "Remove" at bounding box center [300, 223] width 25 height 8
click at [332, 225] on link "Yes" at bounding box center [332, 227] width 17 height 9
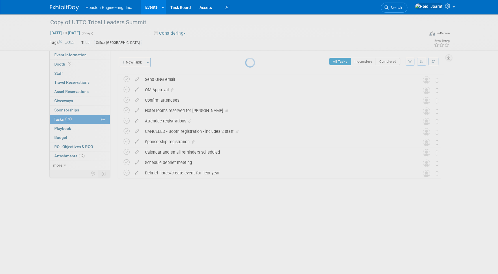
scroll to position [0, 0]
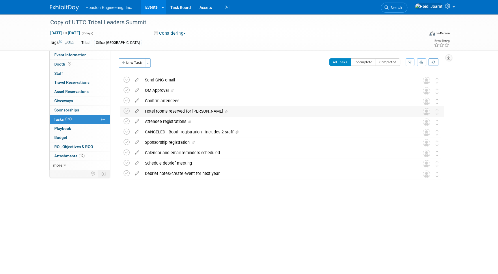
click at [137, 109] on icon at bounding box center [137, 109] width 10 height 7
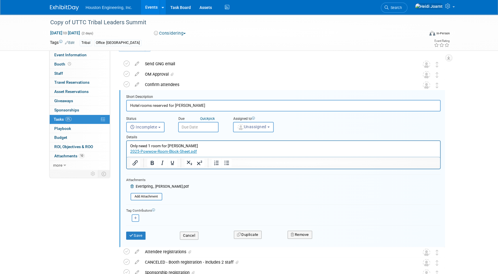
scroll to position [21, 0]
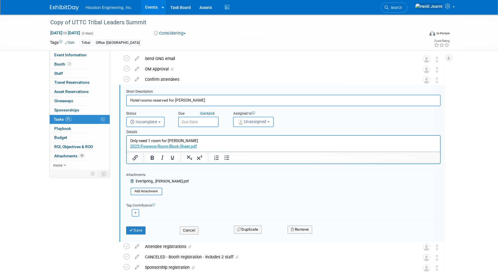
drag, startPoint x: 185, startPoint y: 100, endPoint x: 168, endPoint y: 102, distance: 18.1
click at [168, 102] on input "Hotel rooms reserved for Neil" at bounding box center [283, 100] width 315 height 11
type input "Hotel rooms reserved"
drag, startPoint x: 207, startPoint y: 146, endPoint x: 126, endPoint y: 139, distance: 81.2
click at [127, 139] on html "Only need 1 room for Neil 2025-Powwow-Room-Block-Sheet.pdf﻿" at bounding box center [283, 142] width 313 height 13
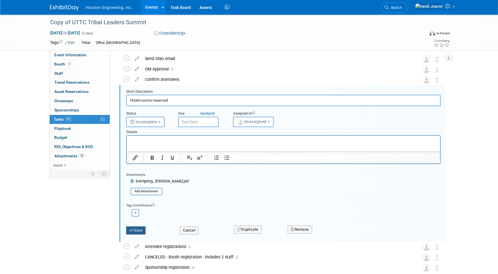
click at [141, 233] on button "Save" at bounding box center [136, 230] width 20 height 8
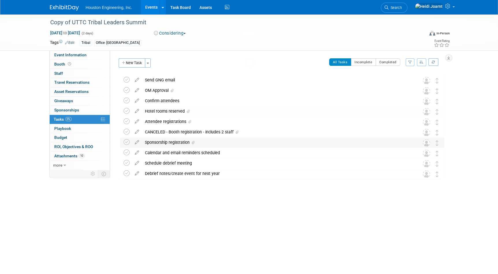
scroll to position [0, 0]
click at [138, 122] on icon at bounding box center [137, 120] width 10 height 7
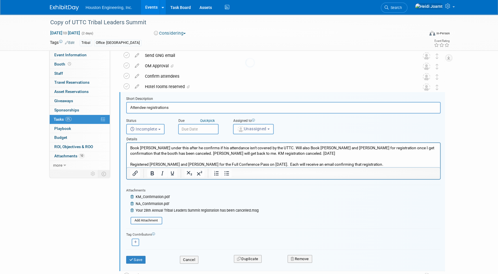
scroll to position [32, 0]
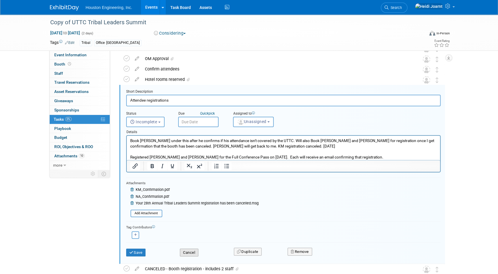
click at [193, 251] on button "Cancel" at bounding box center [189, 253] width 18 height 8
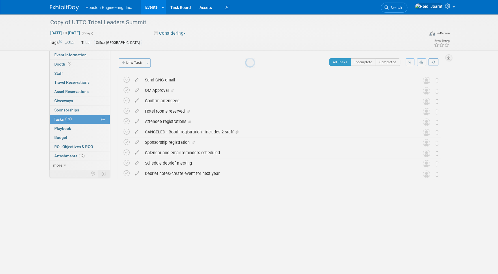
scroll to position [0, 0]
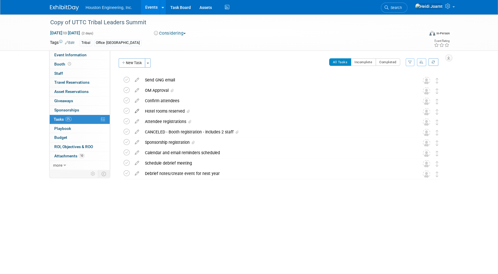
click at [137, 110] on icon at bounding box center [137, 109] width 10 height 7
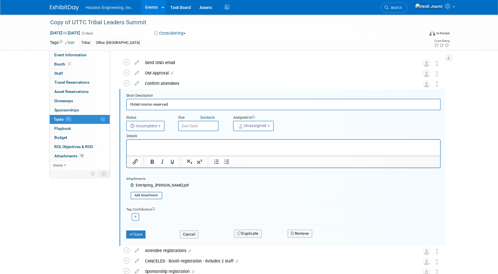
scroll to position [21, 0]
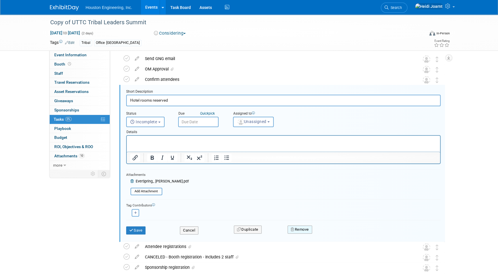
click at [301, 230] on button "Remove" at bounding box center [300, 230] width 25 height 8
click at [330, 235] on link "Yes" at bounding box center [332, 234] width 17 height 9
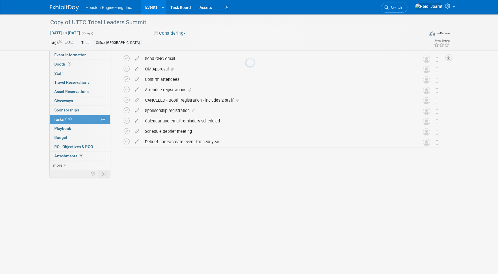
scroll to position [0, 0]
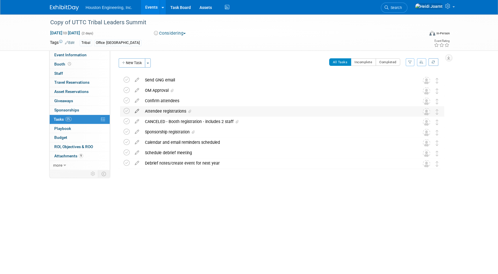
click at [136, 111] on icon at bounding box center [137, 109] width 10 height 7
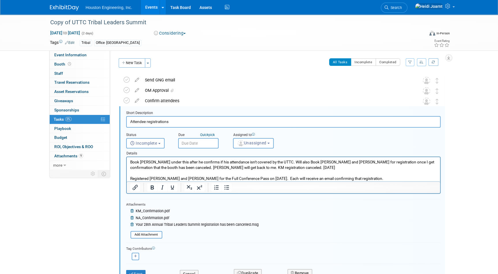
scroll to position [21, 0]
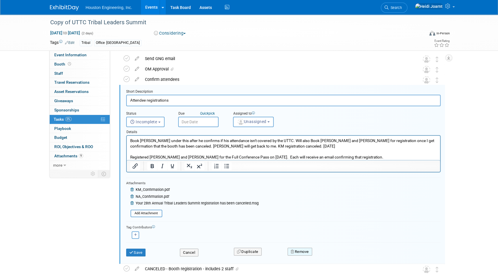
click at [302, 251] on button "Remove" at bounding box center [300, 252] width 25 height 8
click at [332, 257] on link "Yes" at bounding box center [332, 256] width 17 height 9
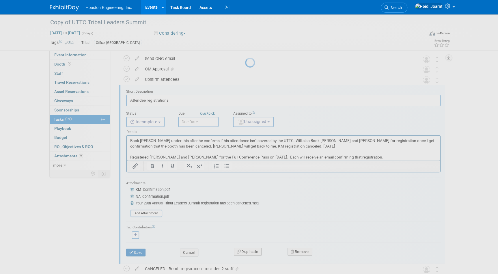
scroll to position [0, 0]
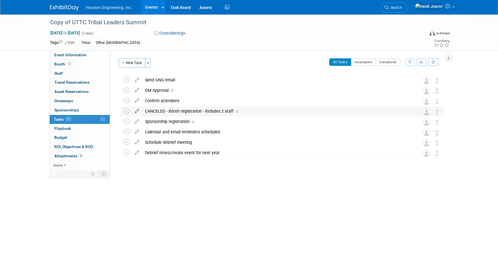
click at [137, 111] on icon at bounding box center [137, 109] width 10 height 7
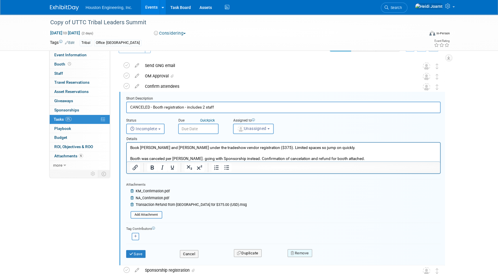
scroll to position [21, 0]
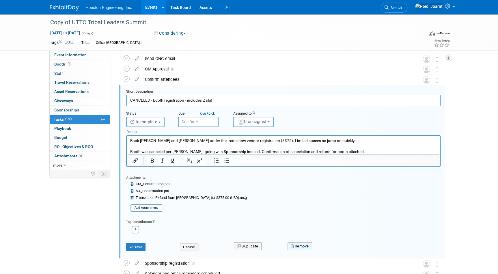
click at [302, 244] on button "Remove" at bounding box center [300, 246] width 25 height 8
click at [330, 251] on link "Yes" at bounding box center [332, 250] width 17 height 9
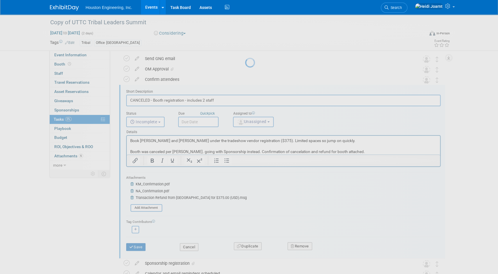
scroll to position [0, 0]
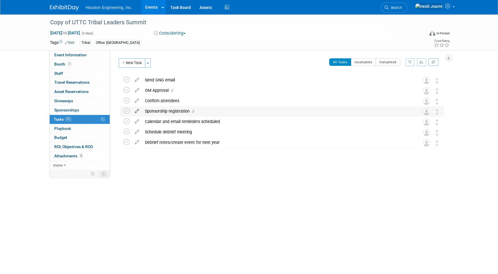
click at [135, 111] on icon at bounding box center [137, 109] width 10 height 7
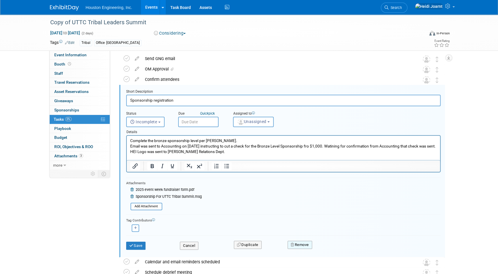
click at [296, 243] on button "Remove" at bounding box center [300, 245] width 25 height 8
click at [330, 248] on link "Yes" at bounding box center [332, 249] width 17 height 9
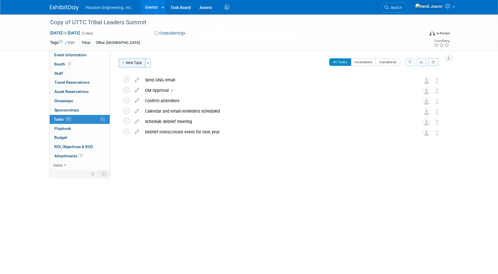
click at [128, 66] on button "New Task" at bounding box center [132, 62] width 27 height 9
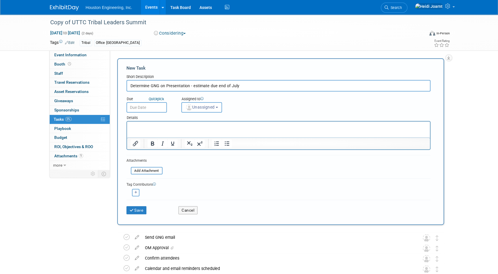
type input "Determine GNG on Presentation - estimate due end of July"
click at [149, 128] on p "Rich Text Area. Press ALT-0 for help." at bounding box center [278, 127] width 296 height 6
click at [156, 107] on input "text" at bounding box center [147, 107] width 40 height 10
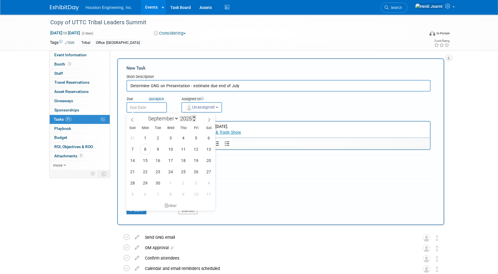
click at [195, 116] on span at bounding box center [194, 116] width 4 height 3
type input "2026"
click at [132, 120] on icon at bounding box center [132, 120] width 4 height 4
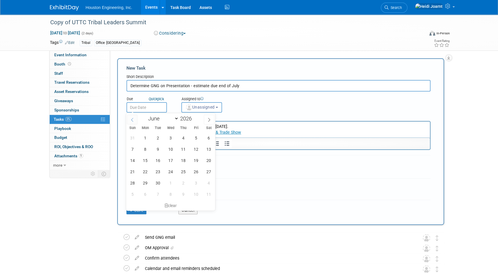
click at [132, 120] on icon at bounding box center [132, 120] width 4 height 4
select select "4"
click at [147, 194] on span "1" at bounding box center [145, 194] width 11 height 11
type input "Jun 1, 2026"
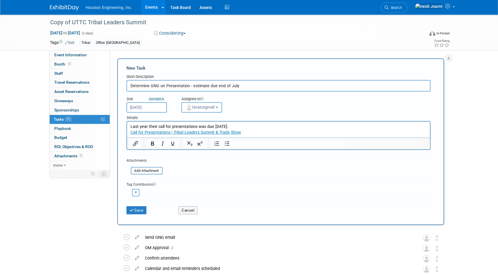
click at [240, 124] on p "Last year their call for presentations was due July 31." at bounding box center [278, 127] width 296 height 6
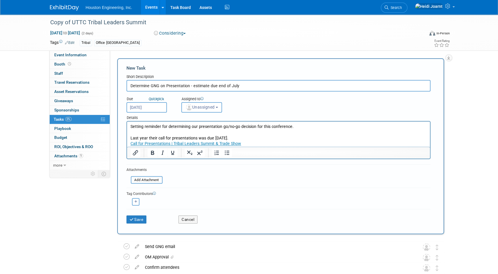
click at [266, 145] on p "Call for Presentations | Tribal Leaders Summit & Trade Show" at bounding box center [278, 144] width 296 height 6
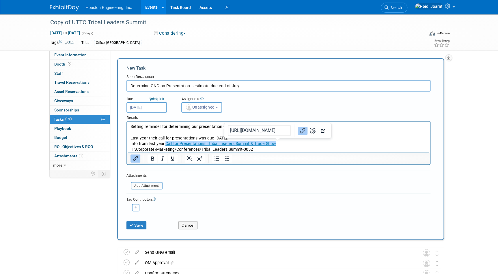
click at [288, 145] on p "Info from last year: Call for Presentations | Tribal Leaders Summit & Trade Sho…" at bounding box center [278, 144] width 296 height 6
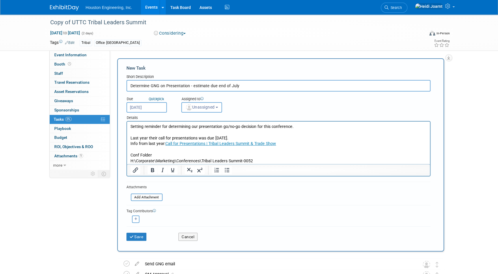
drag, startPoint x: 240, startPoint y: 85, endPoint x: 188, endPoint y: 87, distance: 51.5
click at [188, 87] on input "Determine GNG on Presentation - estimate due end of July" at bounding box center [279, 86] width 304 height 12
type input "Determine GNG on Presentation"
click at [200, 110] on button "Unassigned" at bounding box center [201, 107] width 41 height 10
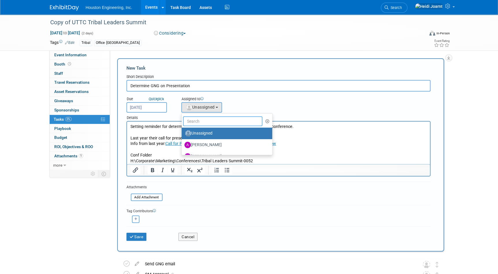
click at [210, 121] on input "text" at bounding box center [223, 121] width 80 height 10
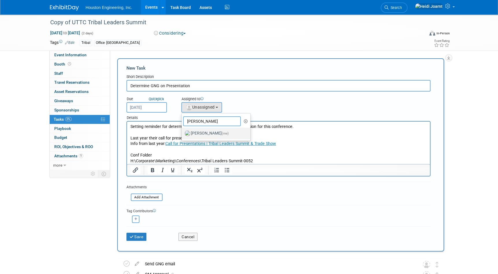
type input "heidi"
click at [207, 134] on label "Heidi Joarnt (me)" at bounding box center [215, 133] width 60 height 9
click at [183, 134] on input "Heidi Joarnt (me)" at bounding box center [181, 133] width 4 height 4
select select "6d2580fd-cc23-403a-9f47-834f17e7f51f"
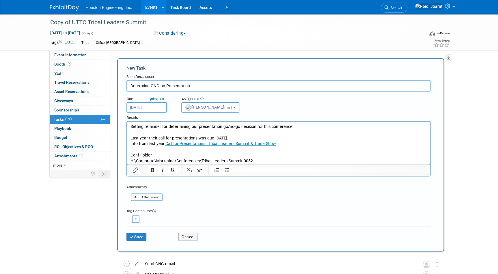
click at [296, 125] on p "Setting reminder for determining our presentation go/no-go decision for this co…" at bounding box center [278, 127] width 296 height 6
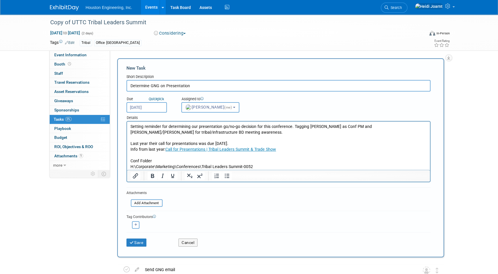
click at [142, 224] on div "<img src="https://www.exhibitday.com/Images/Unassigned-User-Icon.png" style="wi…" at bounding box center [136, 225] width 19 height 8
click at [136, 224] on icon "button" at bounding box center [136, 224] width 3 height 3
select select
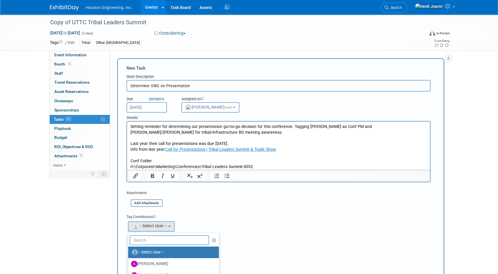
click at [150, 237] on input "text" at bounding box center [170, 240] width 80 height 10
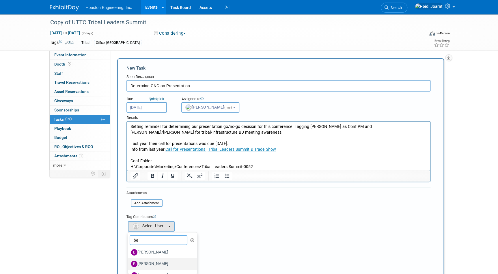
type input "be"
click at [153, 263] on label "Ben Pitkin" at bounding box center [161, 263] width 60 height 9
click at [129, 263] on input "Ben Pitkin" at bounding box center [127, 263] width 4 height 4
select select "3a9aae9f-b66d-41c8-a03d-cf8cbf733907"
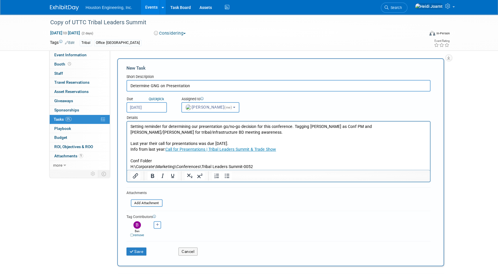
click at [157, 224] on icon "button" at bounding box center [157, 224] width 3 height 3
select select
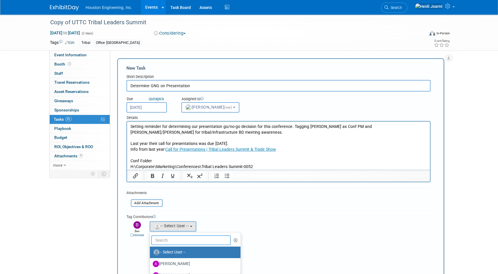
click at [158, 238] on input "text" at bounding box center [191, 240] width 80 height 10
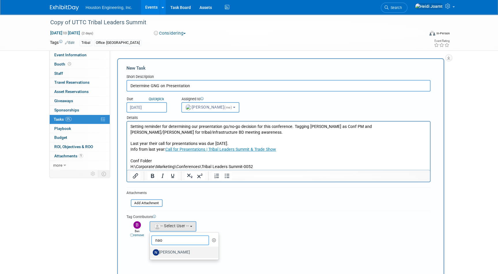
type input "nao"
click at [172, 251] on label "Naomi Disrud" at bounding box center [183, 252] width 60 height 9
click at [151, 251] on input "Naomi Disrud" at bounding box center [149, 252] width 4 height 4
select select "e56da74d-8d77-47ad-b8cd-0ba584789fdd"
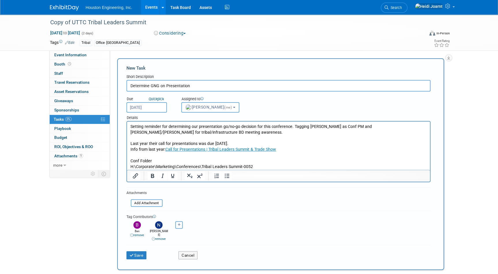
click at [178, 224] on icon "button" at bounding box center [179, 224] width 3 height 3
select select
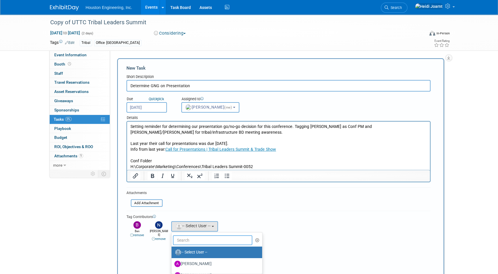
click at [185, 235] on input "text" at bounding box center [213, 240] width 80 height 10
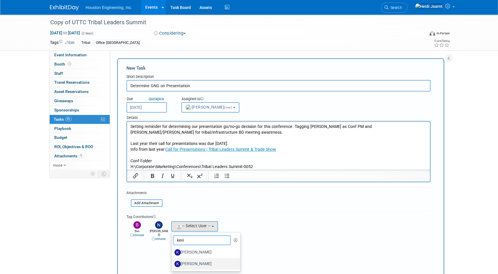
type input "kevi"
click at [194, 261] on label "Kevin Martin" at bounding box center [204, 263] width 60 height 9
click at [172, 261] on input "Kevin Martin" at bounding box center [171, 263] width 4 height 4
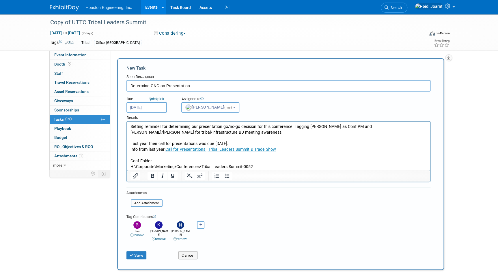
click at [191, 85] on input "Determine GNG on Presentation" at bounding box center [279, 86] width 304 height 12
type input "Determine GNG on Presentation Pursuit"
click at [137, 251] on button "Save" at bounding box center [137, 255] width 20 height 8
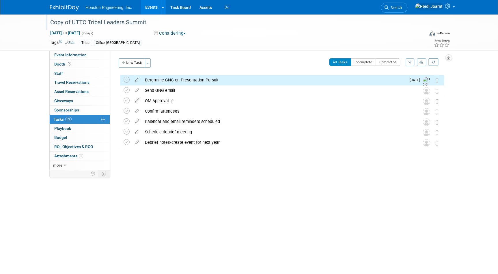
click at [70, 21] on div "Copy of UTTC Tribal Leaders Summit" at bounding box center [232, 22] width 368 height 10
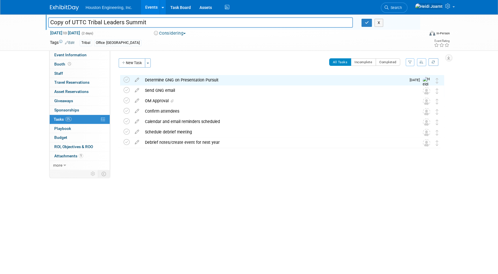
drag, startPoint x: 72, startPoint y: 21, endPoint x: 28, endPoint y: 21, distance: 43.9
click at [28, 21] on div "Copy of UTTC Tribal Leaders Summit Copy of UTTC Tribal Leaders Summit X Sep 2, …" at bounding box center [249, 32] width 498 height 36
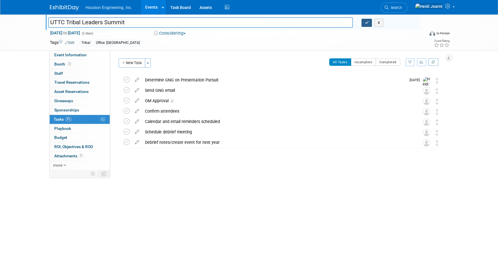
type input "UTTC Tribal Leaders Summit"
click at [364, 24] on button "button" at bounding box center [367, 23] width 10 height 8
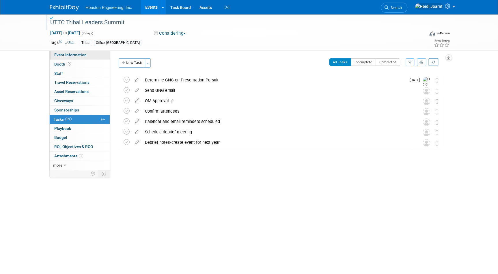
click at [81, 58] on link "Event Information" at bounding box center [80, 55] width 60 height 9
select select "1 - GNG/KO Needed"
select select "Multi-sector/Any/All"
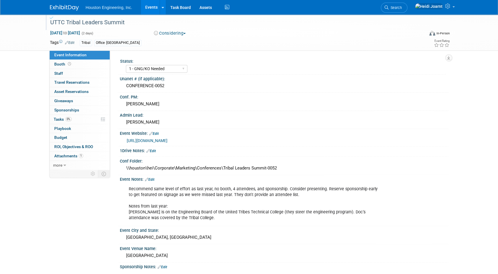
click at [155, 179] on link "Edit" at bounding box center [150, 180] width 10 height 4
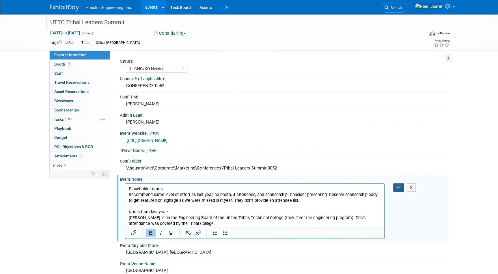
click at [397, 185] on icon "button" at bounding box center [399, 187] width 4 height 4
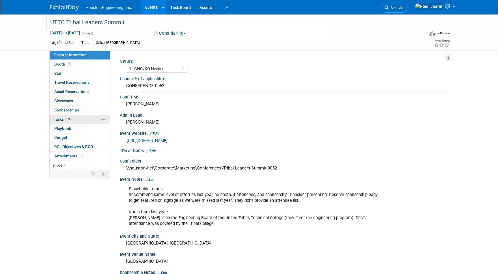
click at [86, 122] on link "0% Tasks 0%" at bounding box center [80, 119] width 60 height 9
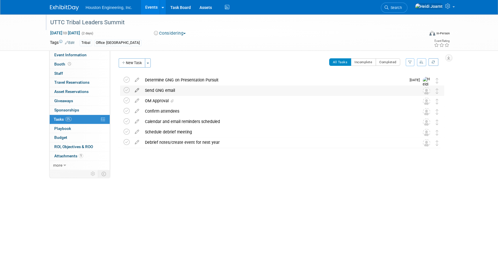
click at [138, 90] on icon at bounding box center [137, 88] width 10 height 7
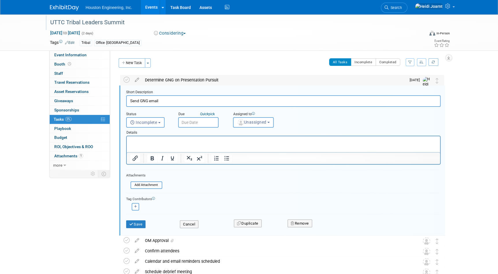
scroll to position [1, 0]
click at [149, 98] on input "Send GNG email" at bounding box center [283, 100] width 315 height 11
type input "Send GNG/KO email"
click at [259, 122] on span "Unassigned" at bounding box center [251, 121] width 29 height 5
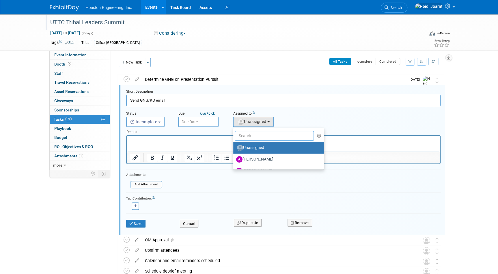
click at [255, 136] on input "text" at bounding box center [275, 136] width 80 height 10
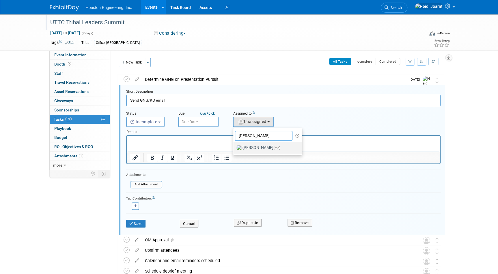
type input "heidi"
click at [254, 146] on label "Heidi Joarnt (me)" at bounding box center [266, 147] width 60 height 9
click at [234, 146] on input "Heidi Joarnt (me)" at bounding box center [232, 147] width 4 height 4
select select "6d2580fd-cc23-403a-9f47-834f17e7f51f"
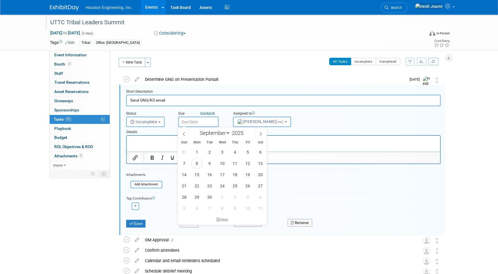
click at [185, 122] on input "text" at bounding box center [198, 122] width 40 height 10
click at [246, 131] on span at bounding box center [245, 131] width 4 height 3
type input "2026"
click at [183, 134] on icon at bounding box center [184, 134] width 4 height 4
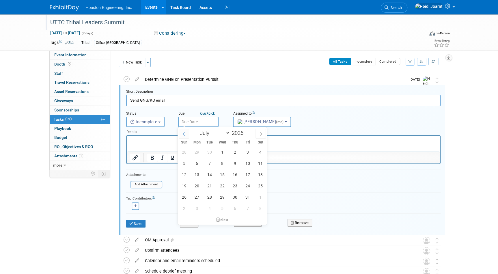
click at [183, 134] on icon at bounding box center [184, 134] width 4 height 4
click at [257, 133] on span at bounding box center [261, 134] width 10 height 10
select select "5"
click at [196, 165] on span "8" at bounding box center [196, 163] width 11 height 11
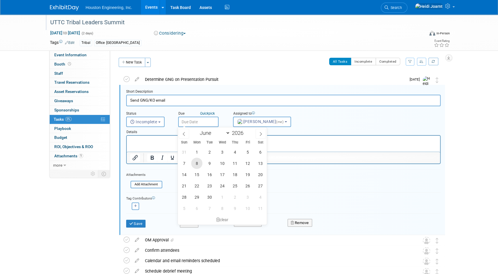
type input "Jun 8, 2026"
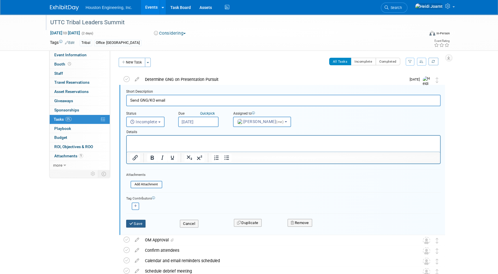
click at [137, 223] on button "Save" at bounding box center [136, 224] width 20 height 8
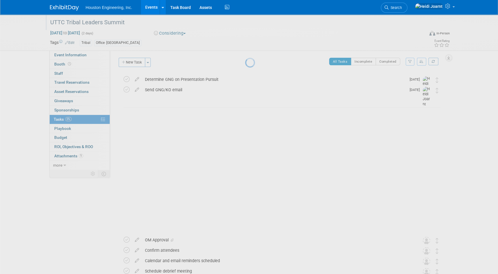
scroll to position [0, 0]
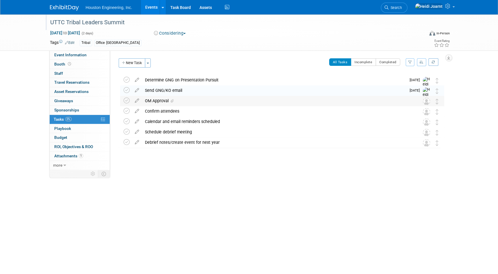
click at [154, 100] on div "OM Approval" at bounding box center [276, 101] width 269 height 10
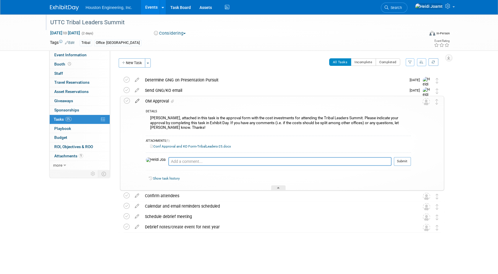
click at [138, 101] on icon at bounding box center [137, 99] width 10 height 7
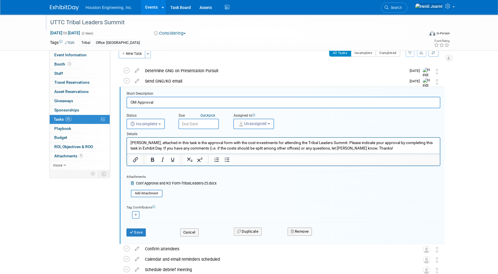
scroll to position [12, 0]
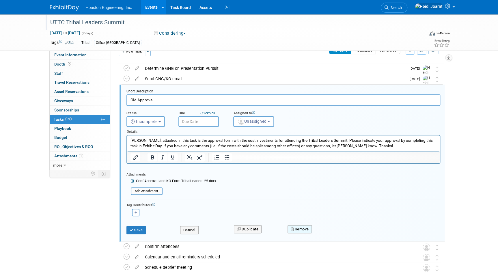
click at [304, 230] on button "Remove" at bounding box center [300, 229] width 25 height 8
click at [328, 233] on icon at bounding box center [327, 234] width 3 height 3
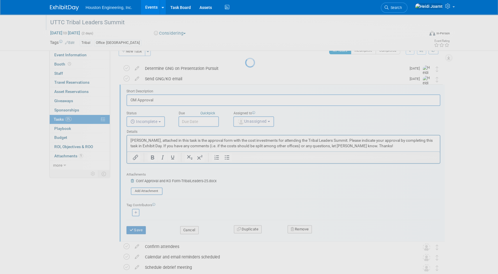
scroll to position [0, 0]
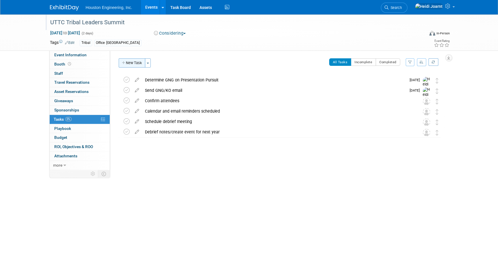
click at [130, 63] on button "New Task" at bounding box center [132, 62] width 27 height 9
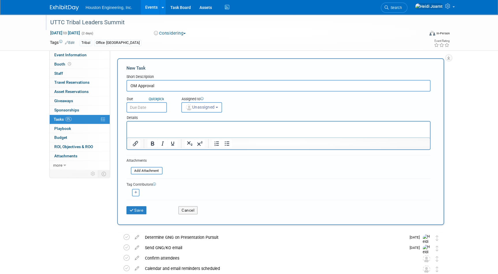
type input "OM Approval"
click at [144, 214] on div "Save Cancel" at bounding box center [279, 209] width 304 height 18
click at [139, 209] on button "Save" at bounding box center [137, 210] width 20 height 8
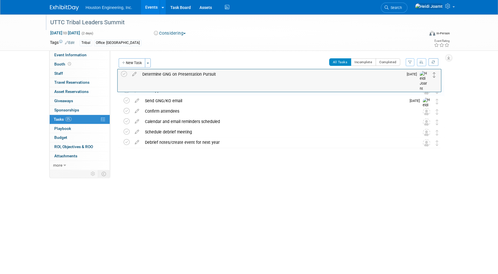
drag, startPoint x: 436, startPoint y: 91, endPoint x: 433, endPoint y: 74, distance: 17.6
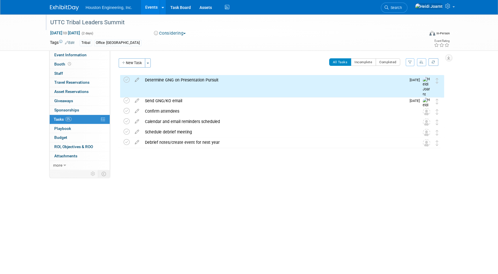
click at [215, 81] on div "Determine GNG on Presentation Pursuit" at bounding box center [274, 80] width 264 height 10
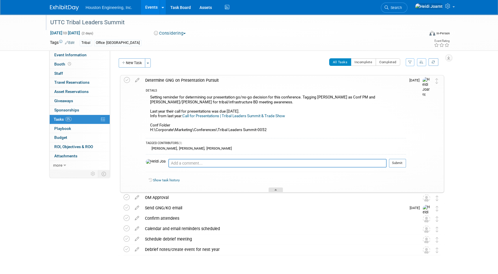
click at [270, 189] on div at bounding box center [276, 189] width 14 height 5
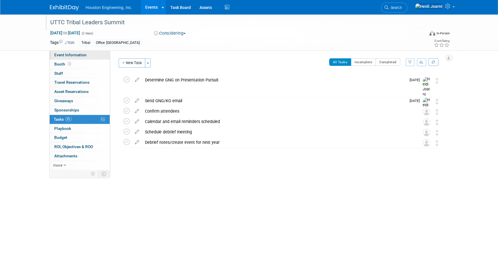
click at [80, 53] on span "Event Information" at bounding box center [70, 55] width 32 height 5
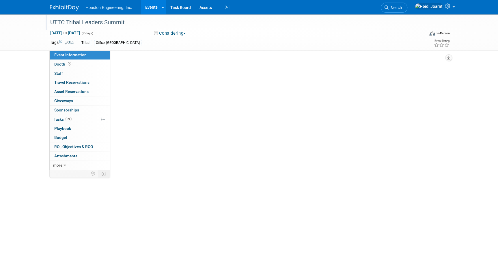
select select "1 - GNG/KO Needed"
select select "Multi-sector/Any/All"
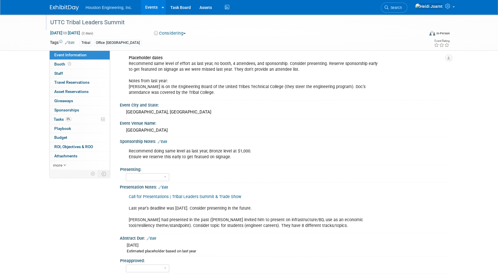
scroll to position [159, 0]
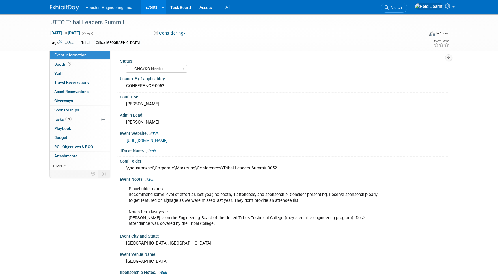
select select "1 - GNG/KO Needed"
select select "Multi-sector/Any/All"
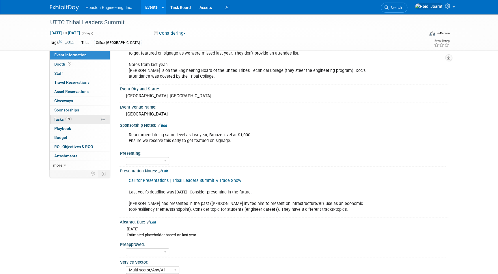
click at [89, 118] on link "0% Tasks 0%" at bounding box center [80, 119] width 60 height 9
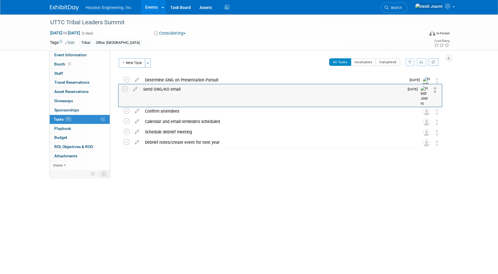
drag, startPoint x: 438, startPoint y: 102, endPoint x: 435, endPoint y: 90, distance: 11.8
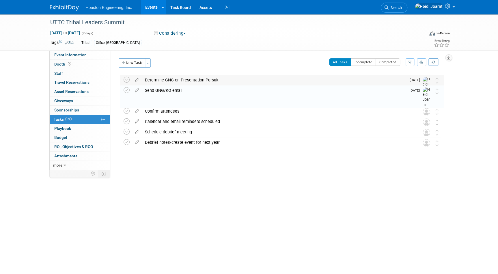
click at [188, 81] on div "Determine GNG on Presentation Pursuit" at bounding box center [274, 80] width 264 height 10
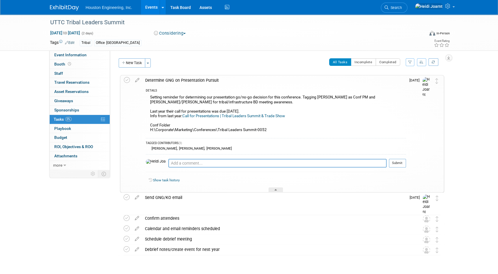
click at [155, 7] on link "Events" at bounding box center [151, 7] width 21 height 14
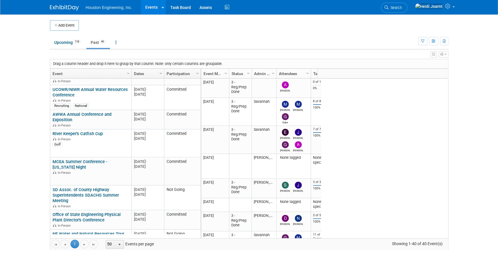
scroll to position [189, 0]
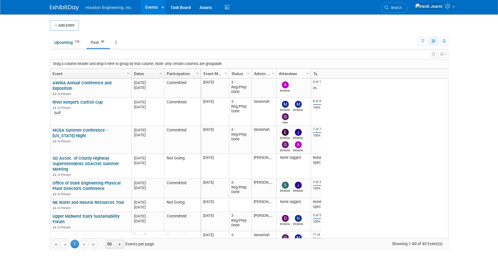
click at [434, 41] on icon "button" at bounding box center [434, 42] width 4 height 4
click at [412, 78] on link "Calendar View" at bounding box center [409, 79] width 49 height 8
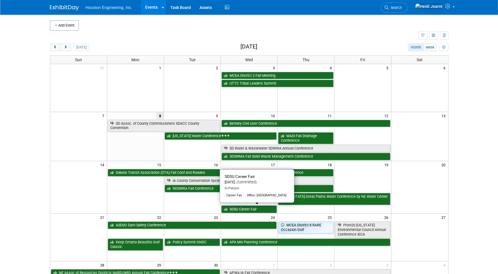
click at [246, 210] on link "SDSU Career Fair" at bounding box center [249, 210] width 55 height 8
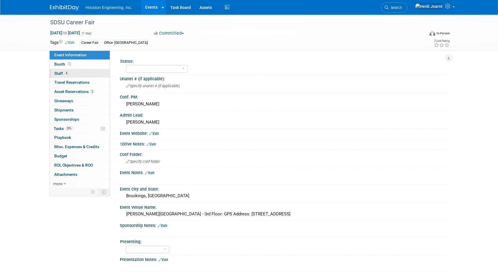
click at [76, 70] on link "4 Staff 4" at bounding box center [80, 73] width 60 height 9
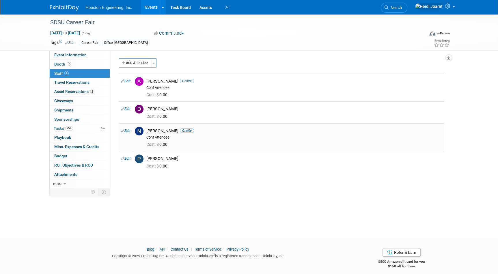
click at [125, 130] on link "Edit" at bounding box center [126, 131] width 10 height 4
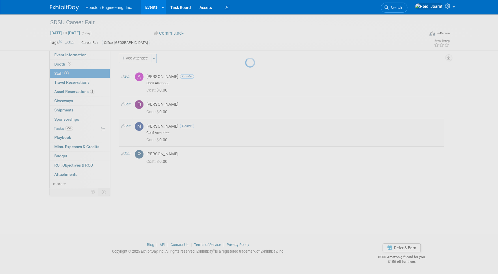
select select "7a55a18a-a57d-432b-8af0-136b02b1ccee"
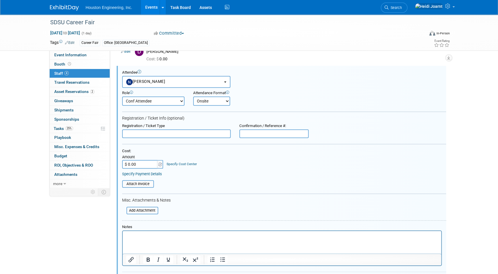
scroll to position [162, 0]
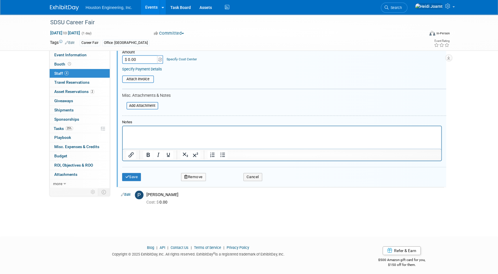
click at [196, 177] on button "Remove" at bounding box center [193, 177] width 25 height 8
click at [227, 181] on link "Yes" at bounding box center [225, 180] width 17 height 9
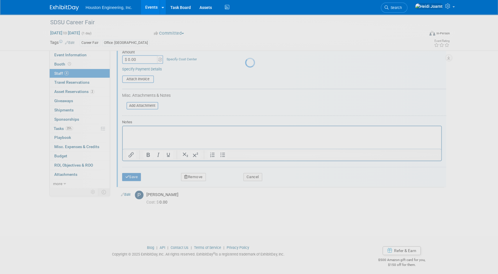
scroll to position [4, 0]
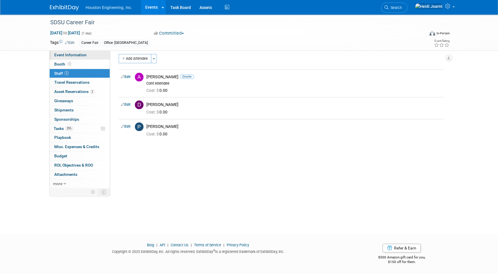
click at [82, 56] on span "Event Information" at bounding box center [70, 55] width 32 height 5
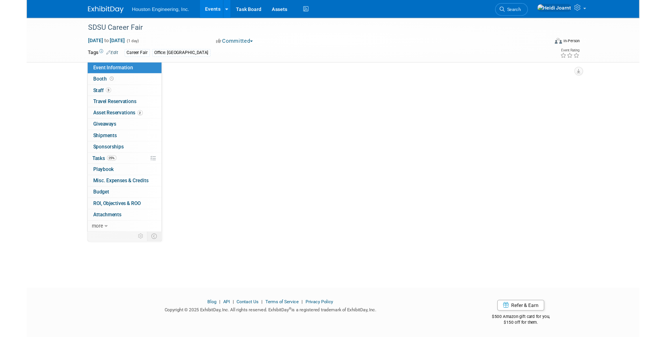
scroll to position [0, 0]
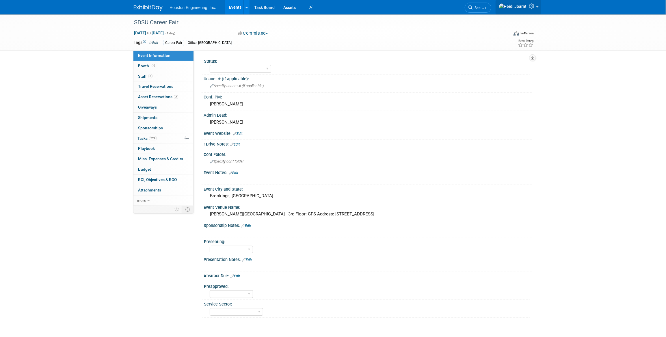
click at [498, 8] on icon at bounding box center [532, 5] width 7 height 5
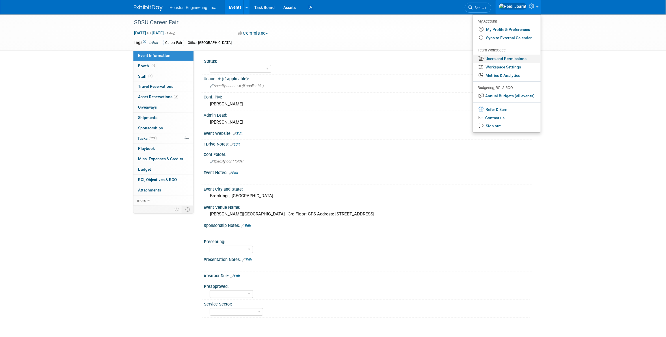
click at [498, 59] on link "Users and Permissions" at bounding box center [507, 59] width 68 height 8
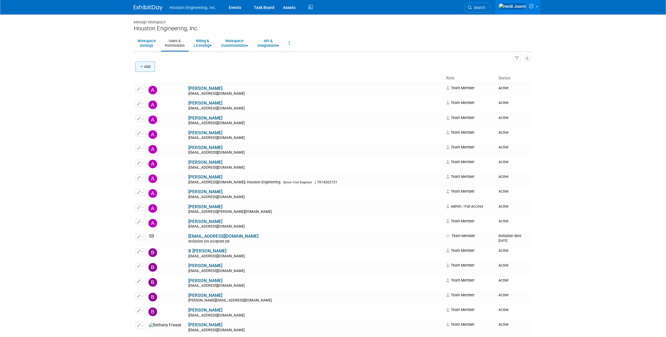
click at [149, 66] on button "Add" at bounding box center [145, 67] width 20 height 10
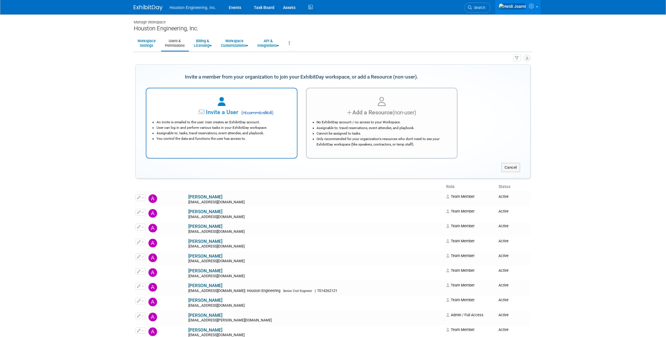
click at [214, 116] on div "Invite a User ( recommended )" at bounding box center [222, 112] width 136 height 8
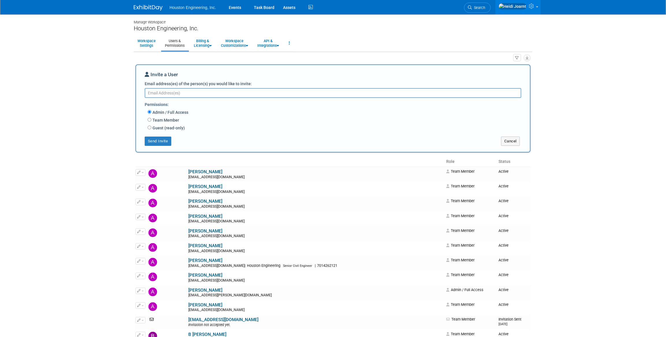
click at [170, 94] on textarea "Email address(es) of the person(s) you would like to invite:" at bounding box center [333, 93] width 377 height 10
paste textarea "janelle.wunderlich@houstoneng.com"
type textarea "janelle.wunderlich@houstoneng.com"
click at [157, 121] on label "Team Member" at bounding box center [165, 120] width 28 height 6
click at [151, 121] on input "Team Member" at bounding box center [150, 120] width 4 height 4
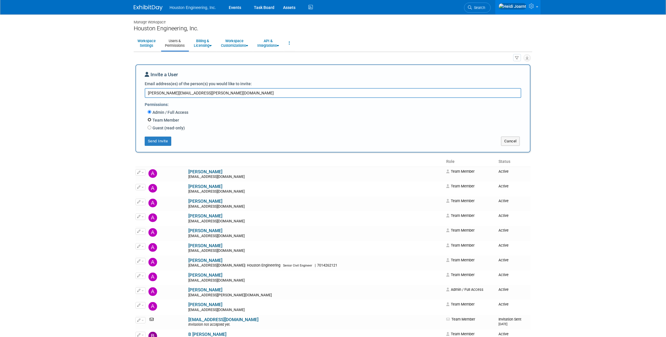
radio input "true"
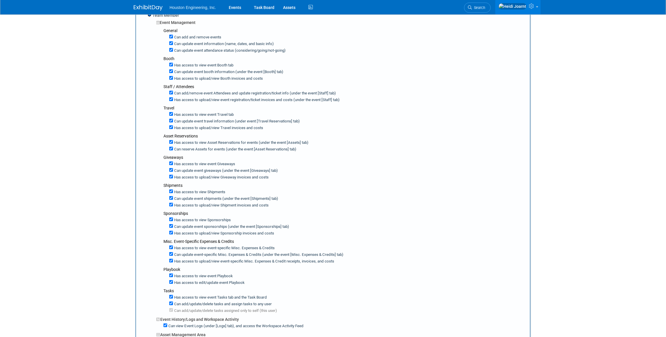
scroll to position [184, 0]
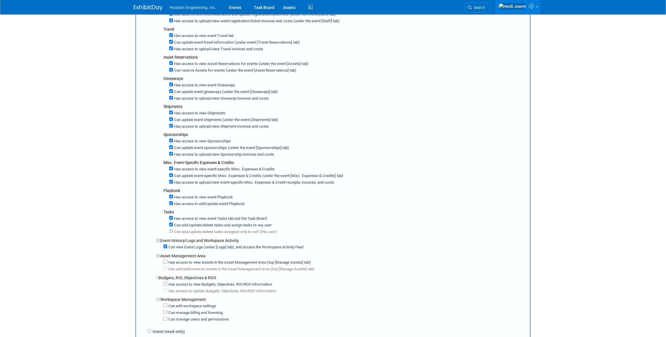
click at [167, 260] on label "Has access to view Assets in the Asset Management Area (top [Manage Assets] tab)" at bounding box center [239, 262] width 144 height 5
click at [167, 260] on input "Has access to view Assets in the Asset Management Area (top [Manage Assets] tab)" at bounding box center [165, 262] width 4 height 4
checkbox input "true"
click at [165, 282] on input "Has access to view Budgets, Objectives, ROI/ROO information" at bounding box center [165, 284] width 4 height 4
checkbox input "true"
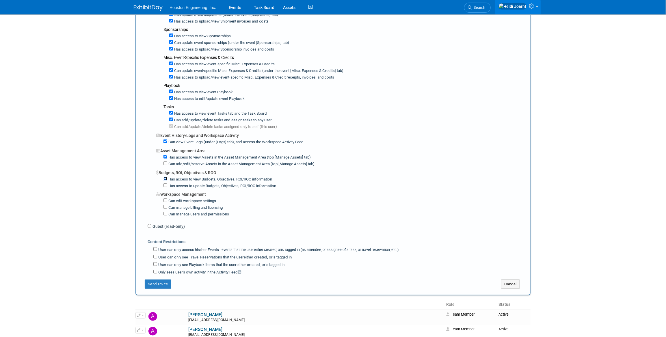
scroll to position [341, 0]
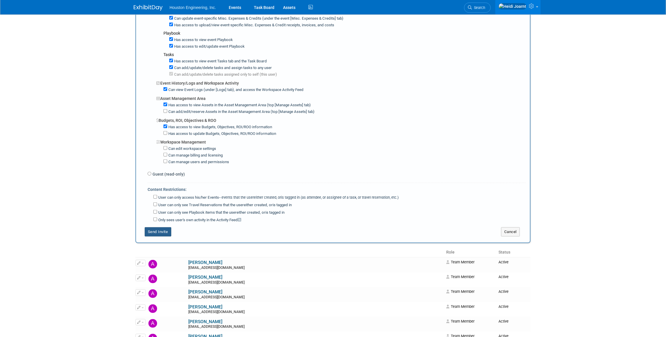
click at [164, 227] on button "Send Invite" at bounding box center [158, 231] width 27 height 9
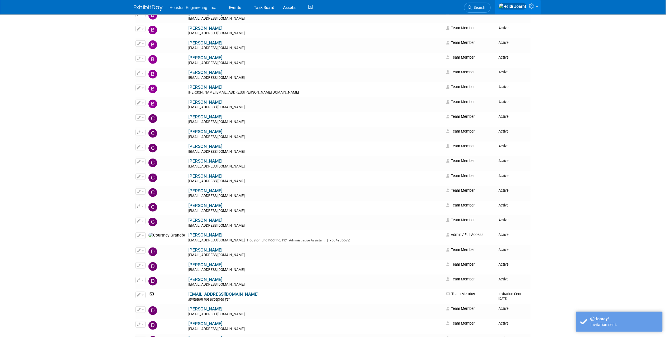
scroll to position [0, 0]
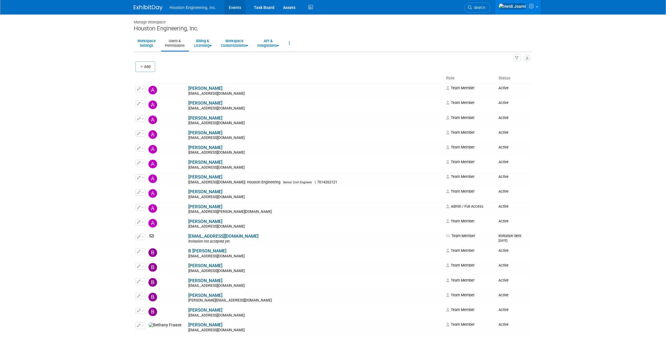
click at [241, 12] on link "Events" at bounding box center [234, 7] width 21 height 14
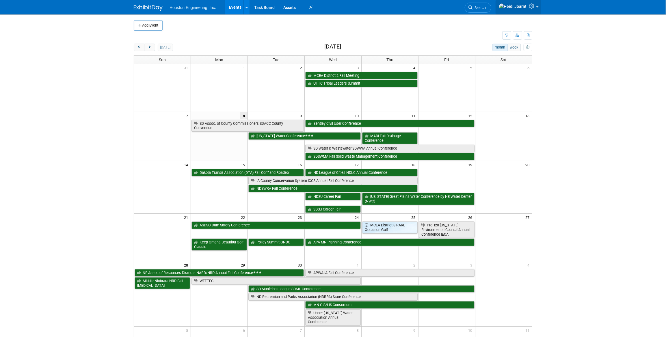
click at [531, 5] on icon at bounding box center [532, 5] width 7 height 5
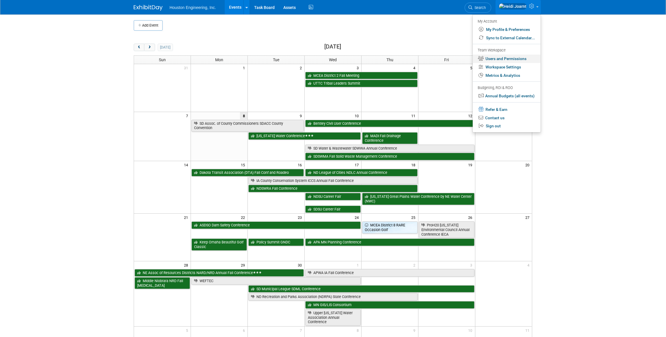
click at [515, 59] on link "Users and Permissions" at bounding box center [507, 59] width 68 height 8
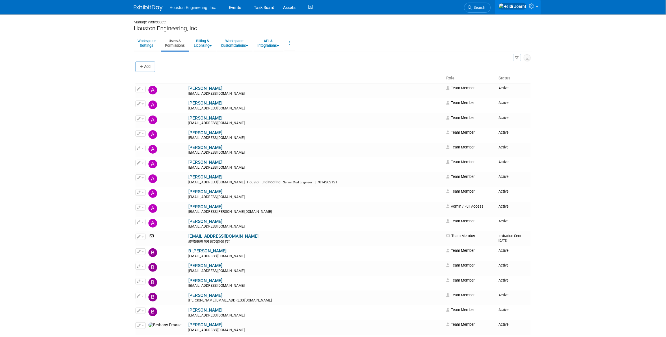
click at [517, 57] on icon "button" at bounding box center [517, 58] width 4 height 4
click at [499, 95] on link "Invitations 7" at bounding box center [498, 96] width 46 height 10
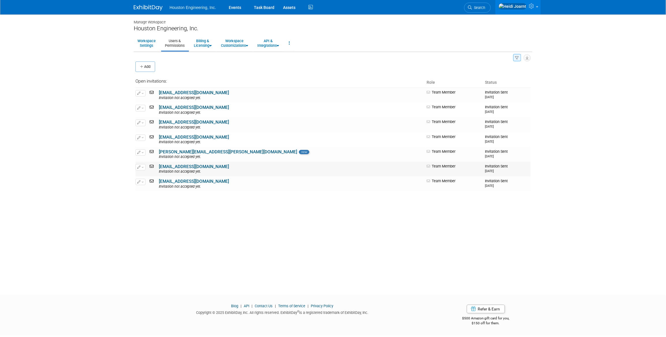
click at [176, 168] on link "[EMAIL_ADDRESS][DOMAIN_NAME]" at bounding box center [194, 166] width 70 height 5
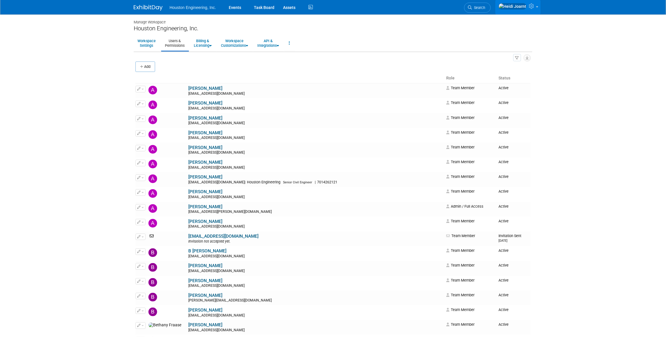
click at [535, 8] on icon at bounding box center [532, 5] width 7 height 5
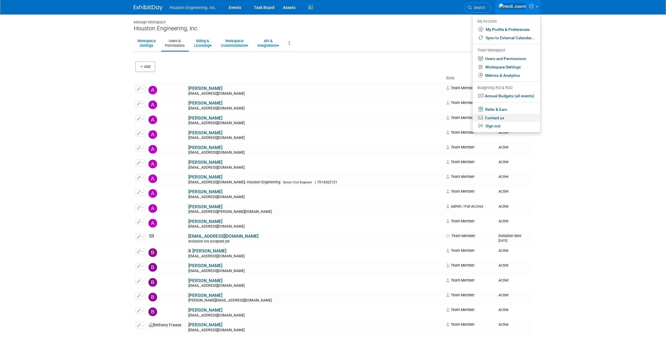
click at [498, 118] on link "Contact us" at bounding box center [507, 118] width 68 height 8
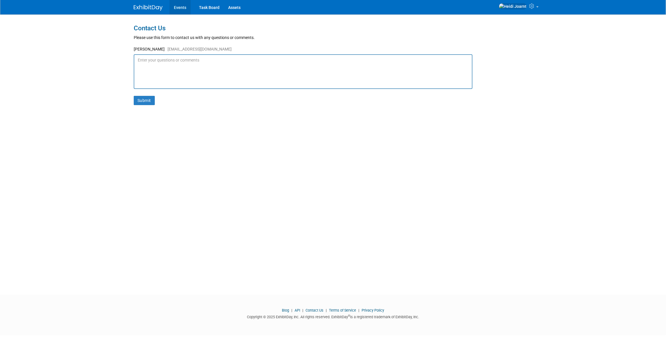
click at [180, 10] on link "Events" at bounding box center [180, 7] width 21 height 14
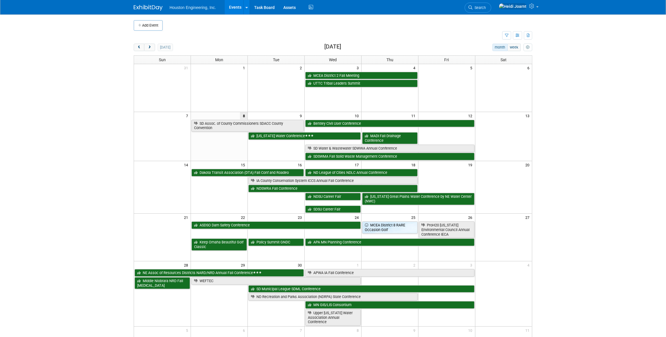
click at [152, 5] on img at bounding box center [148, 8] width 29 height 6
